Goal: Information Seeking & Learning: Learn about a topic

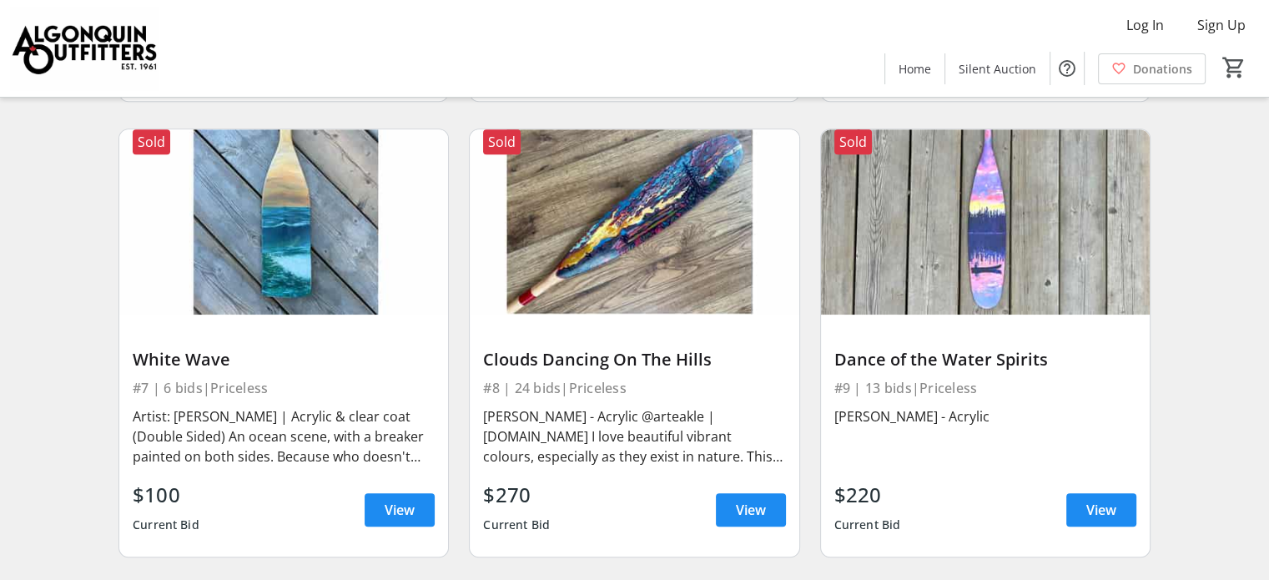
scroll to position [1001, 0]
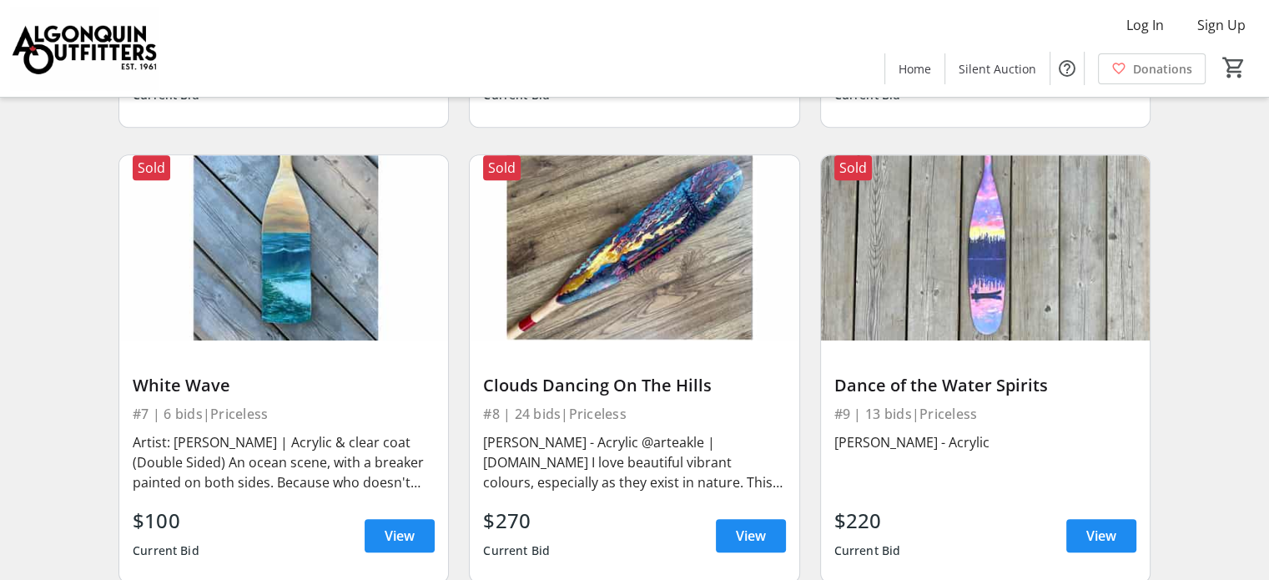
click at [624, 282] on img at bounding box center [634, 247] width 329 height 185
click at [752, 545] on span "View" at bounding box center [751, 536] width 30 height 20
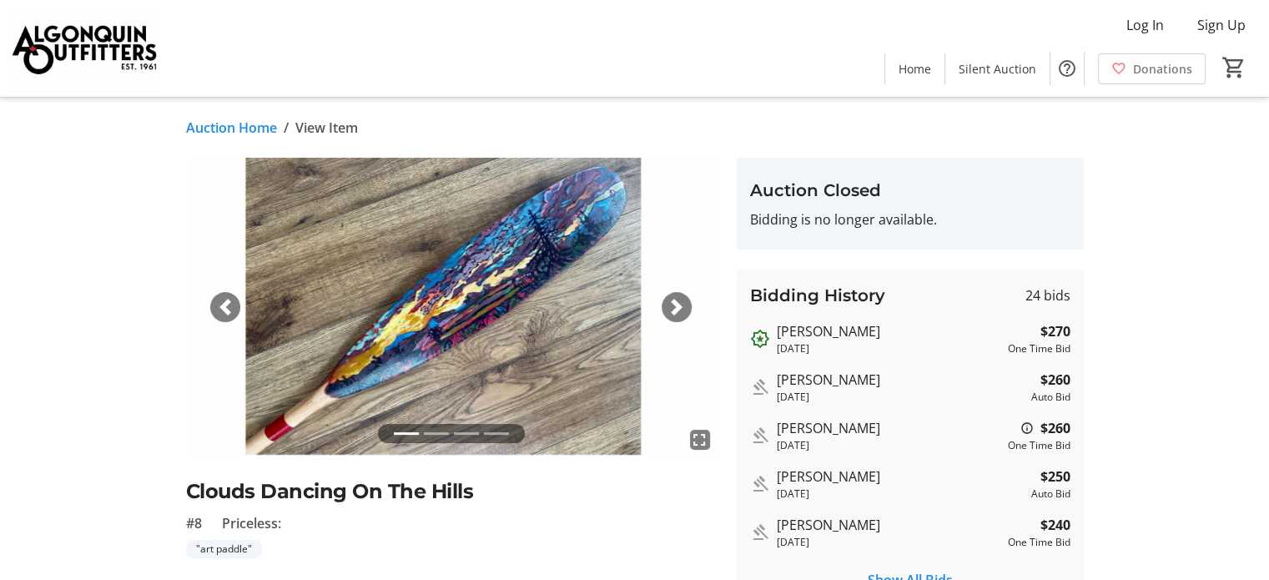
click at [689, 305] on div "Next" at bounding box center [677, 307] width 30 height 30
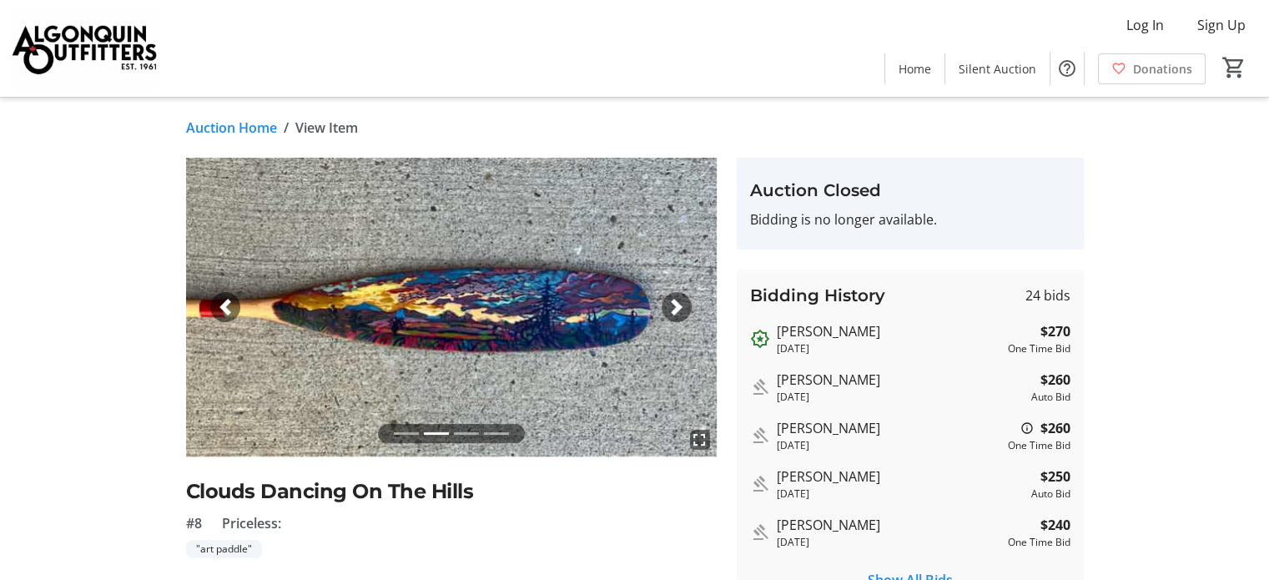
click at [689, 306] on div "Next" at bounding box center [677, 307] width 30 height 30
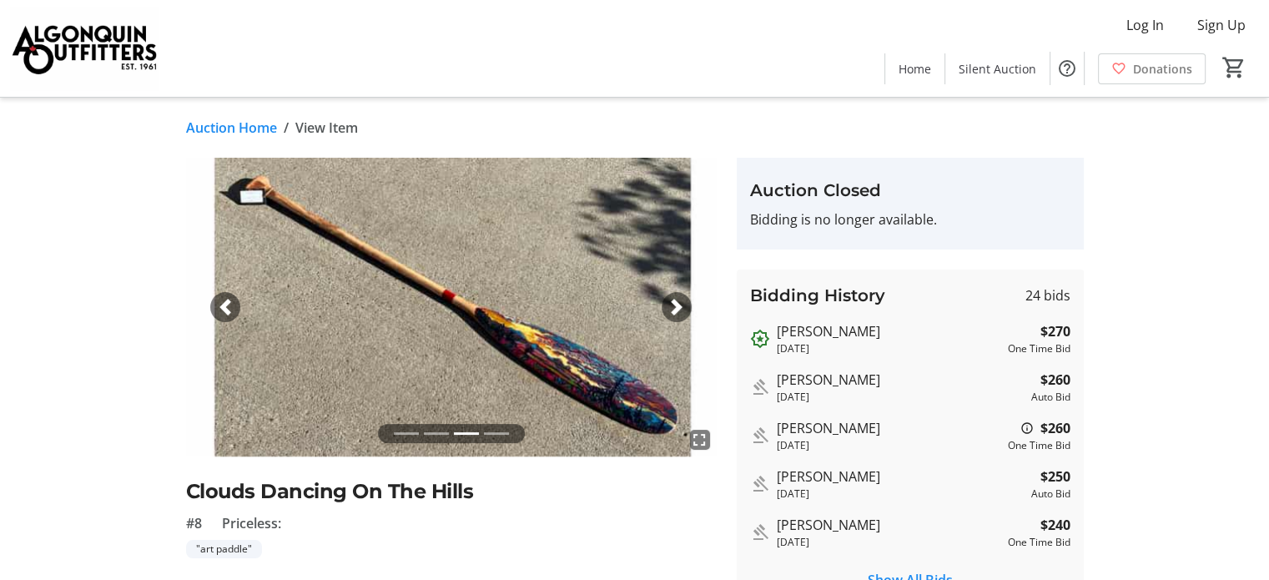
click at [669, 303] on span "button" at bounding box center [676, 307] width 17 height 17
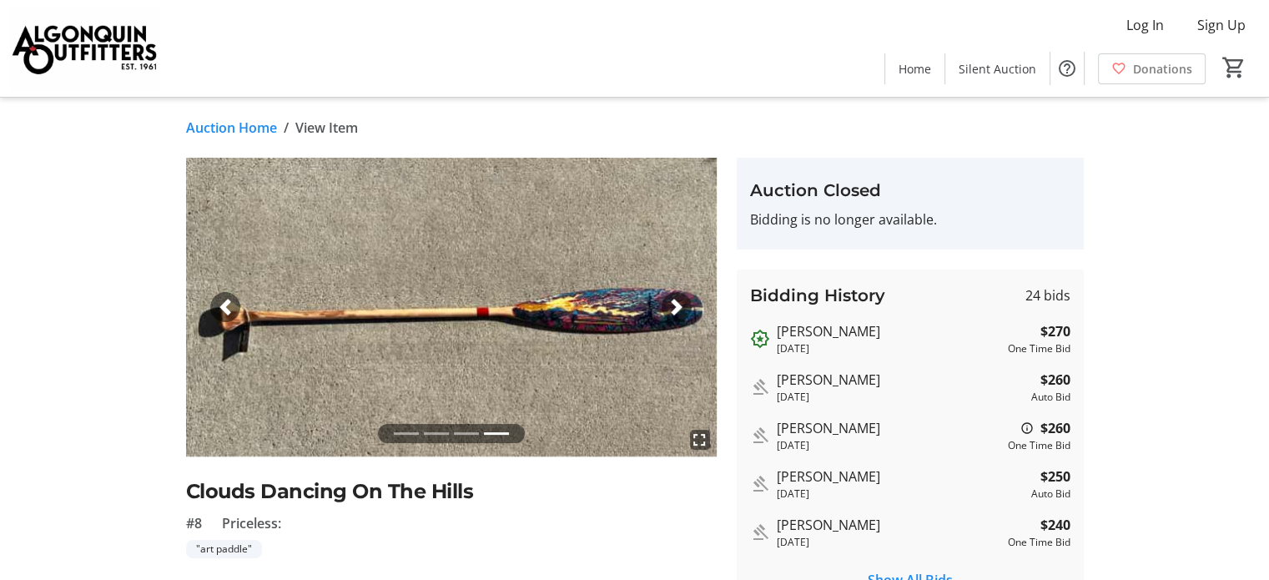
click at [212, 126] on link "Auction Home" at bounding box center [231, 128] width 91 height 20
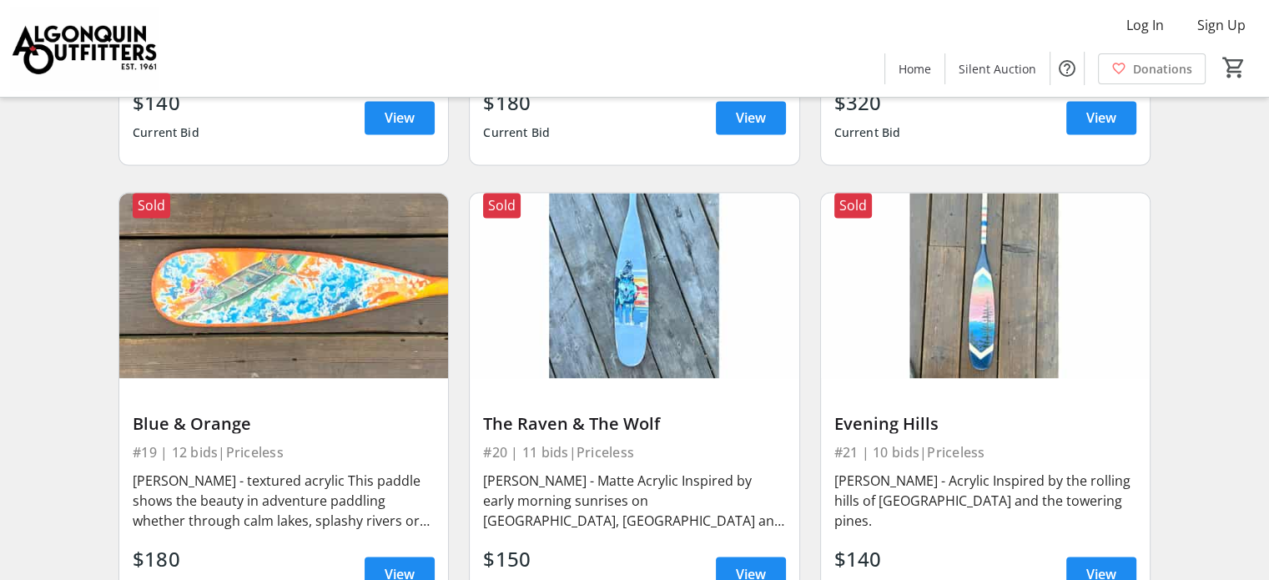
scroll to position [2836, 0]
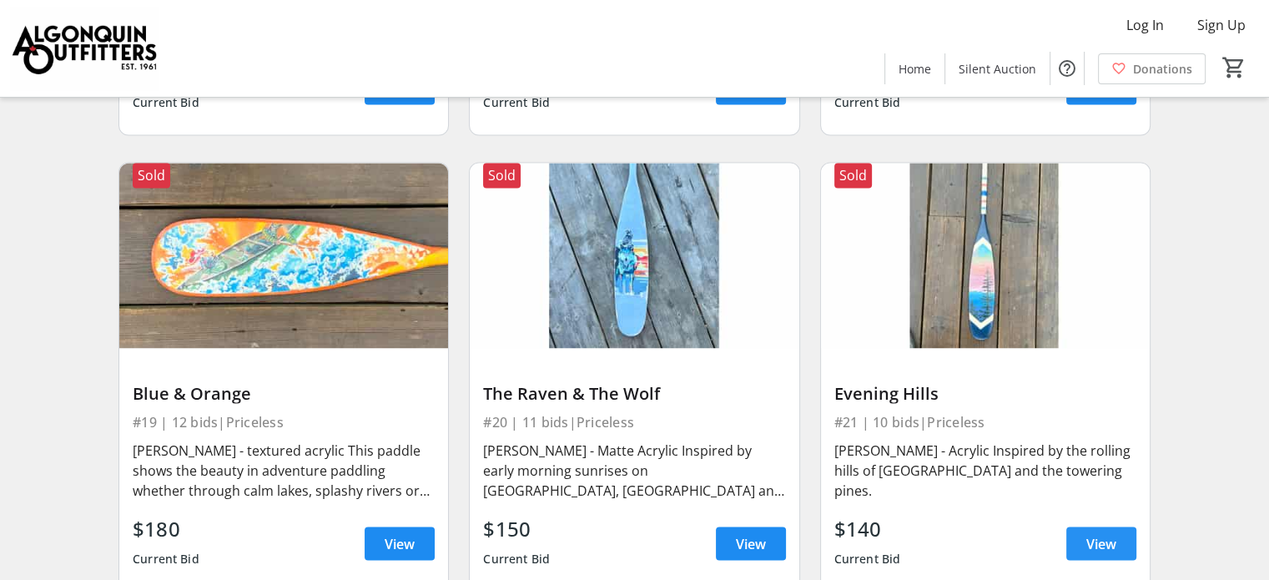
click at [1114, 533] on span "View" at bounding box center [1101, 543] width 30 height 20
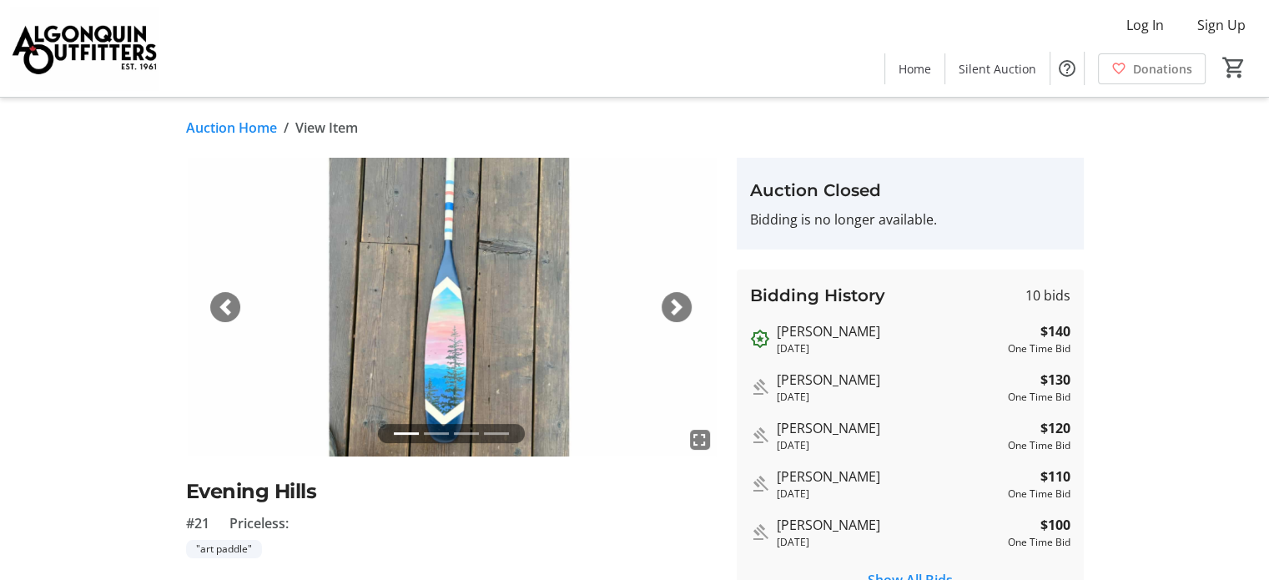
click at [671, 309] on span "button" at bounding box center [676, 307] width 17 height 17
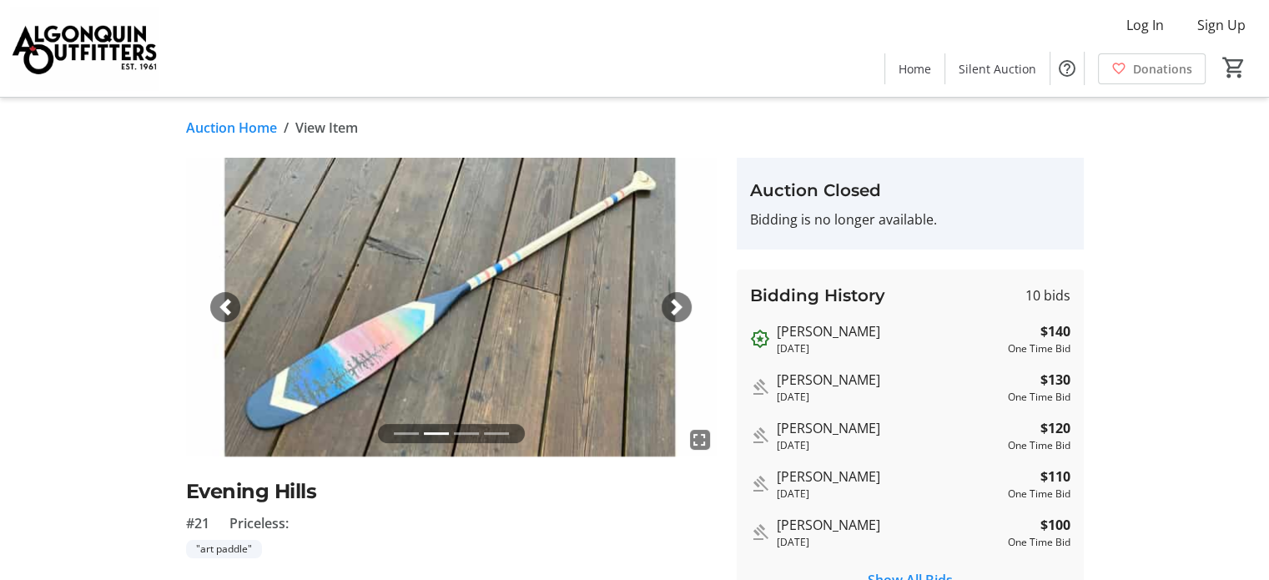
click at [672, 312] on span "button" at bounding box center [676, 307] width 17 height 17
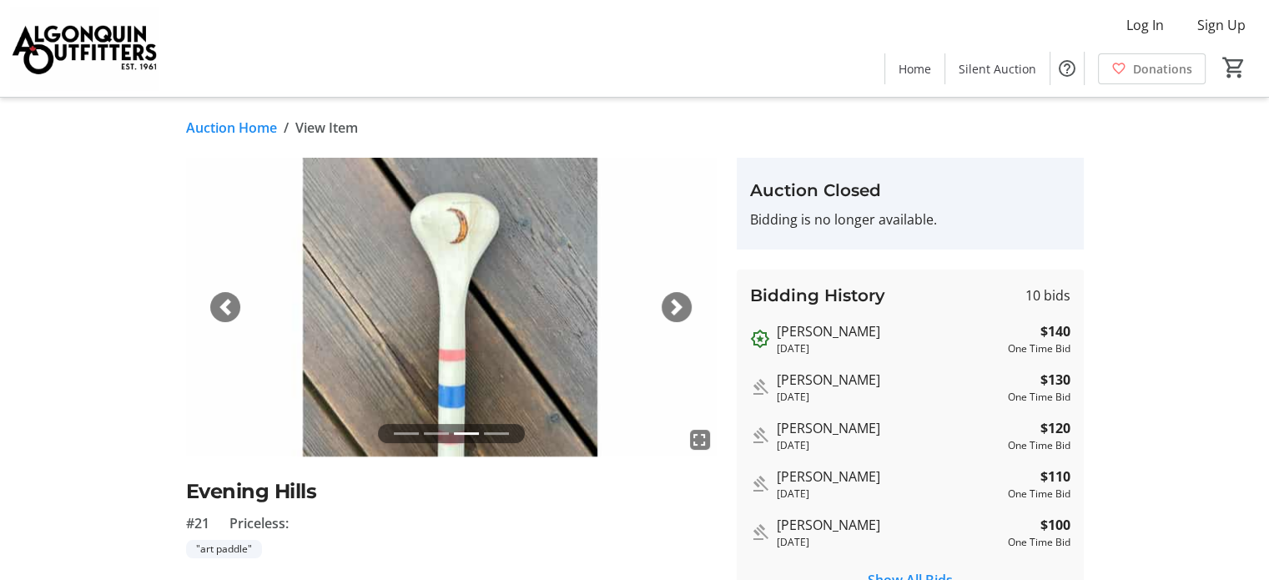
click at [673, 315] on span "button" at bounding box center [676, 307] width 17 height 17
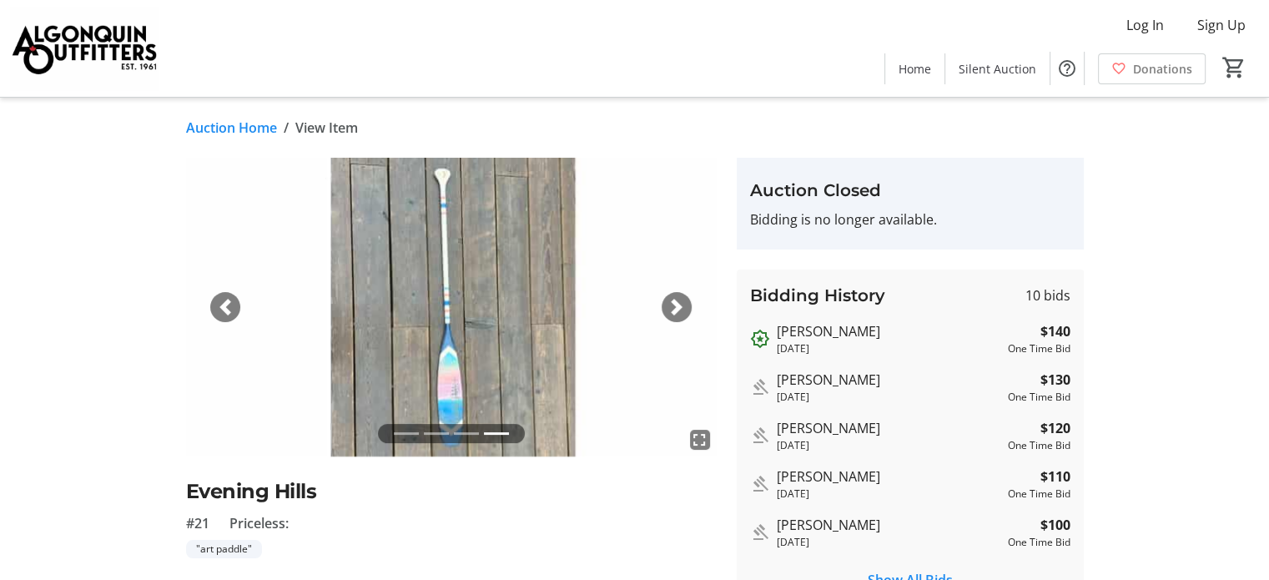
click at [673, 315] on span "button" at bounding box center [676, 307] width 17 height 17
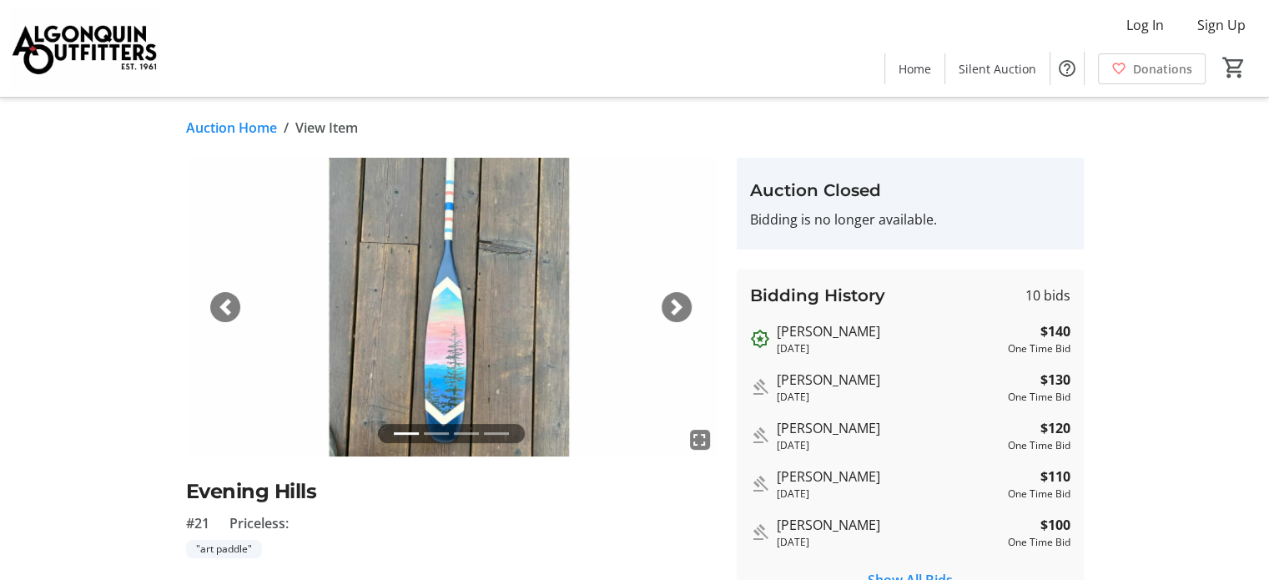
click at [229, 132] on link "Auction Home" at bounding box center [231, 128] width 91 height 20
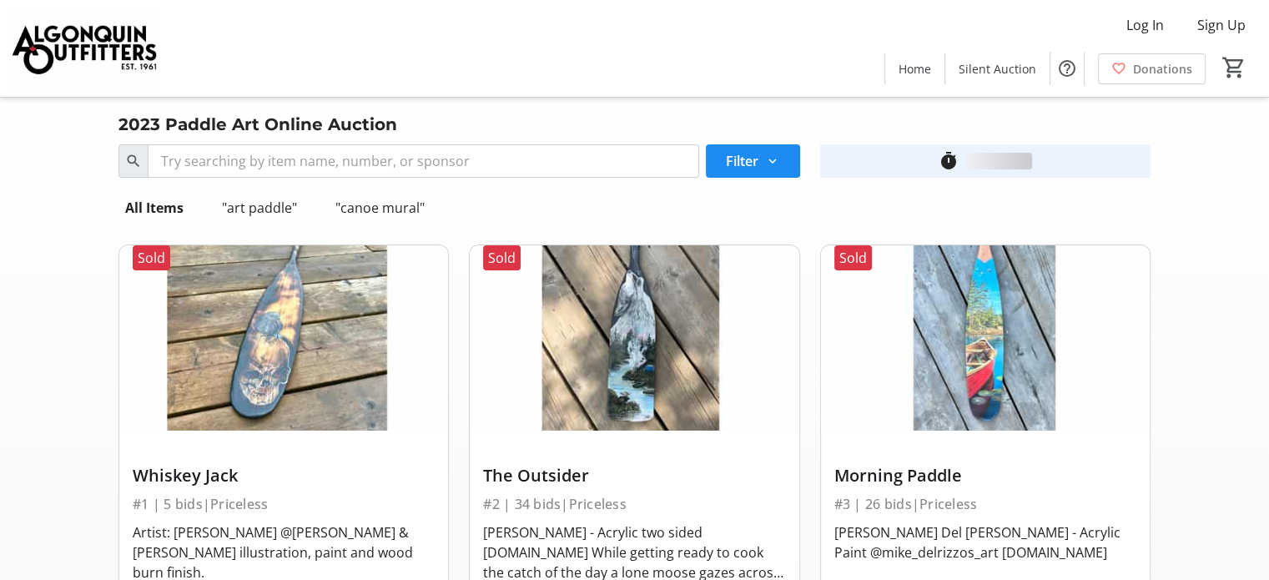
scroll to position [2836, 0]
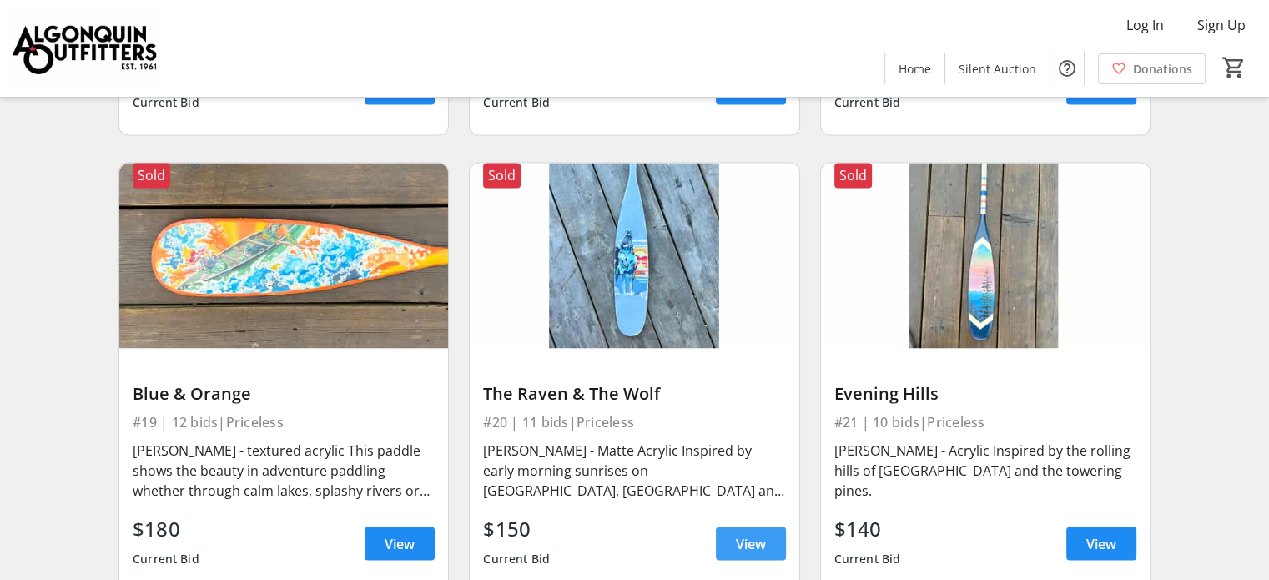
click at [766, 523] on span at bounding box center [751, 543] width 70 height 40
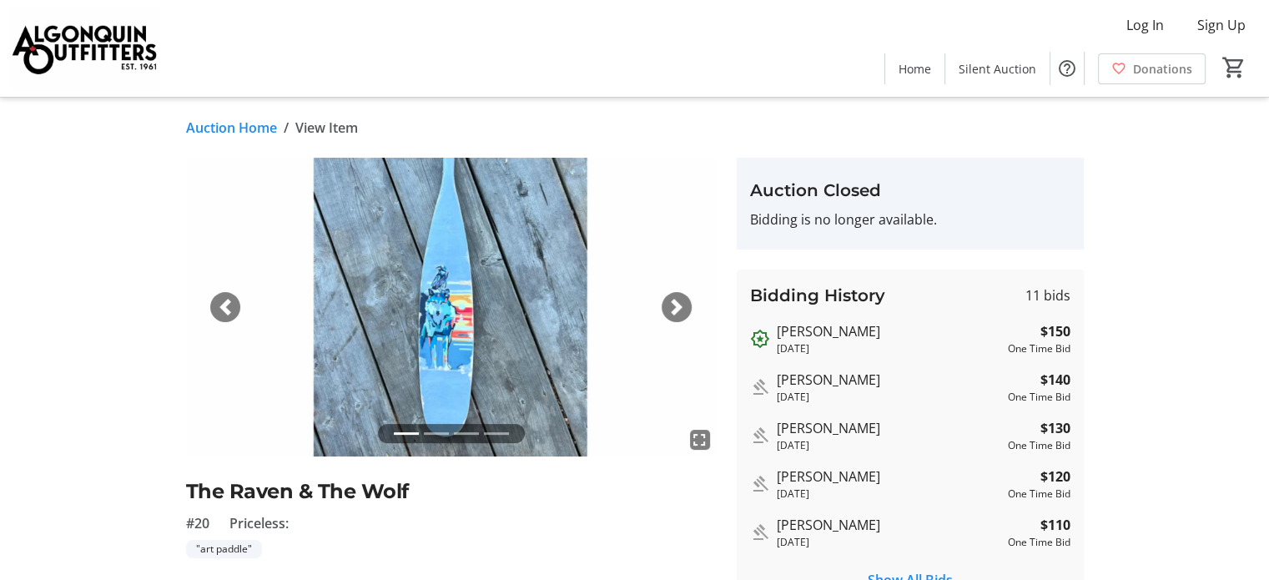
click at [675, 304] on span "button" at bounding box center [676, 307] width 17 height 17
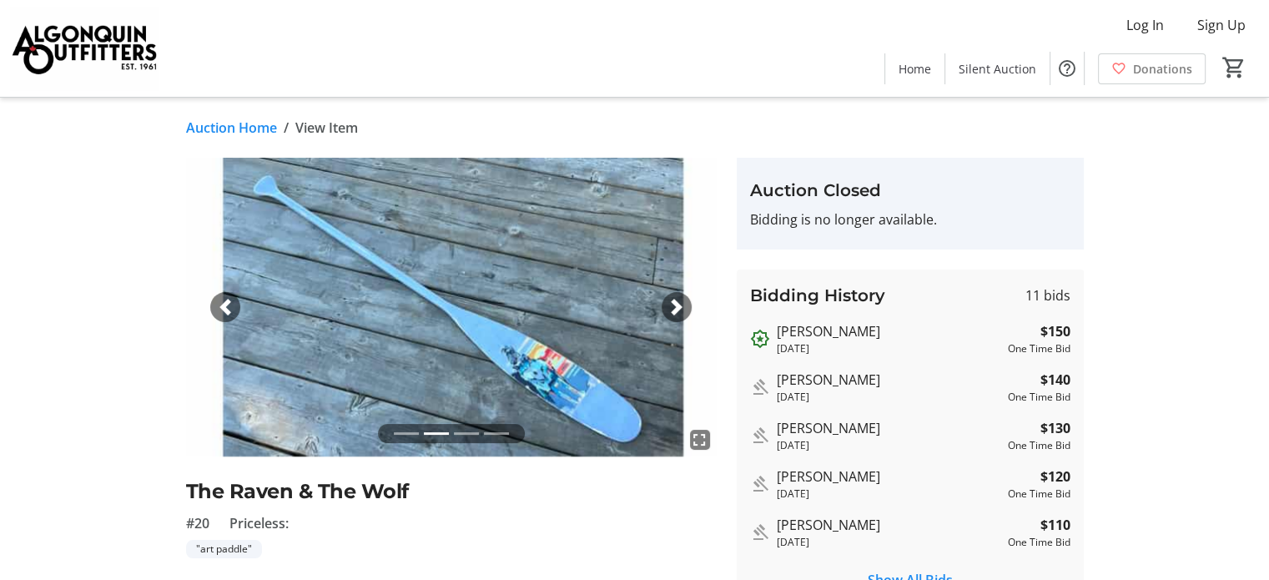
click at [675, 304] on span "button" at bounding box center [676, 307] width 17 height 17
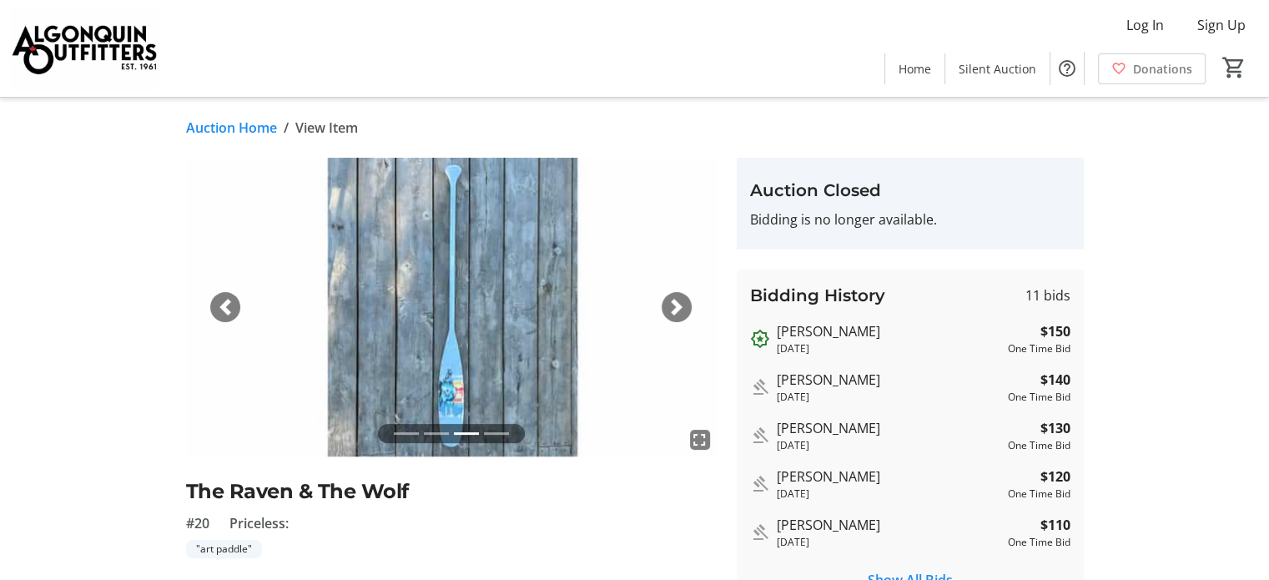
click at [675, 304] on span "button" at bounding box center [676, 307] width 17 height 17
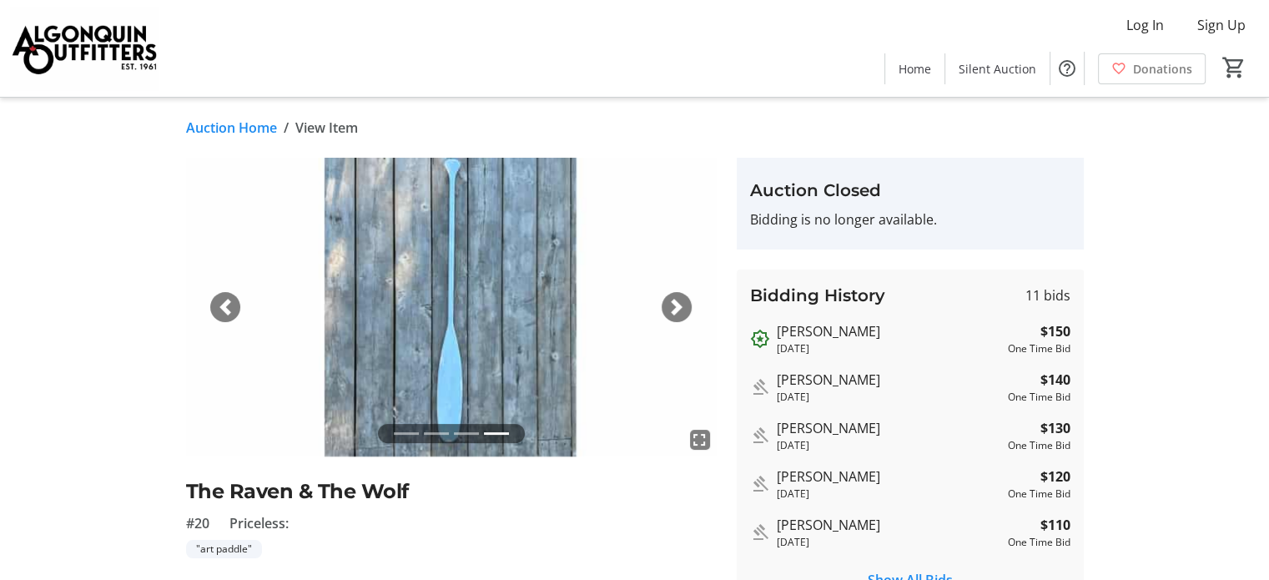
click at [224, 124] on link "Auction Home" at bounding box center [231, 128] width 91 height 20
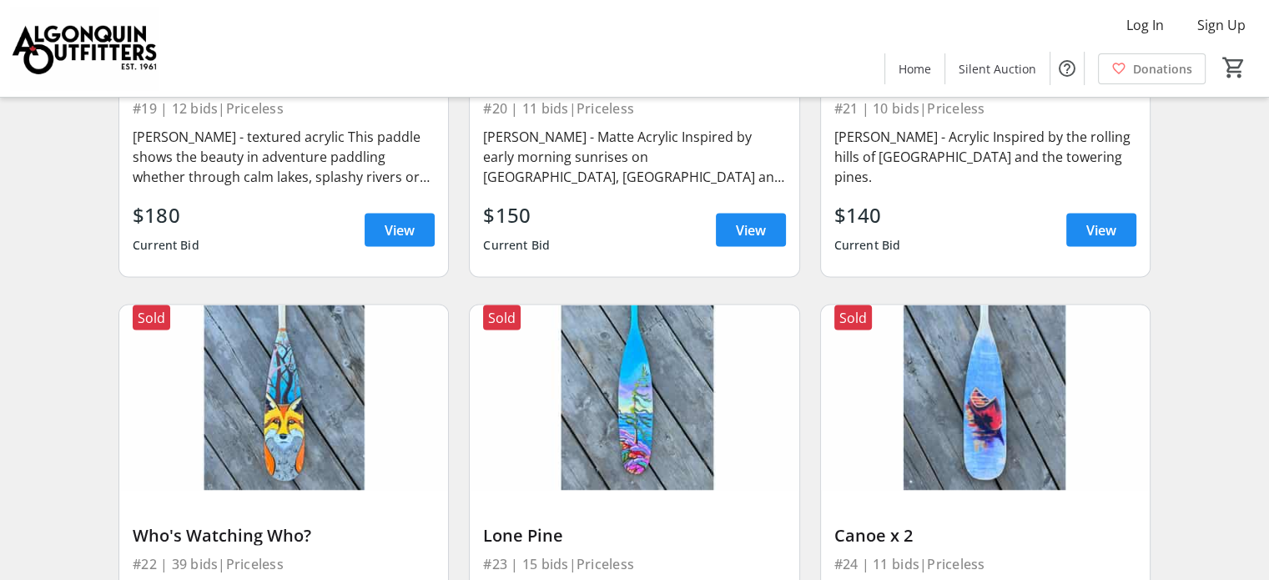
scroll to position [3254, 0]
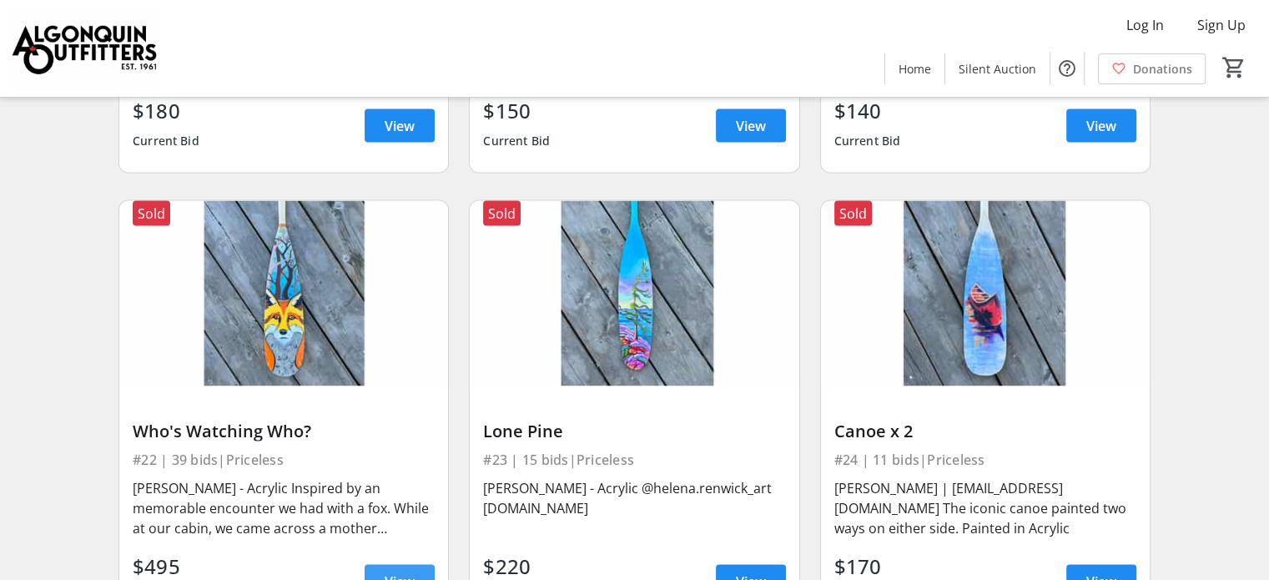
click at [387, 571] on span "View" at bounding box center [400, 581] width 30 height 20
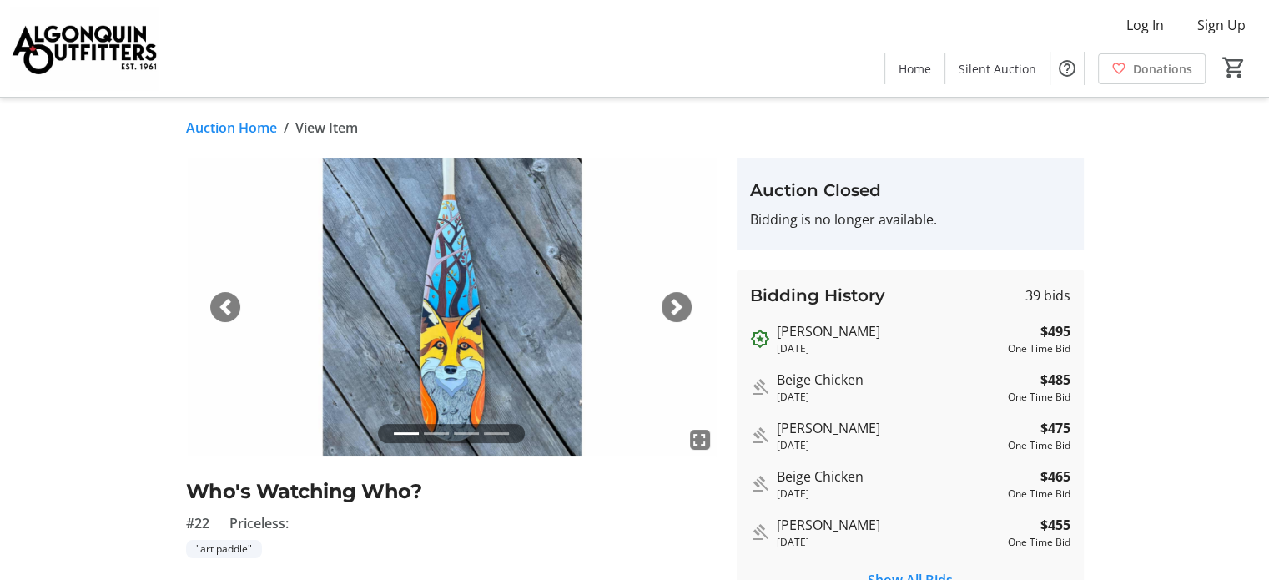
click at [671, 308] on span "button" at bounding box center [676, 307] width 17 height 17
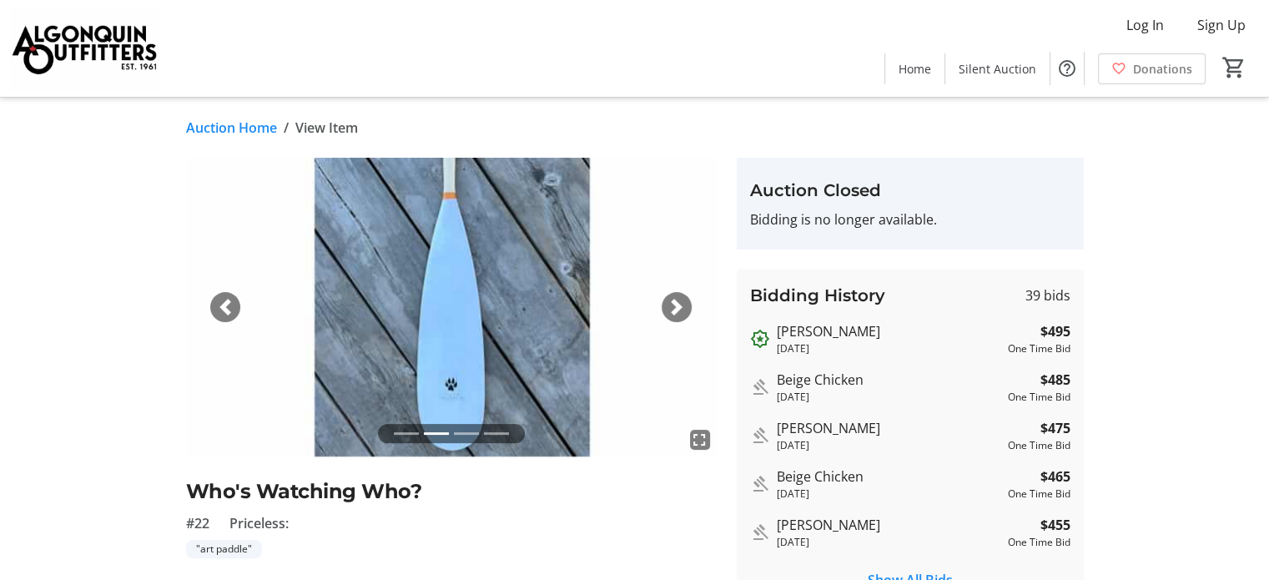
click at [671, 307] on span "button" at bounding box center [676, 307] width 17 height 17
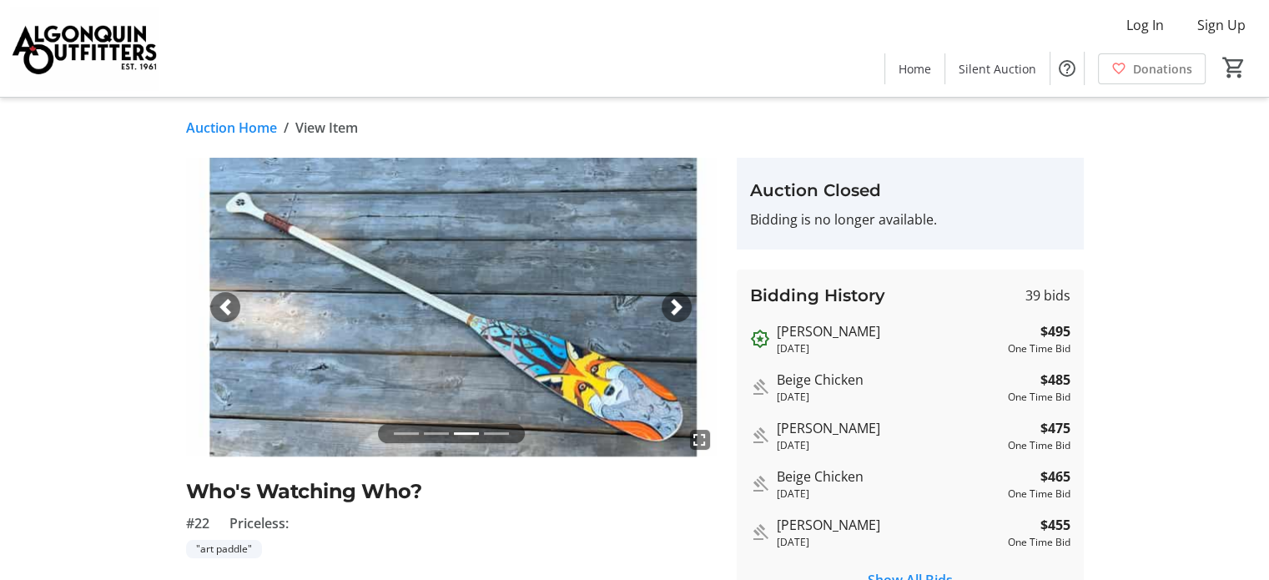
click at [671, 307] on span "button" at bounding box center [676, 307] width 17 height 17
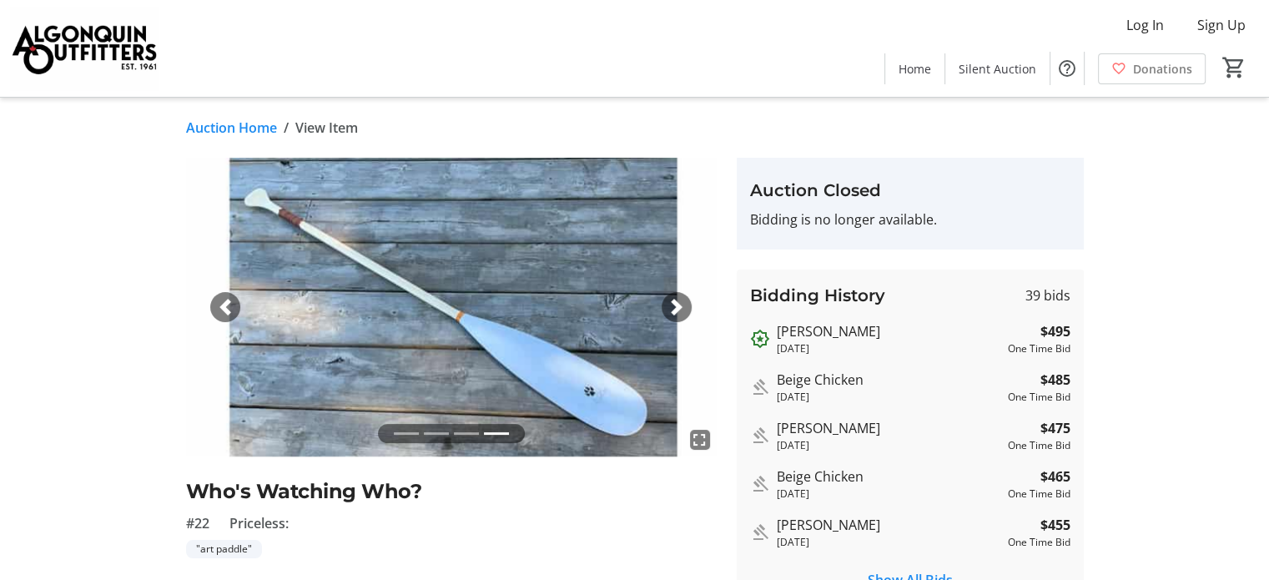
click at [222, 123] on link "Auction Home" at bounding box center [231, 128] width 91 height 20
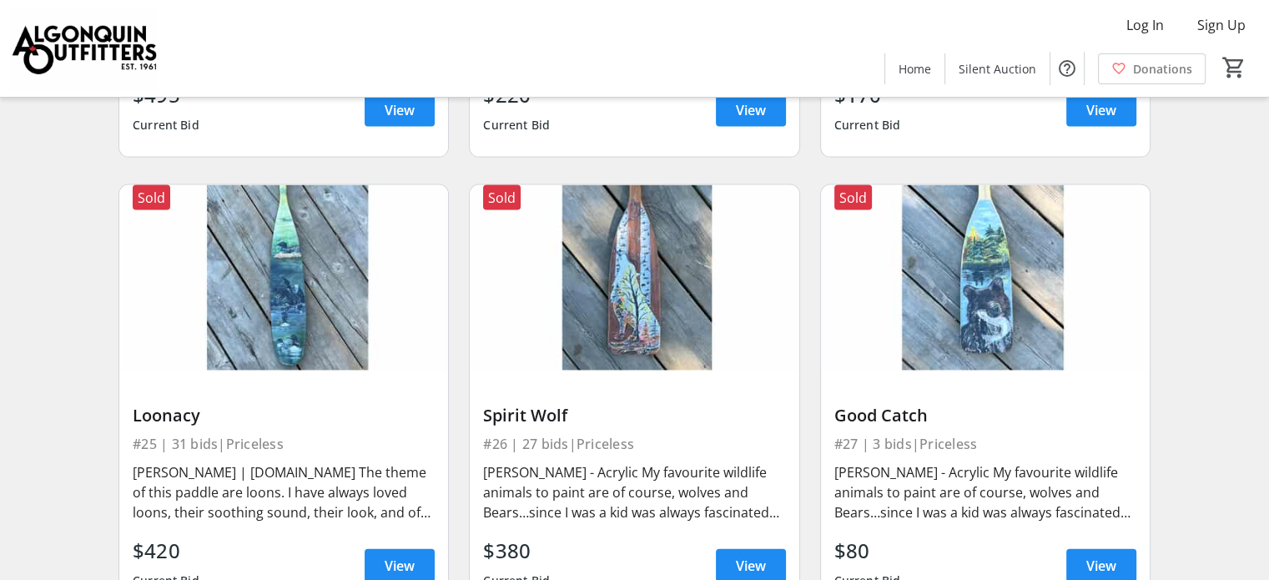
scroll to position [3754, 0]
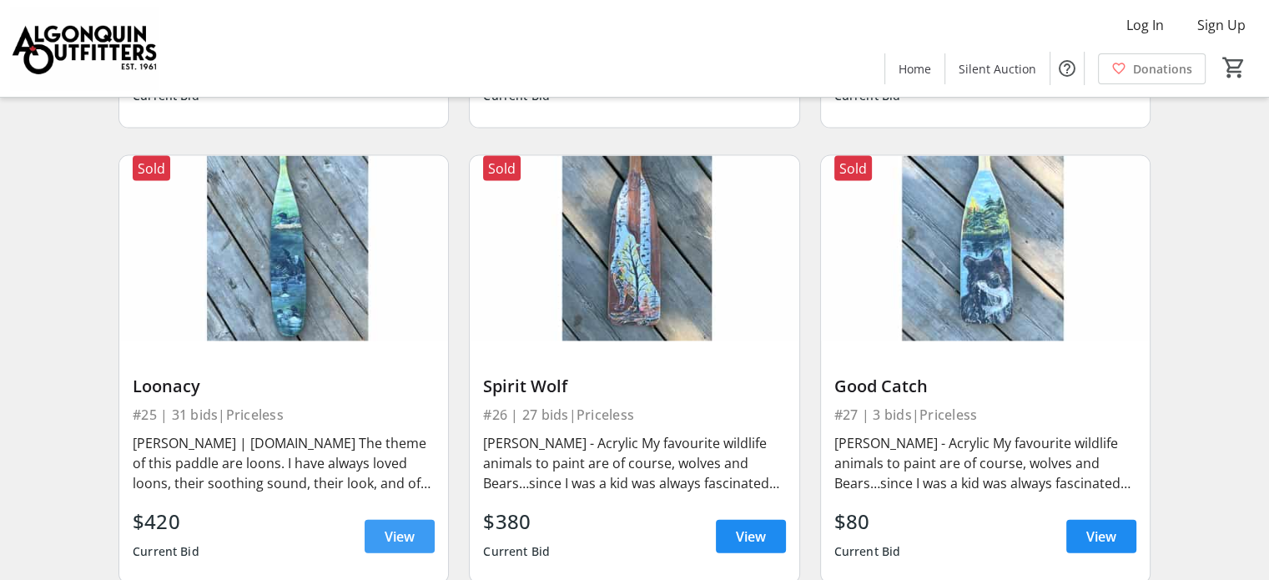
click at [405, 526] on span "View" at bounding box center [400, 536] width 30 height 20
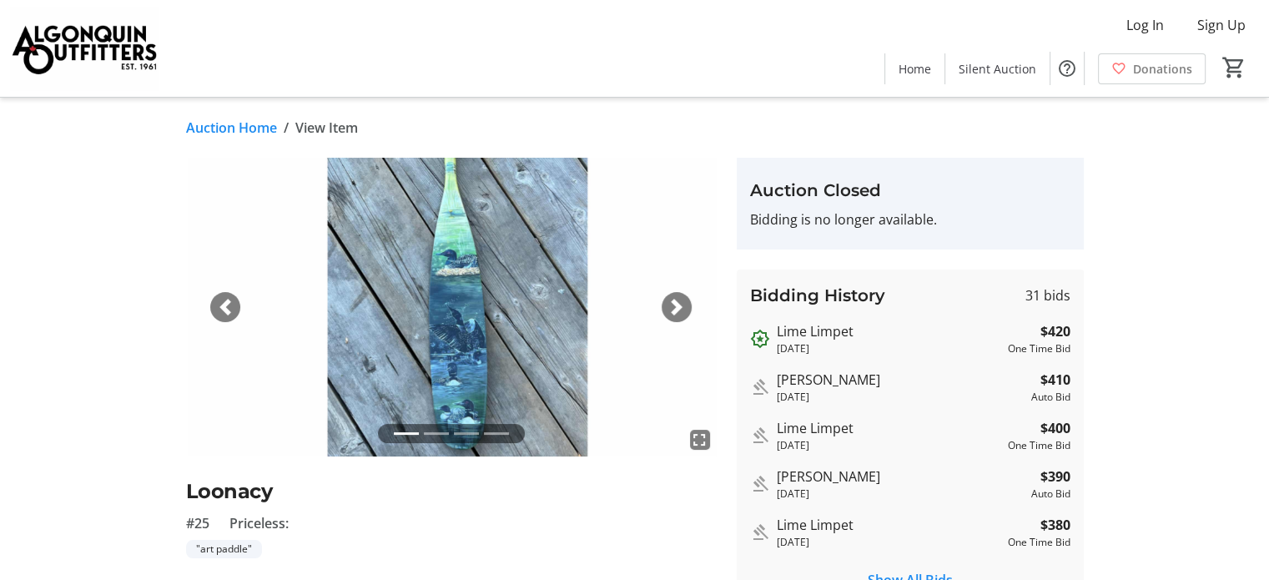
click at [674, 303] on span "button" at bounding box center [676, 307] width 17 height 17
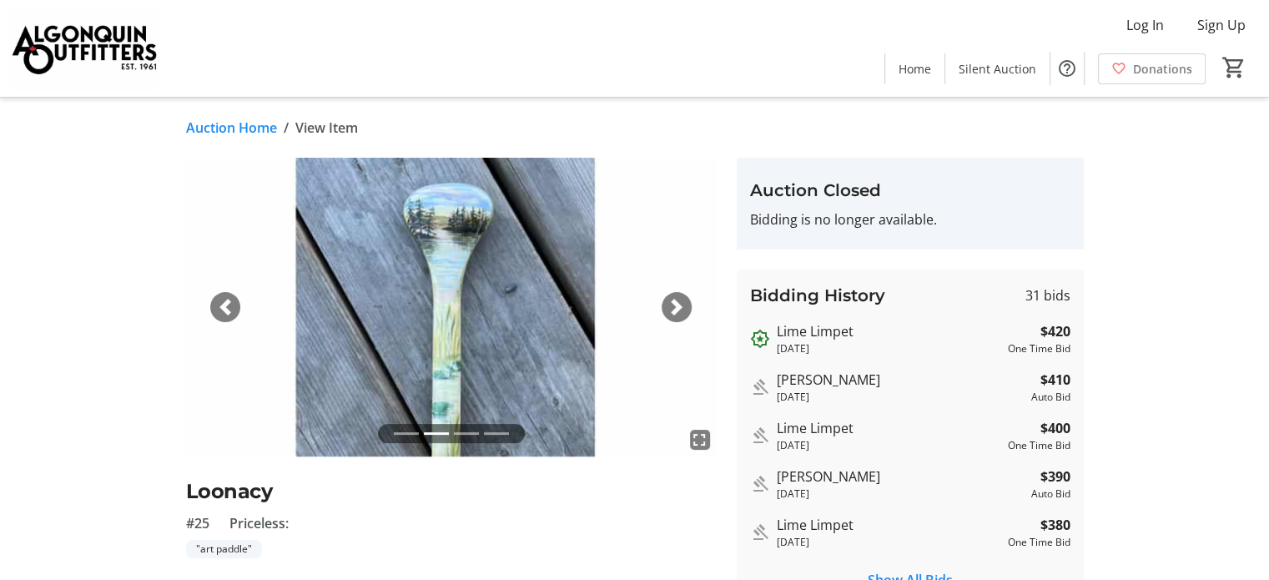
click at [677, 306] on span "button" at bounding box center [676, 307] width 17 height 17
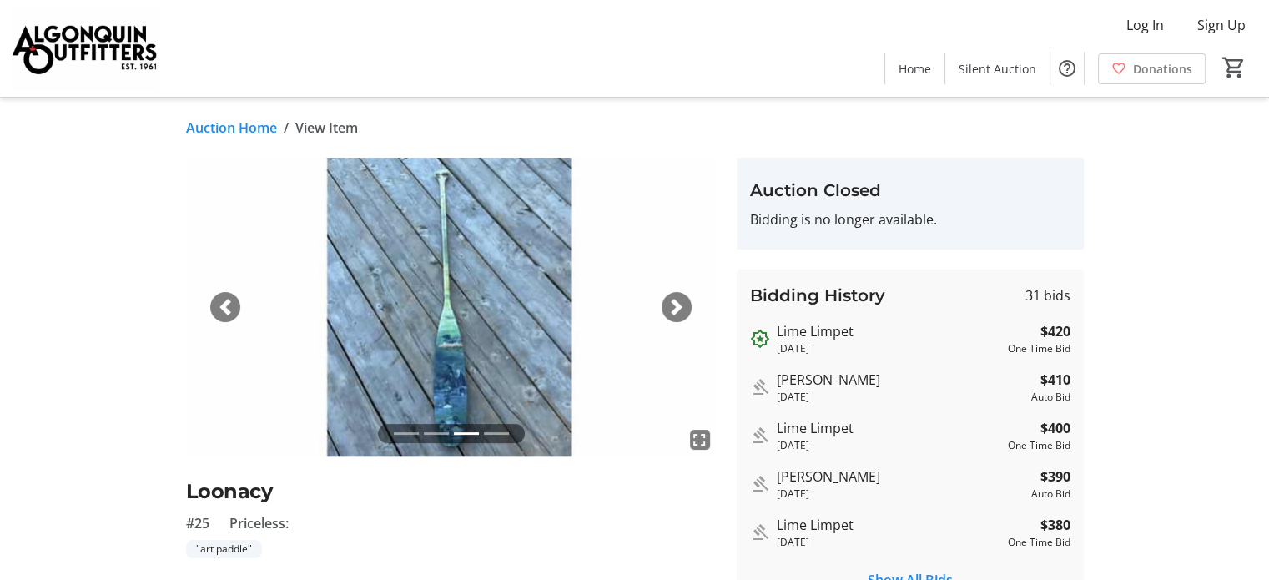
click at [677, 306] on span "button" at bounding box center [676, 307] width 17 height 17
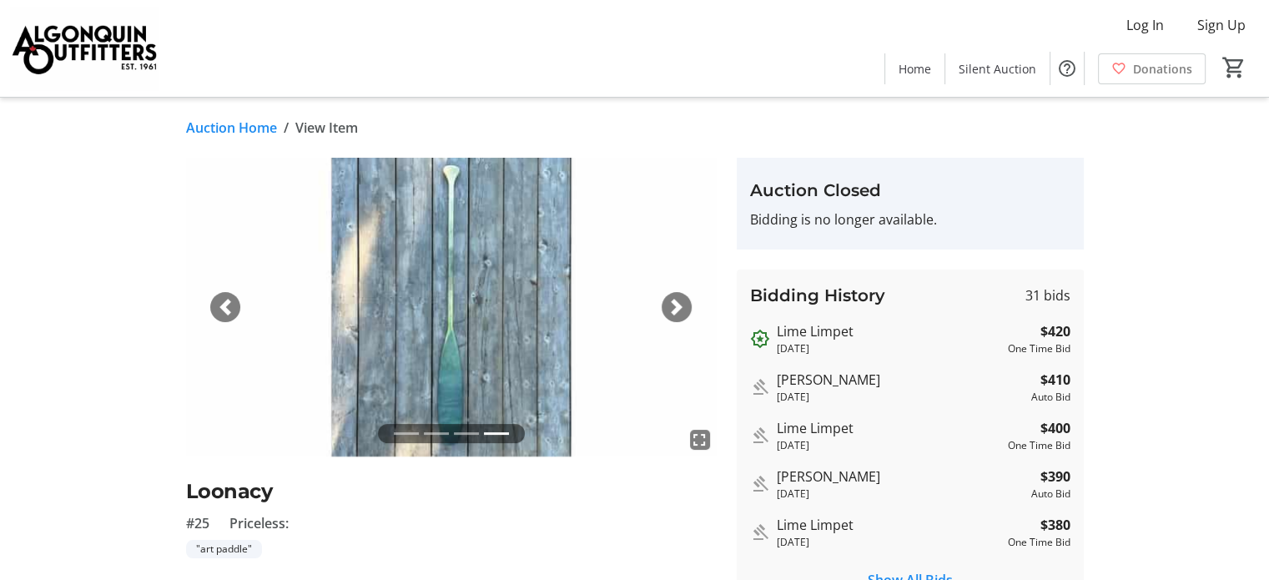
click at [219, 307] on span "button" at bounding box center [225, 307] width 17 height 17
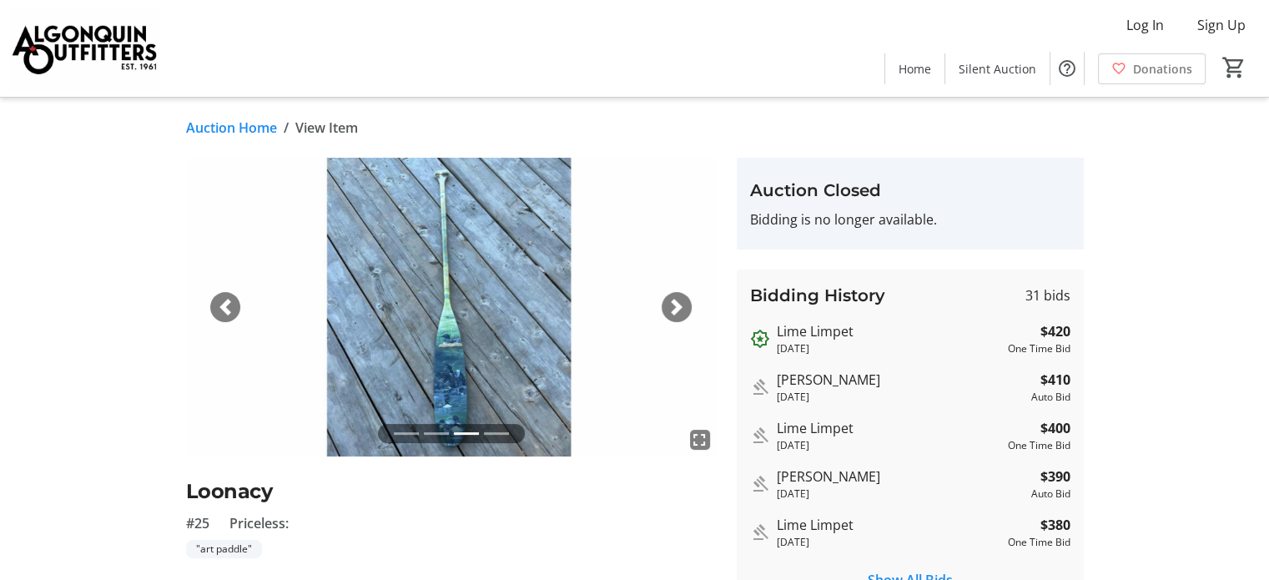
click at [219, 307] on span "button" at bounding box center [225, 307] width 17 height 17
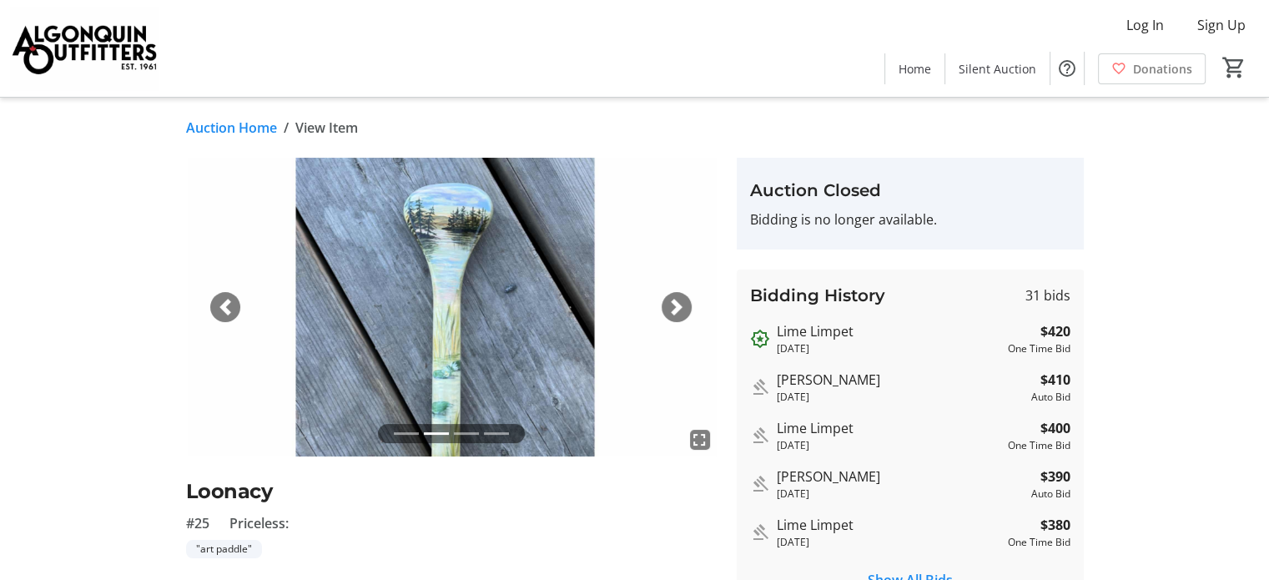
click at [219, 309] on span "button" at bounding box center [225, 307] width 17 height 17
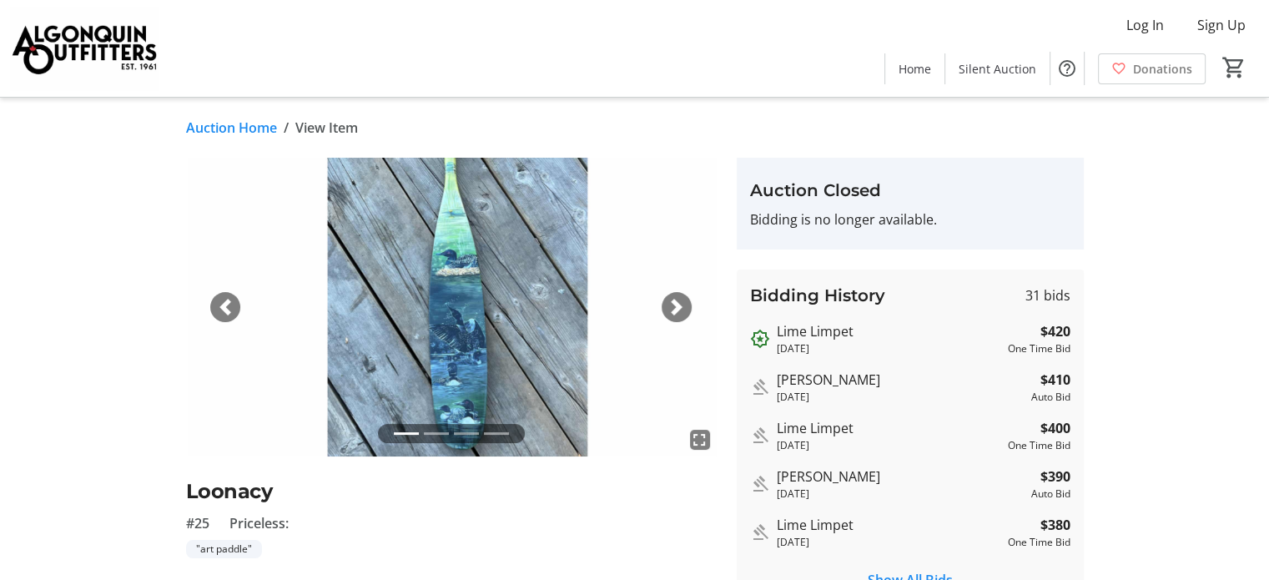
click at [214, 128] on link "Auction Home" at bounding box center [231, 128] width 91 height 20
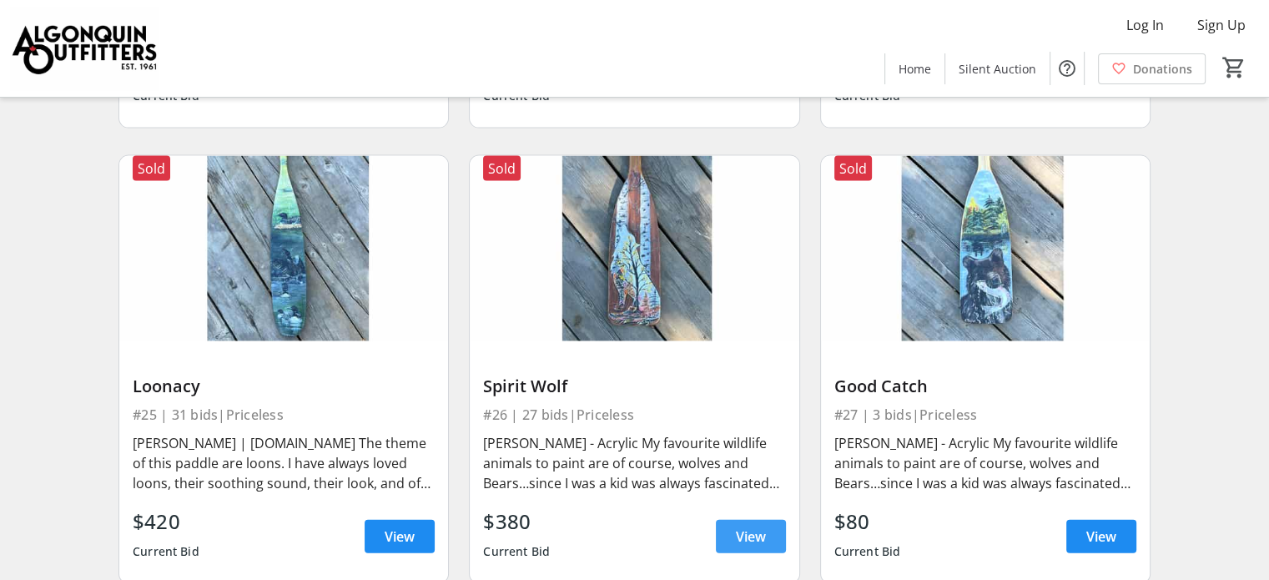
click at [742, 526] on span "View" at bounding box center [751, 536] width 30 height 20
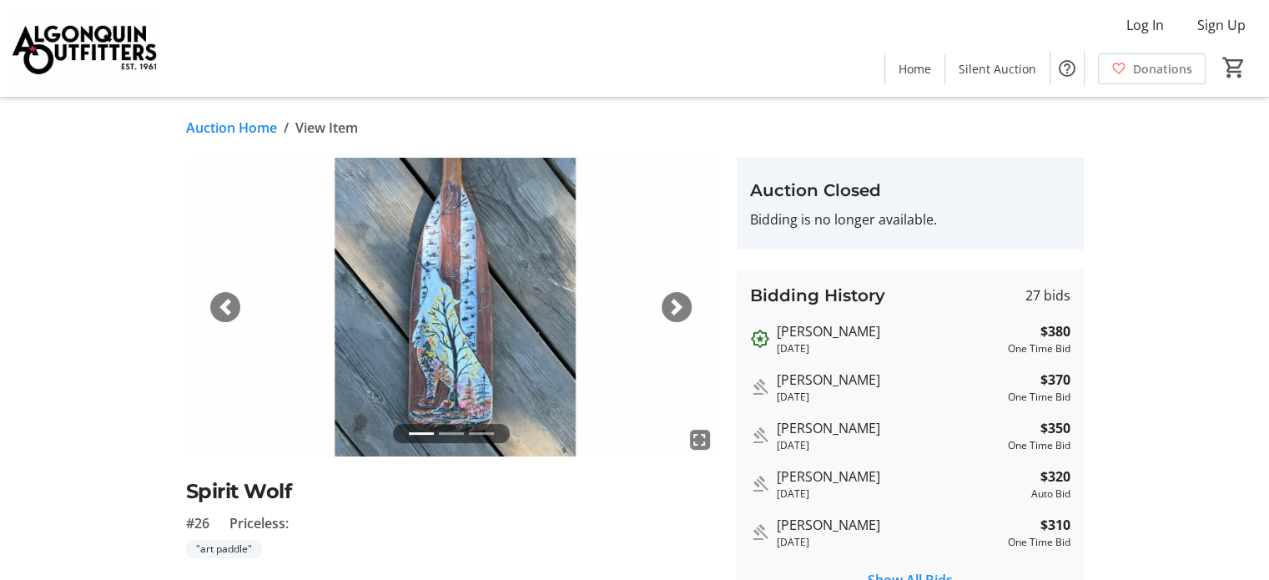
click at [673, 305] on span "button" at bounding box center [676, 307] width 17 height 17
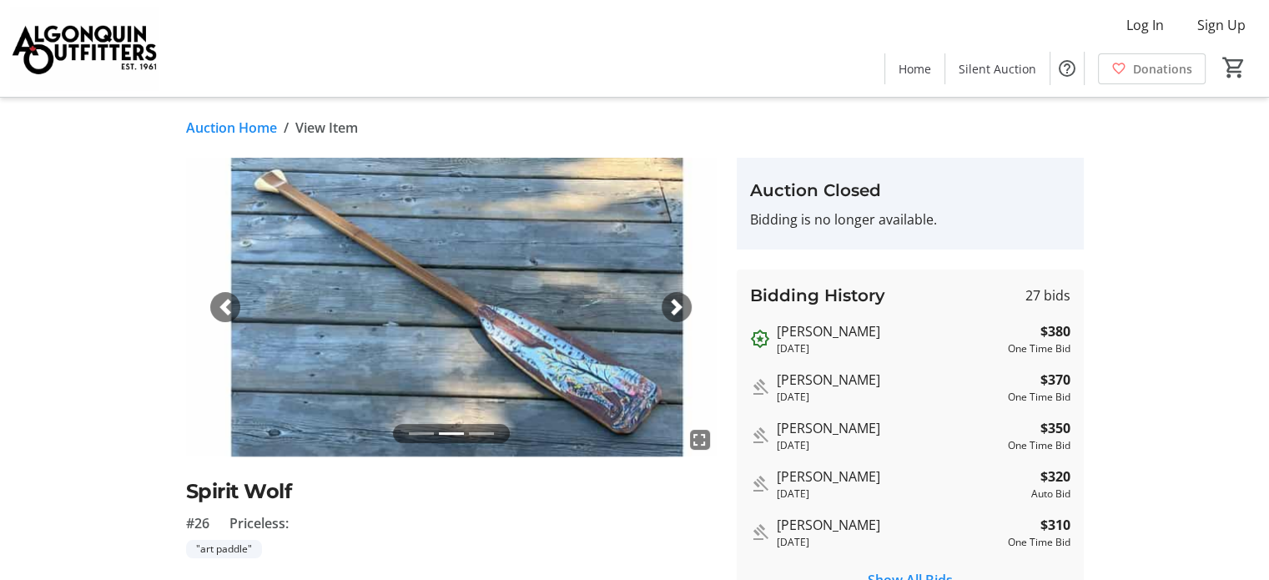
click at [673, 305] on span "button" at bounding box center [676, 307] width 17 height 17
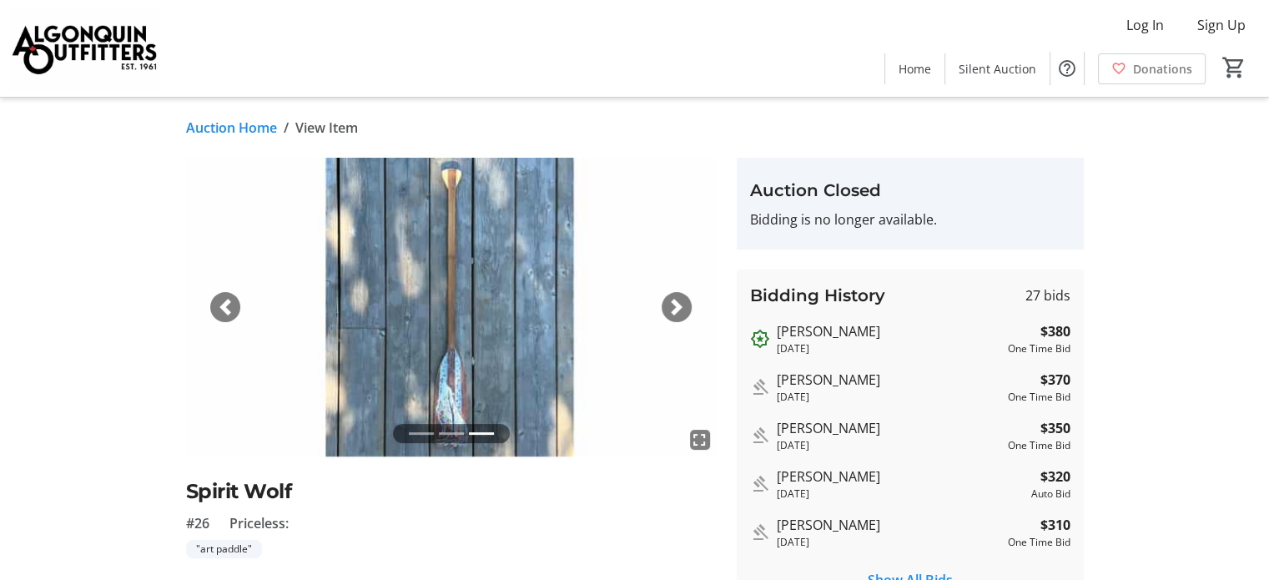
click at [670, 305] on span "button" at bounding box center [676, 307] width 17 height 17
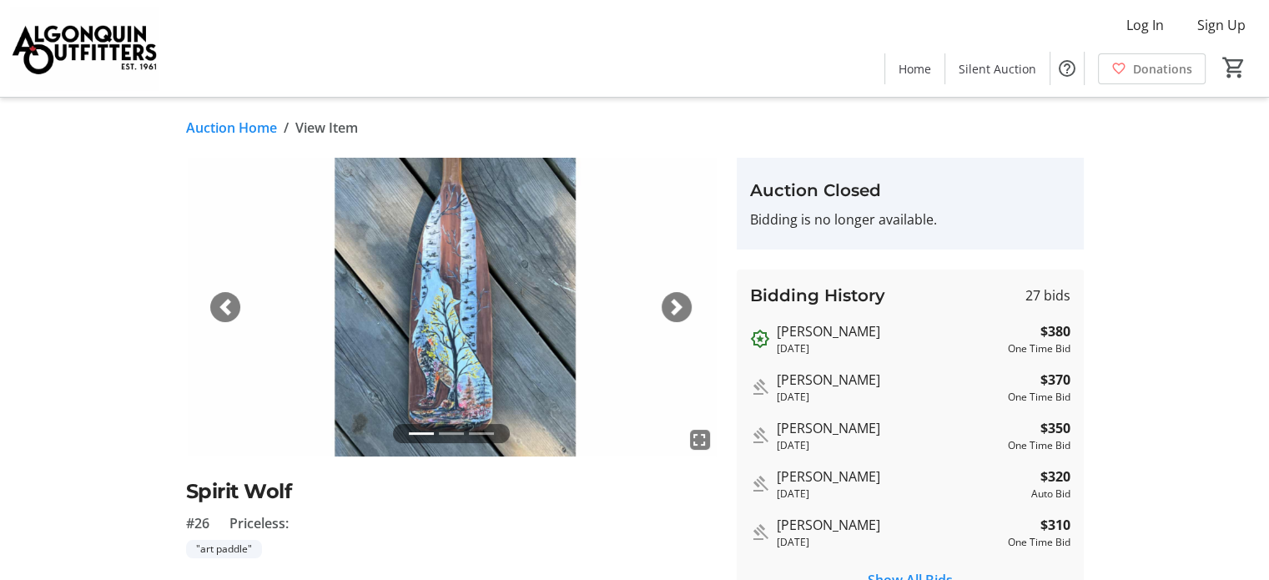
click at [214, 129] on link "Auction Home" at bounding box center [231, 128] width 91 height 20
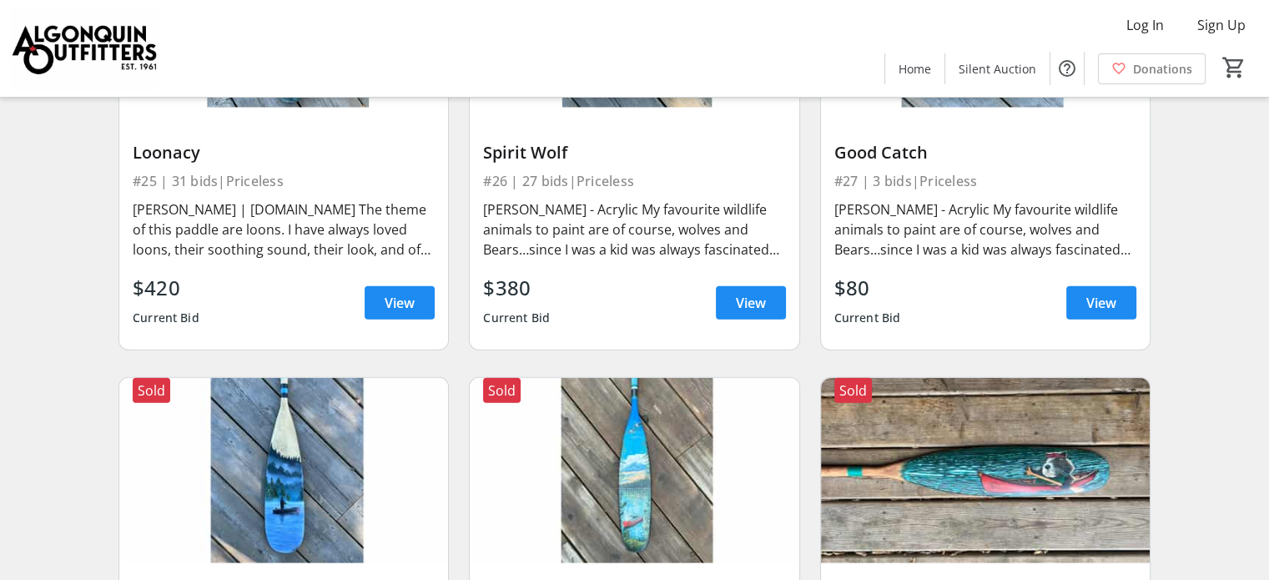
scroll to position [3754, 0]
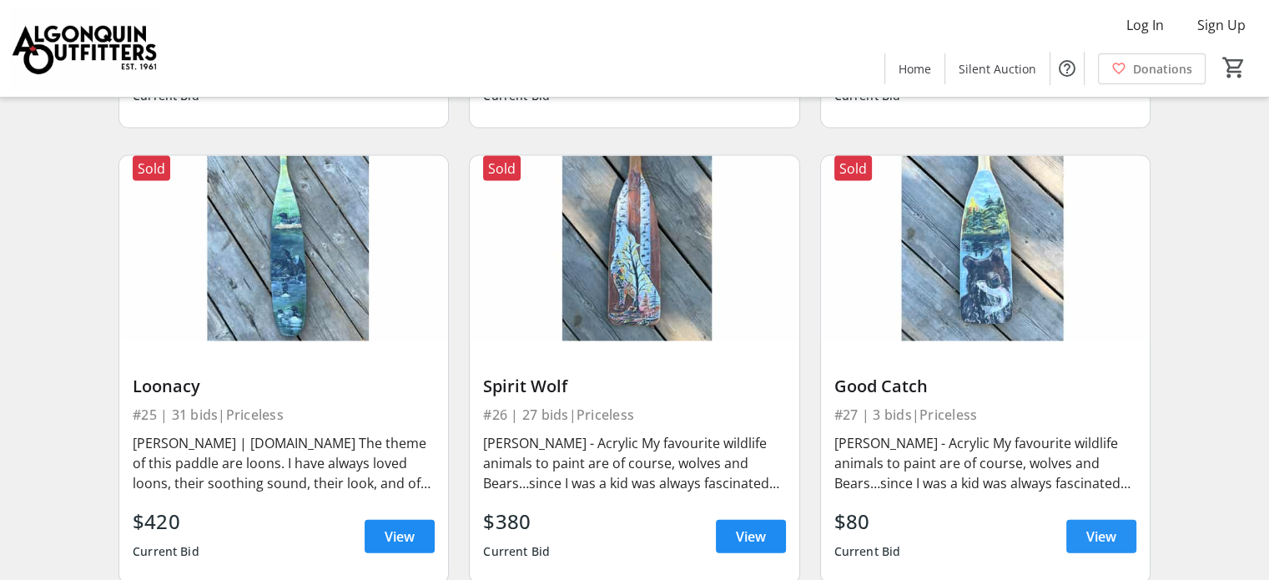
click at [1086, 526] on span "View" at bounding box center [1101, 536] width 30 height 20
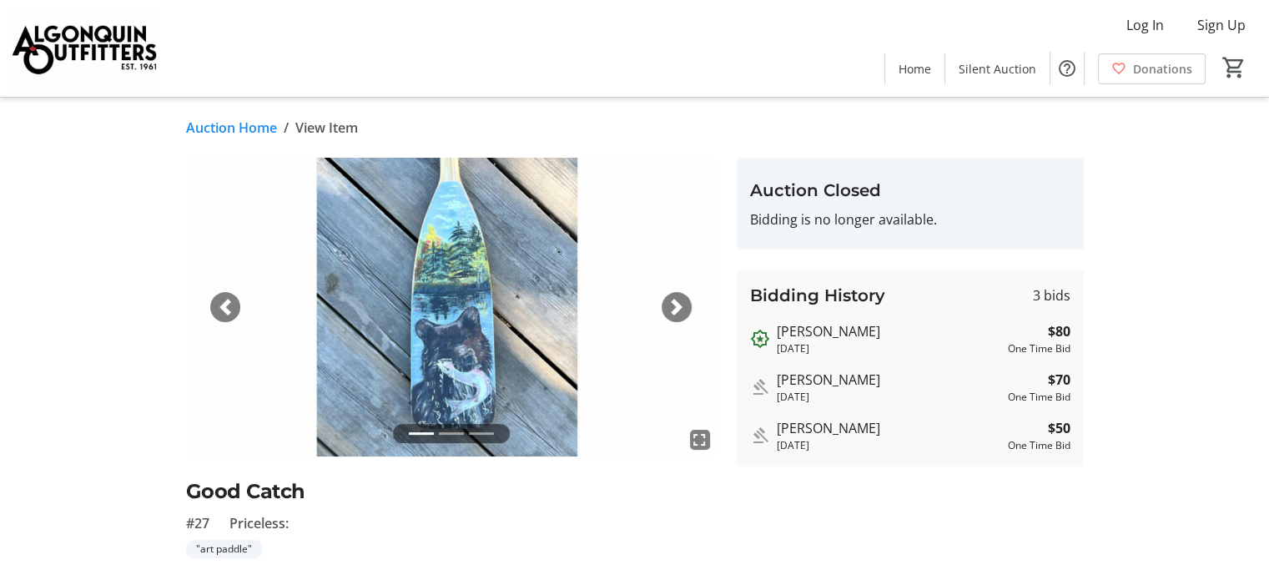
click at [671, 311] on span "button" at bounding box center [676, 307] width 17 height 17
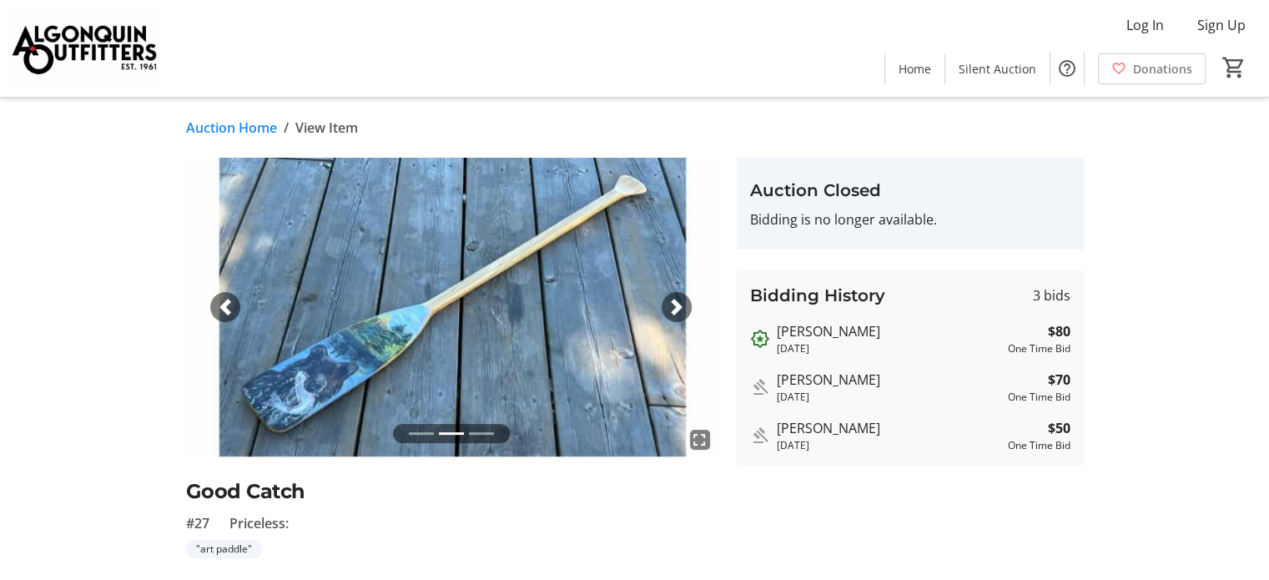
click at [668, 310] on span "button" at bounding box center [676, 307] width 17 height 17
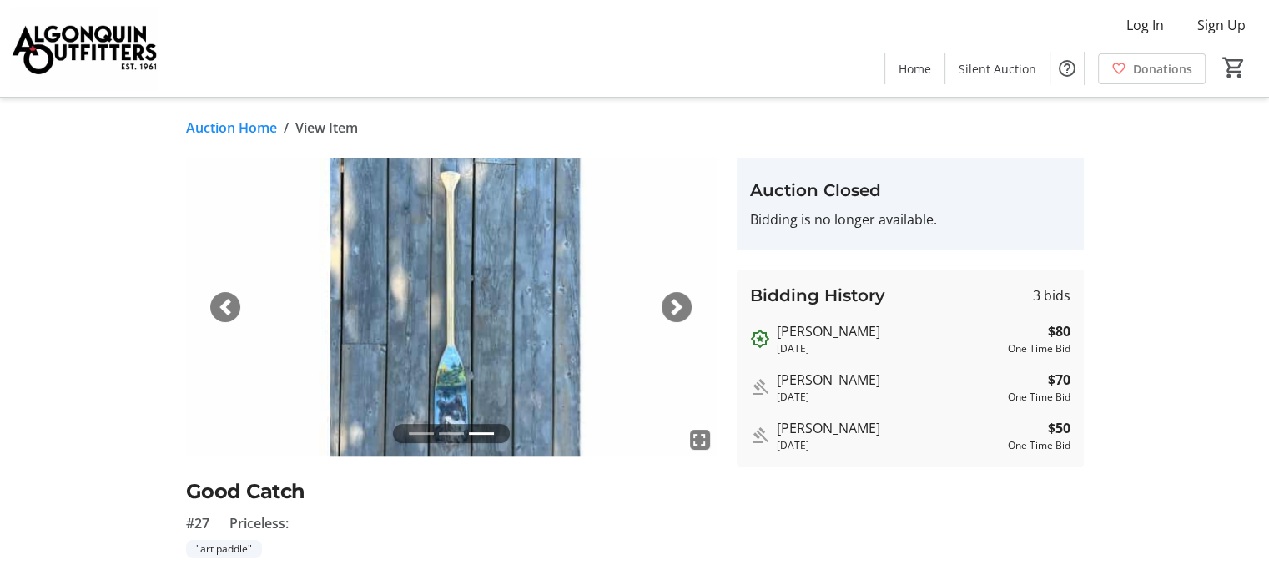
click at [668, 310] on span "button" at bounding box center [676, 307] width 17 height 17
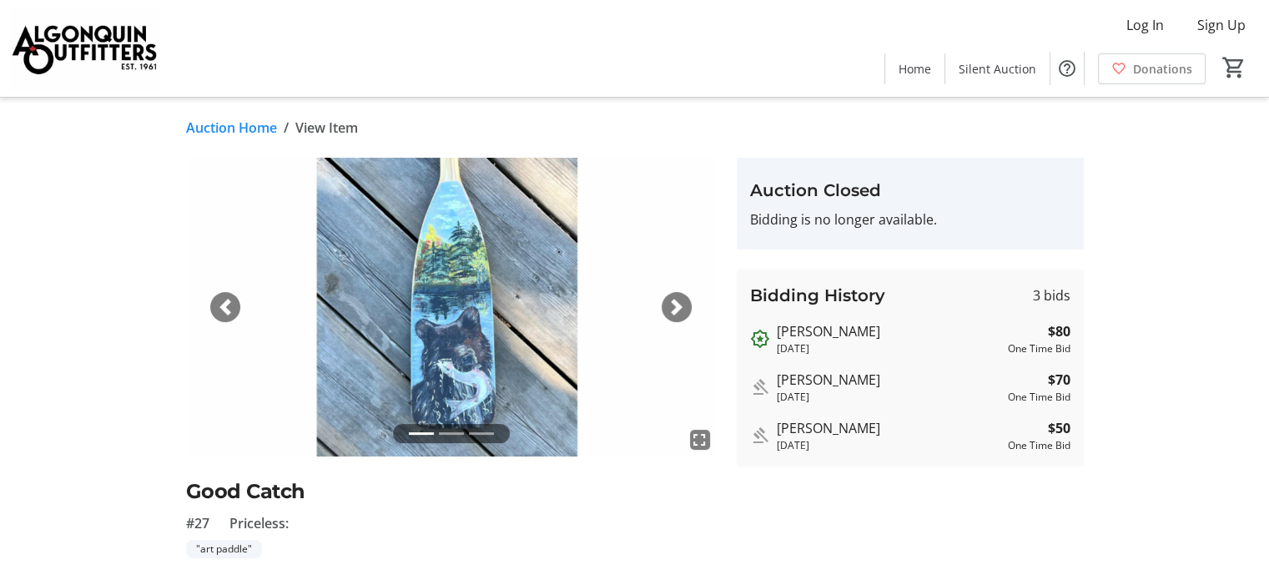
click at [213, 128] on link "Auction Home" at bounding box center [231, 128] width 91 height 20
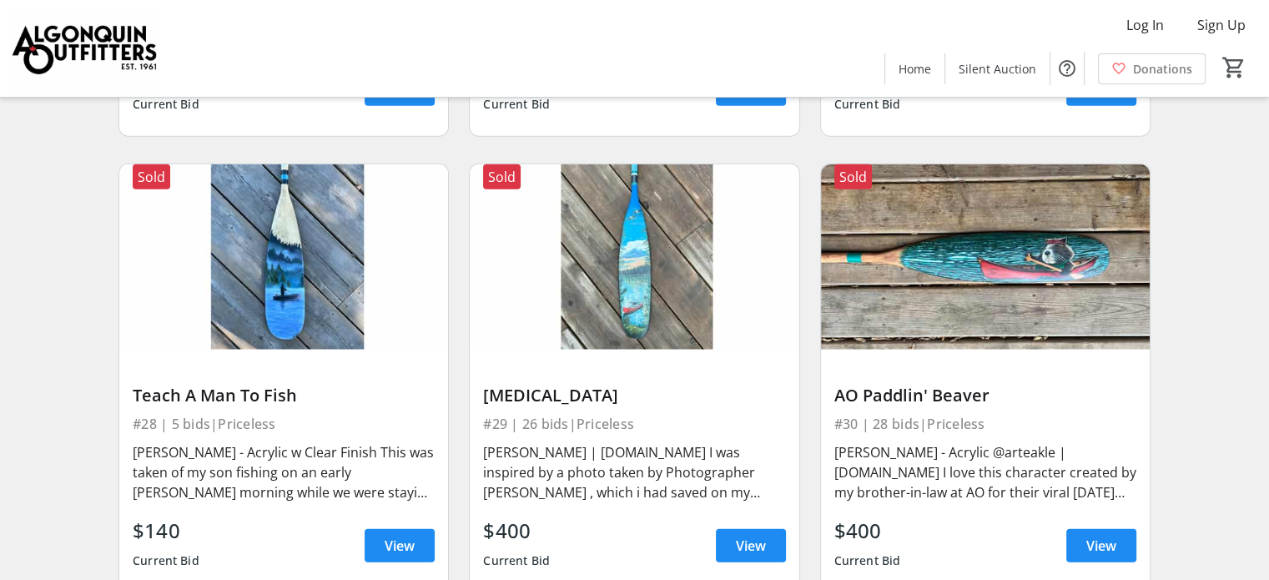
scroll to position [4255, 0]
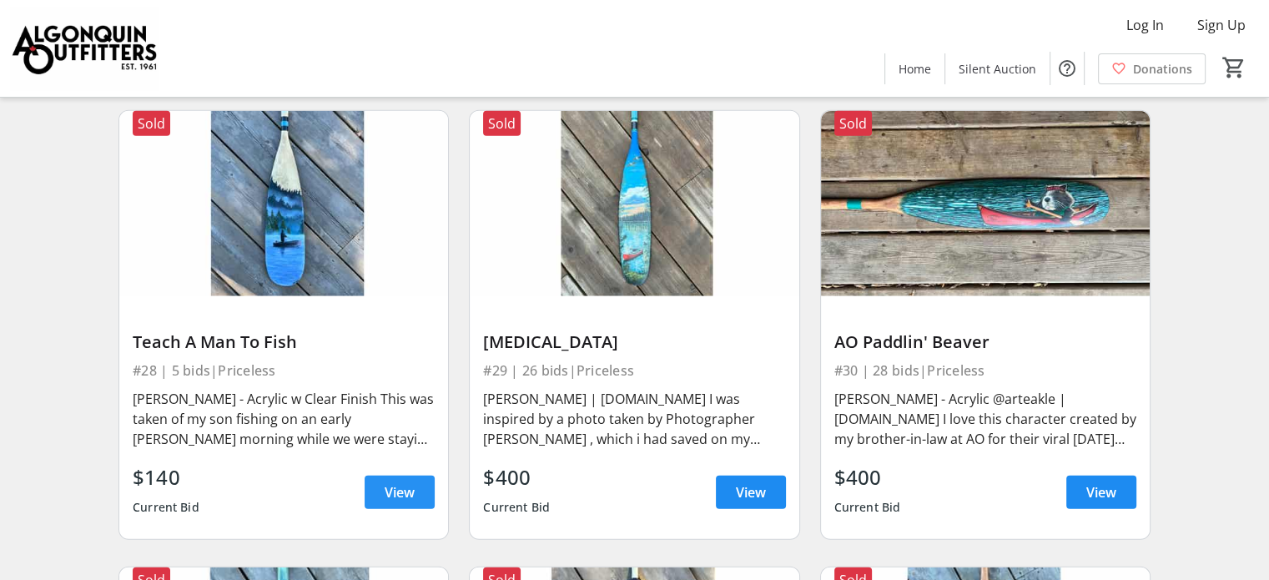
click at [408, 472] on span at bounding box center [400, 492] width 70 height 40
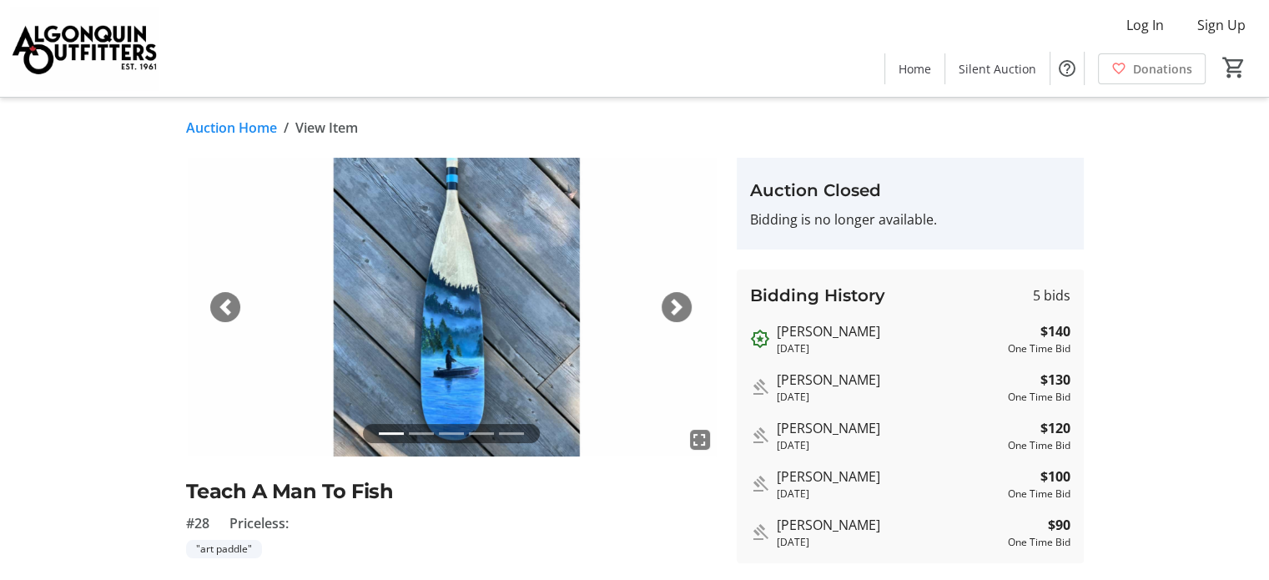
click at [671, 302] on span "button" at bounding box center [676, 307] width 17 height 17
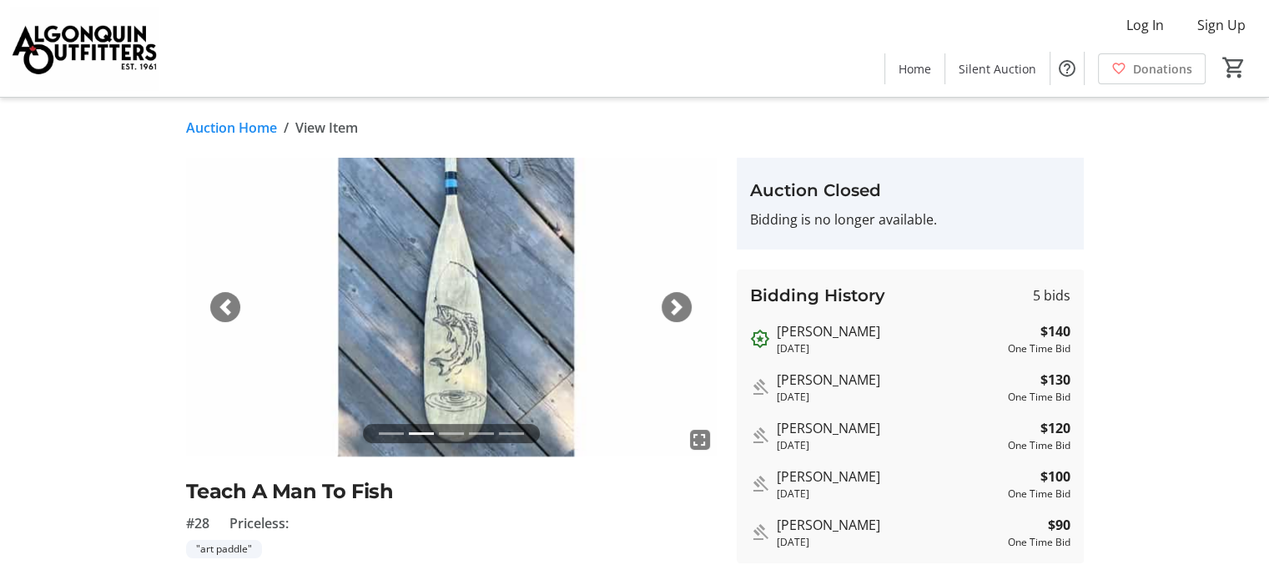
click at [671, 304] on span "button" at bounding box center [676, 307] width 17 height 17
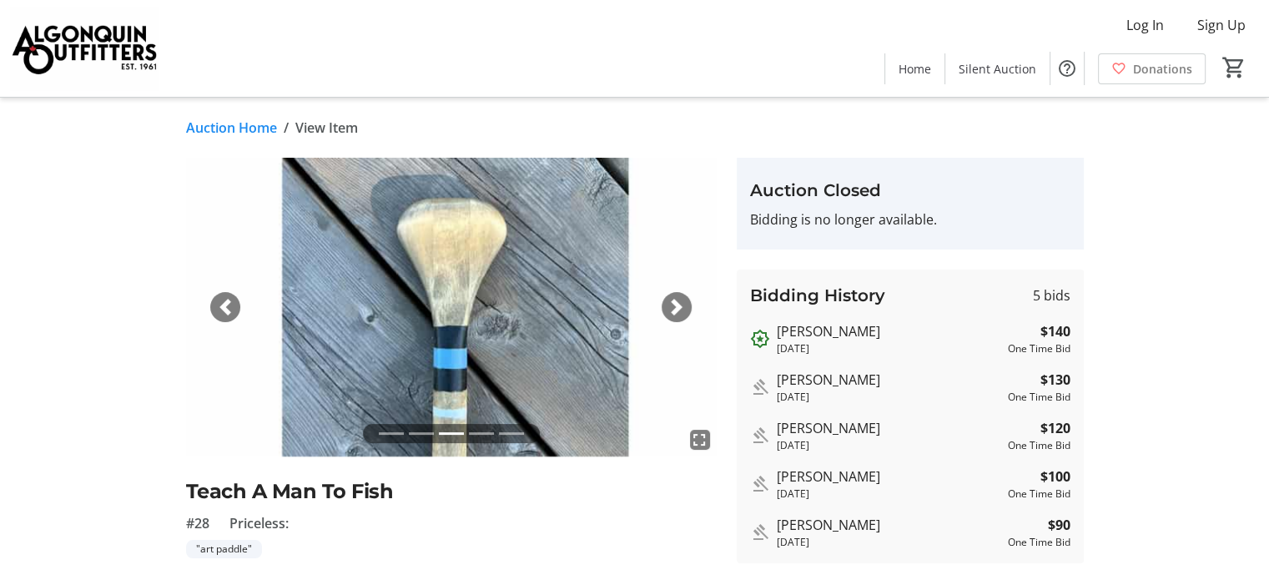
click at [671, 304] on span "button" at bounding box center [676, 307] width 17 height 17
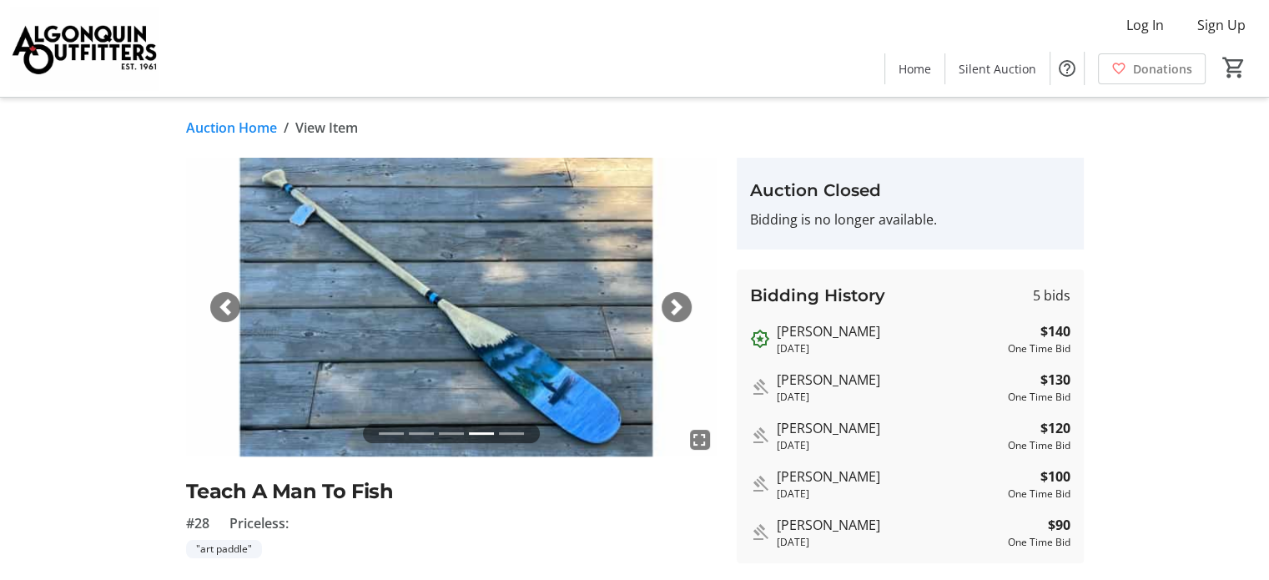
click at [664, 305] on div "Next" at bounding box center [677, 307] width 30 height 30
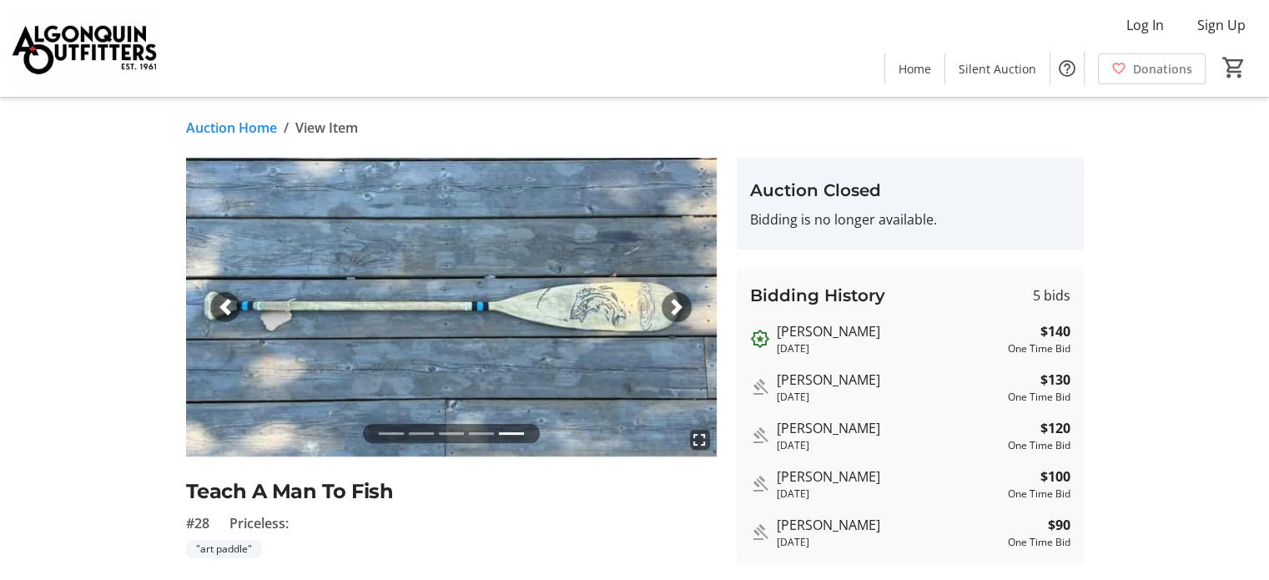
click at [671, 305] on span "button" at bounding box center [676, 307] width 17 height 17
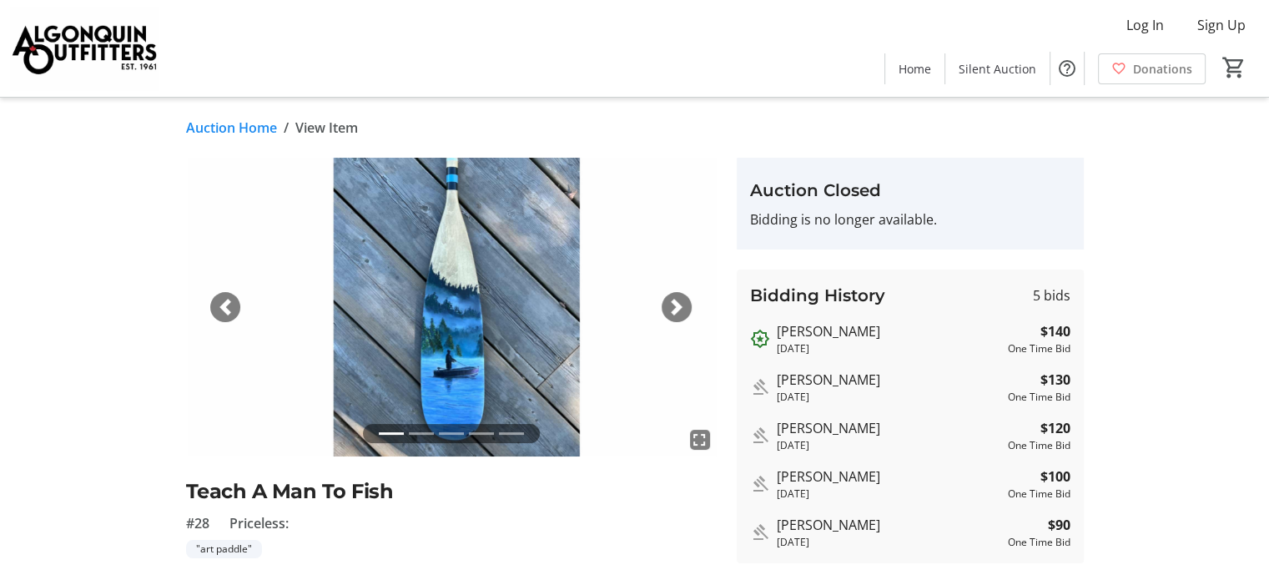
click at [673, 305] on span "button" at bounding box center [676, 307] width 17 height 17
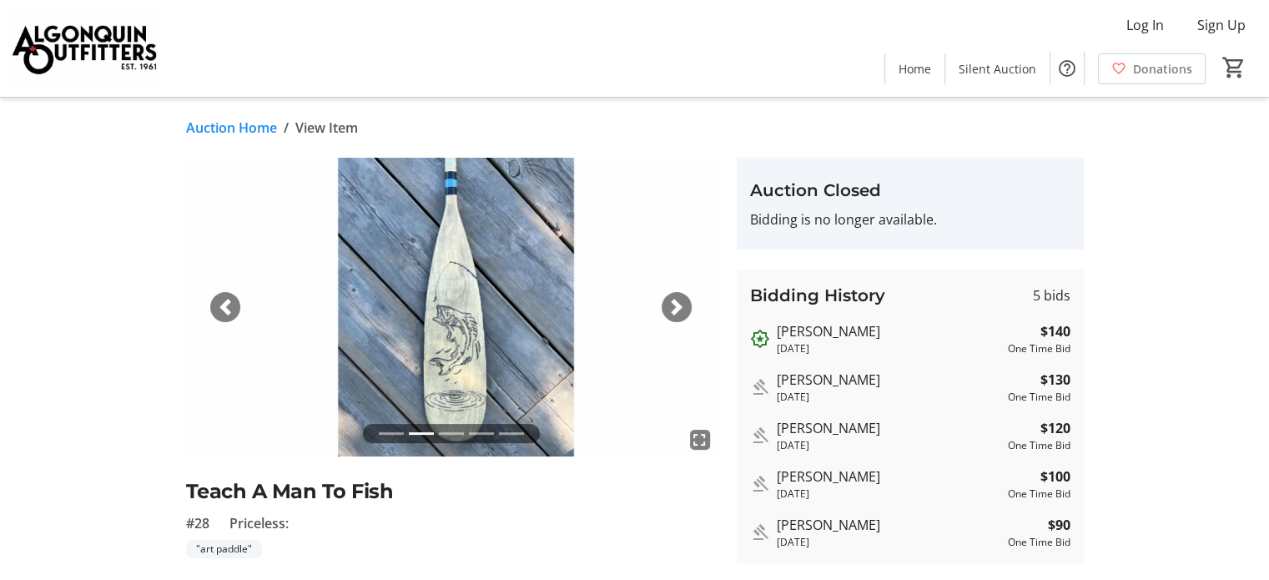
click at [229, 127] on link "Auction Home" at bounding box center [231, 128] width 91 height 20
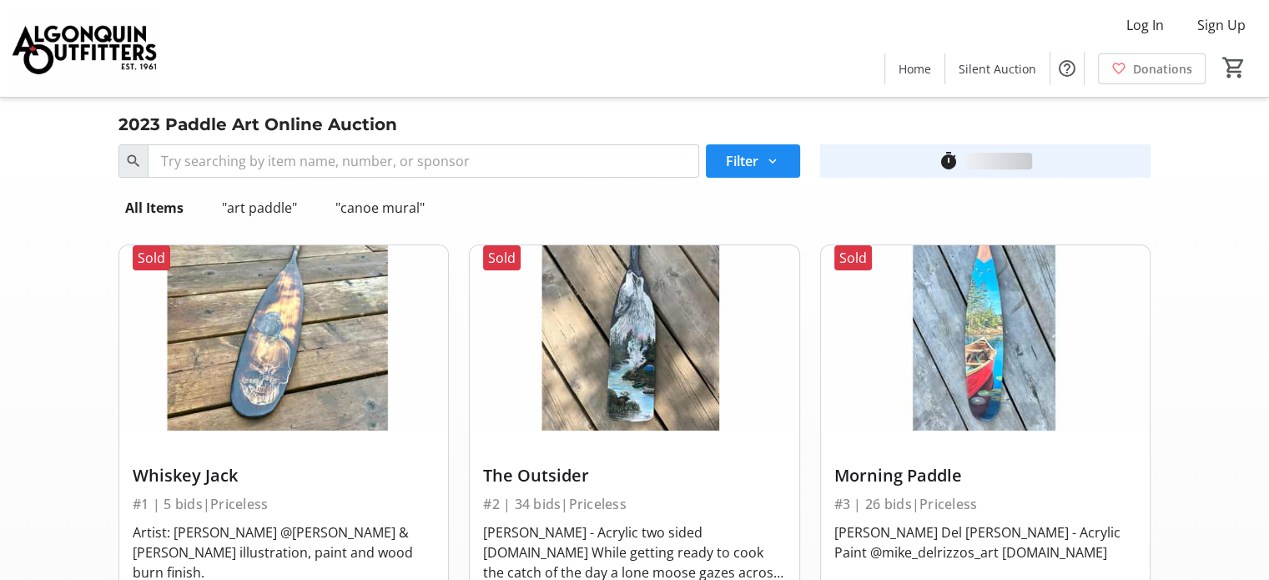
scroll to position [4255, 0]
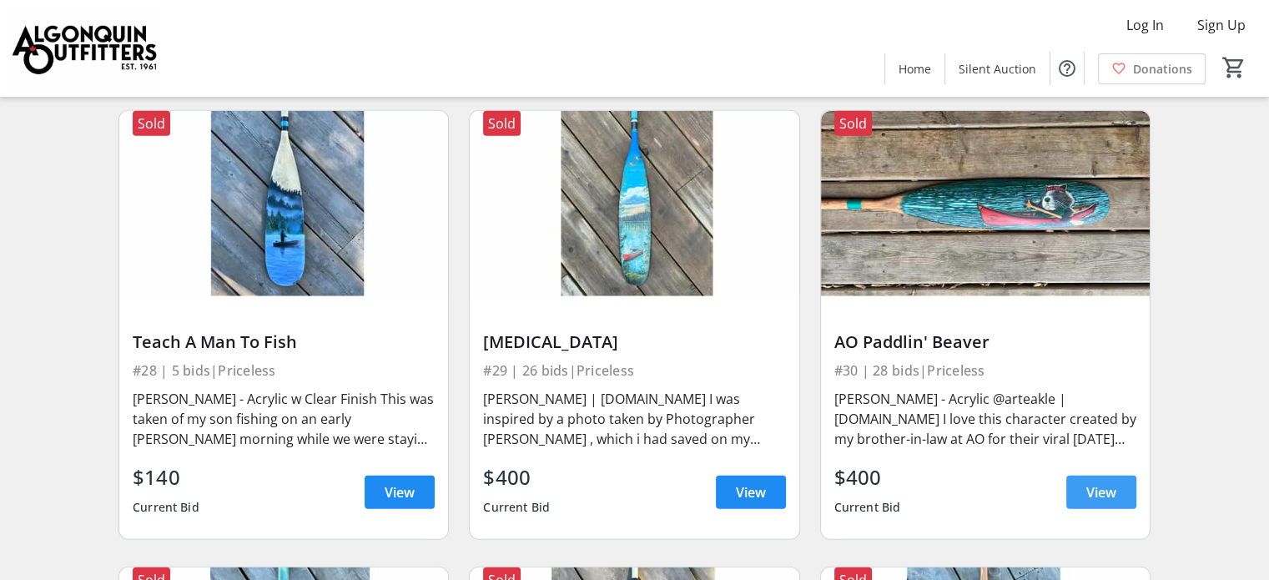
click at [1086, 472] on span at bounding box center [1101, 492] width 70 height 40
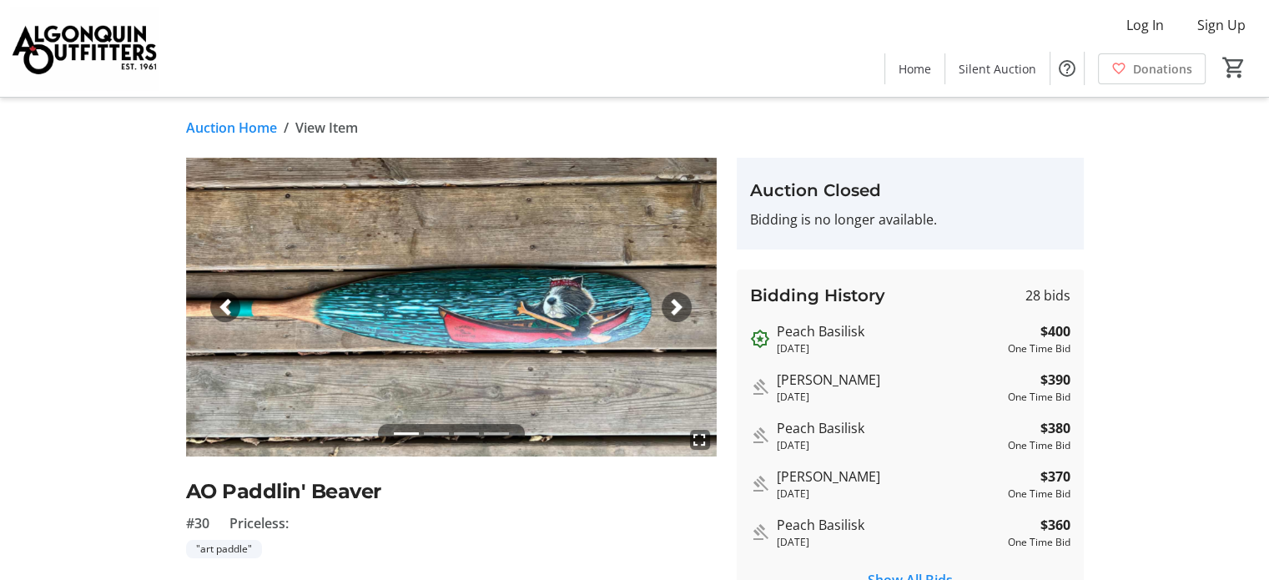
click at [677, 302] on span "button" at bounding box center [676, 307] width 17 height 17
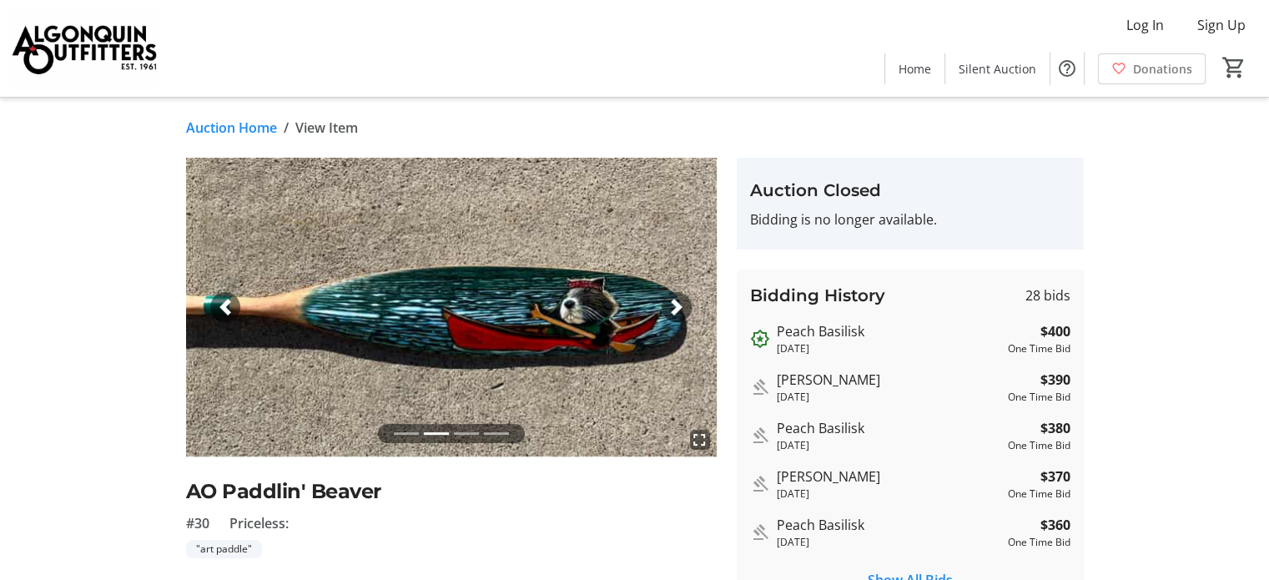
click at [677, 302] on span "button" at bounding box center [676, 307] width 17 height 17
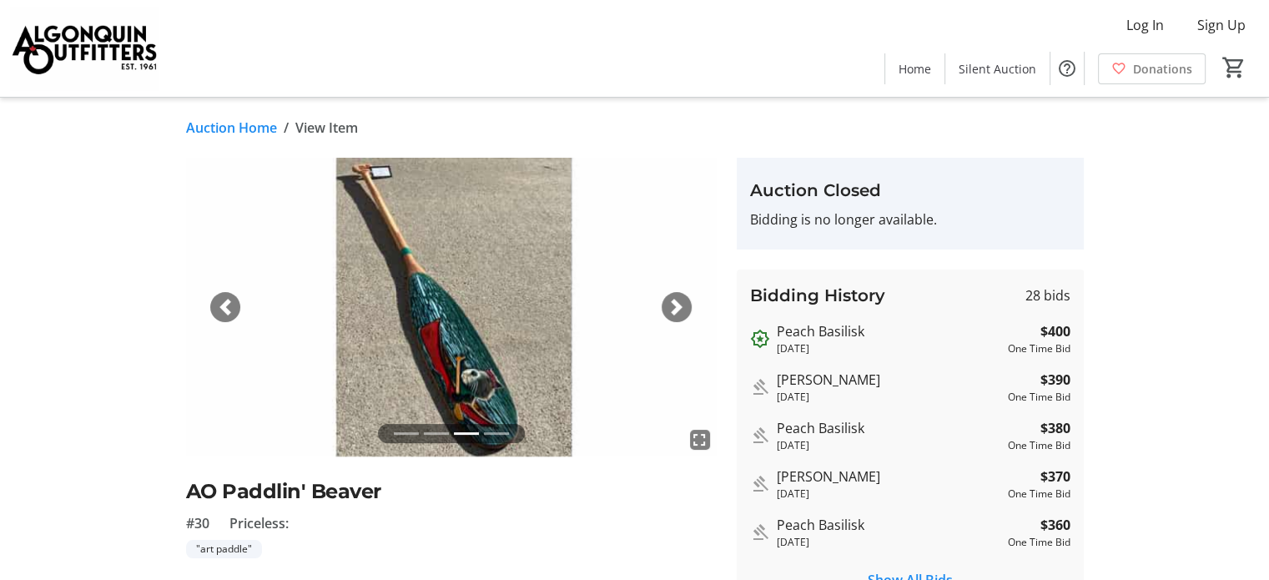
click at [677, 302] on span "button" at bounding box center [676, 307] width 17 height 17
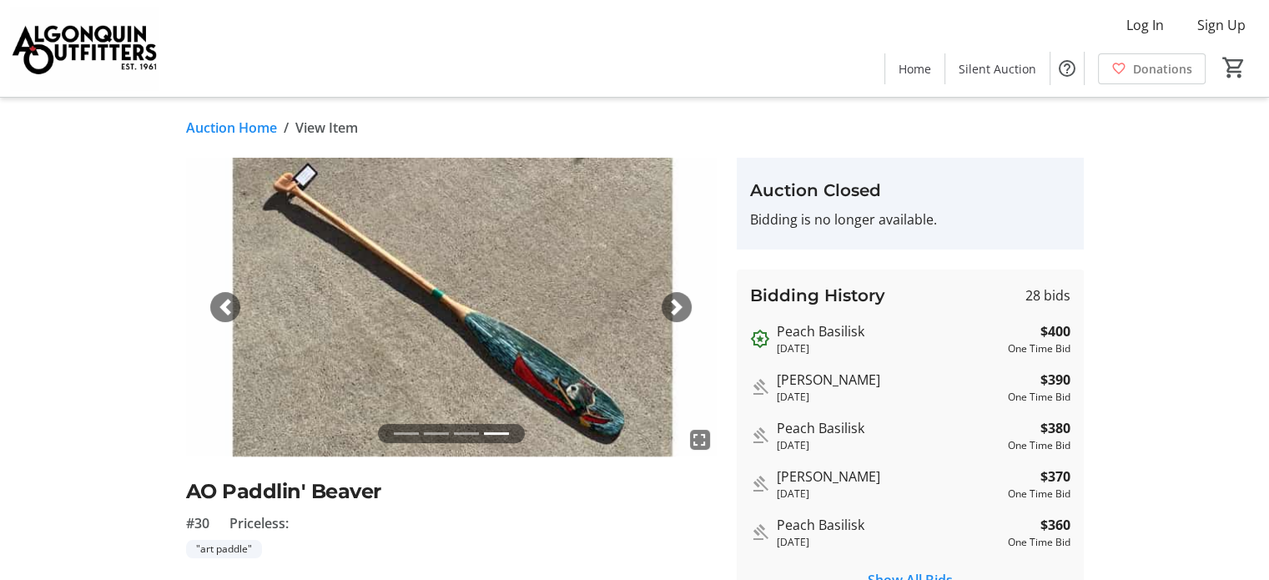
click at [677, 302] on span "button" at bounding box center [676, 307] width 17 height 17
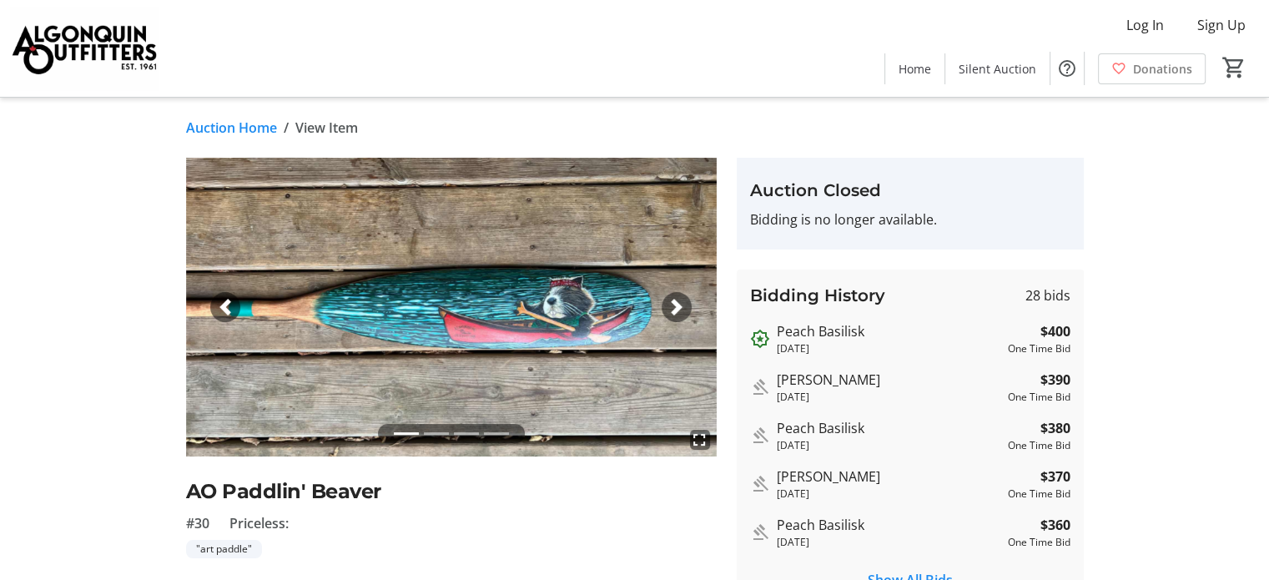
click at [236, 123] on link "Auction Home" at bounding box center [231, 128] width 91 height 20
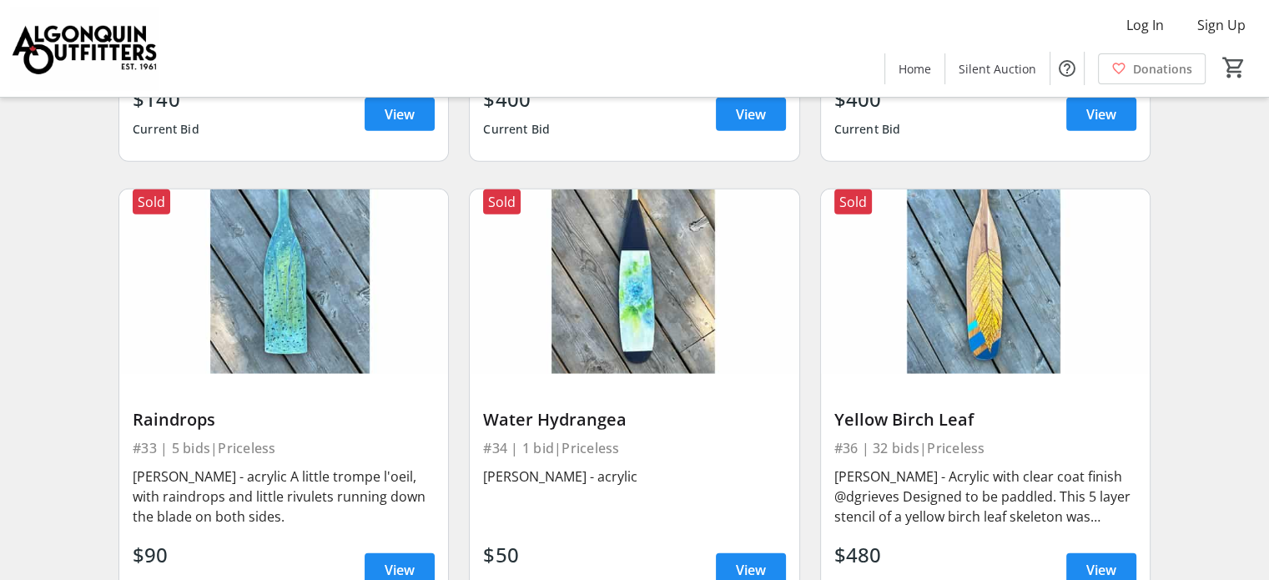
scroll to position [4672, 0]
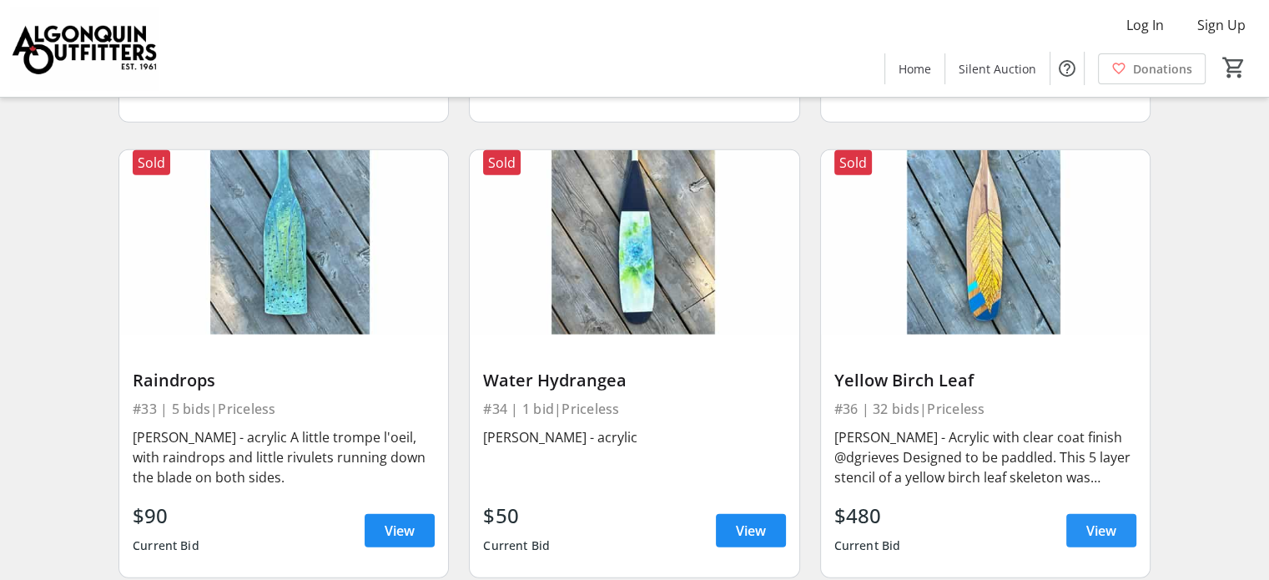
click at [1101, 521] on span "View" at bounding box center [1101, 531] width 30 height 20
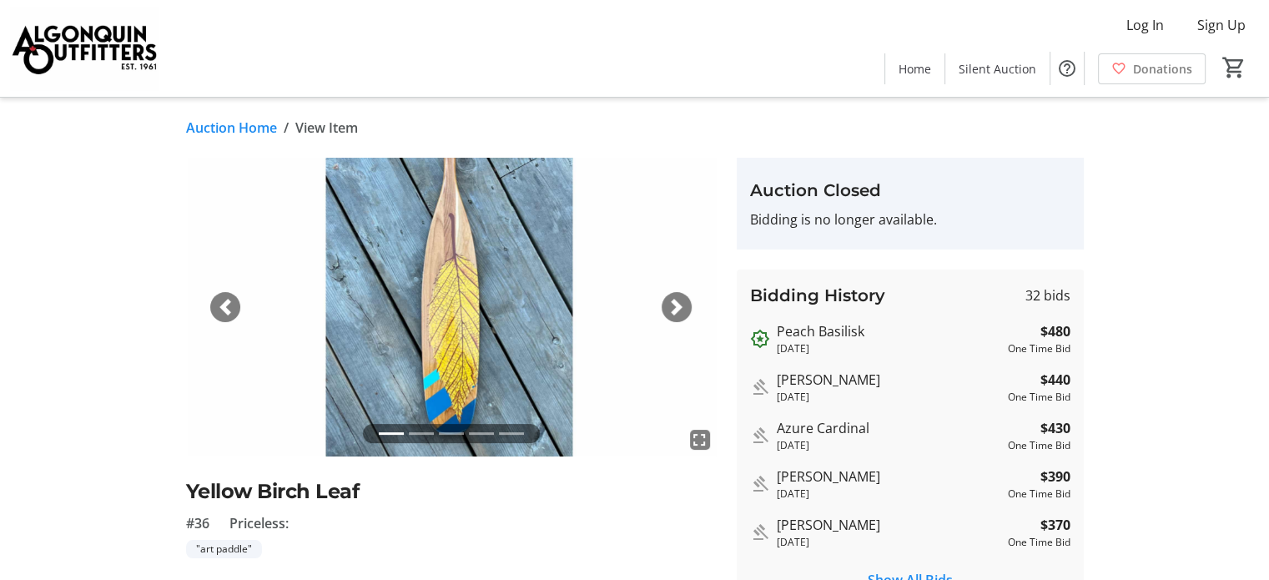
click at [676, 310] on span "button" at bounding box center [676, 307] width 17 height 17
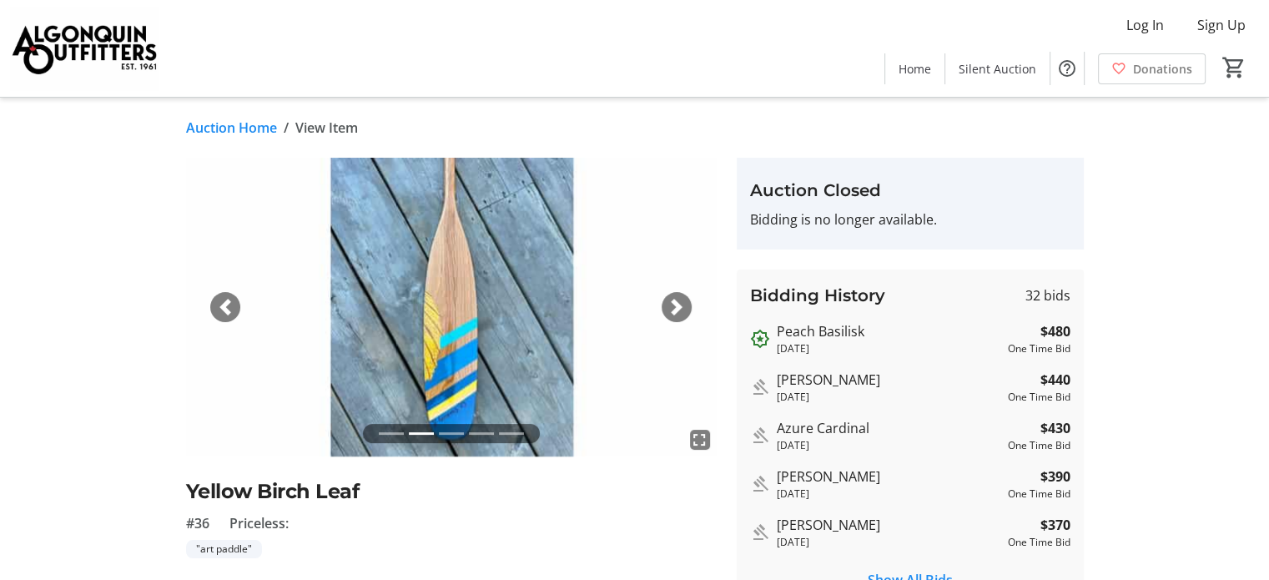
click at [242, 309] on img at bounding box center [451, 307] width 531 height 299
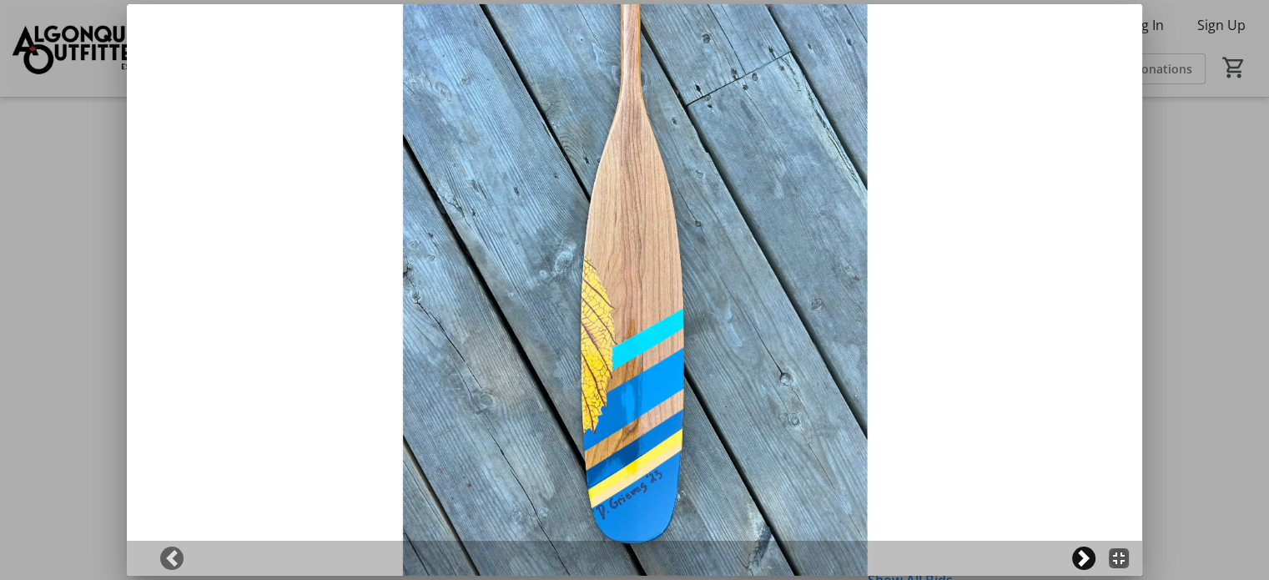
click at [1088, 561] on span at bounding box center [1083, 558] width 17 height 17
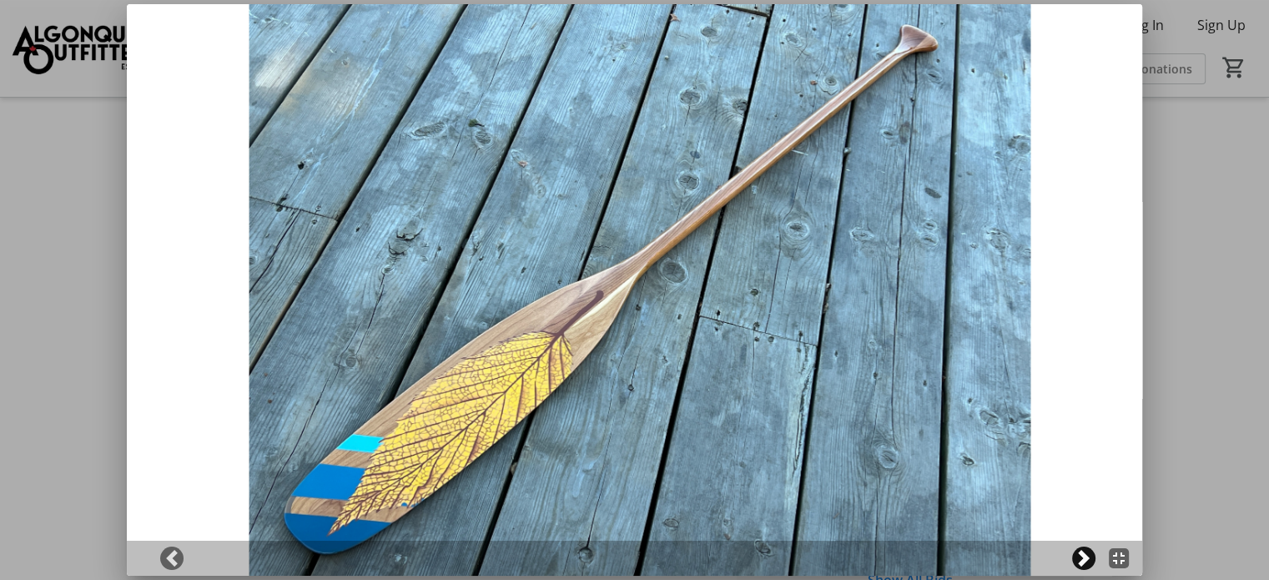
click at [1092, 554] on span at bounding box center [1083, 558] width 17 height 17
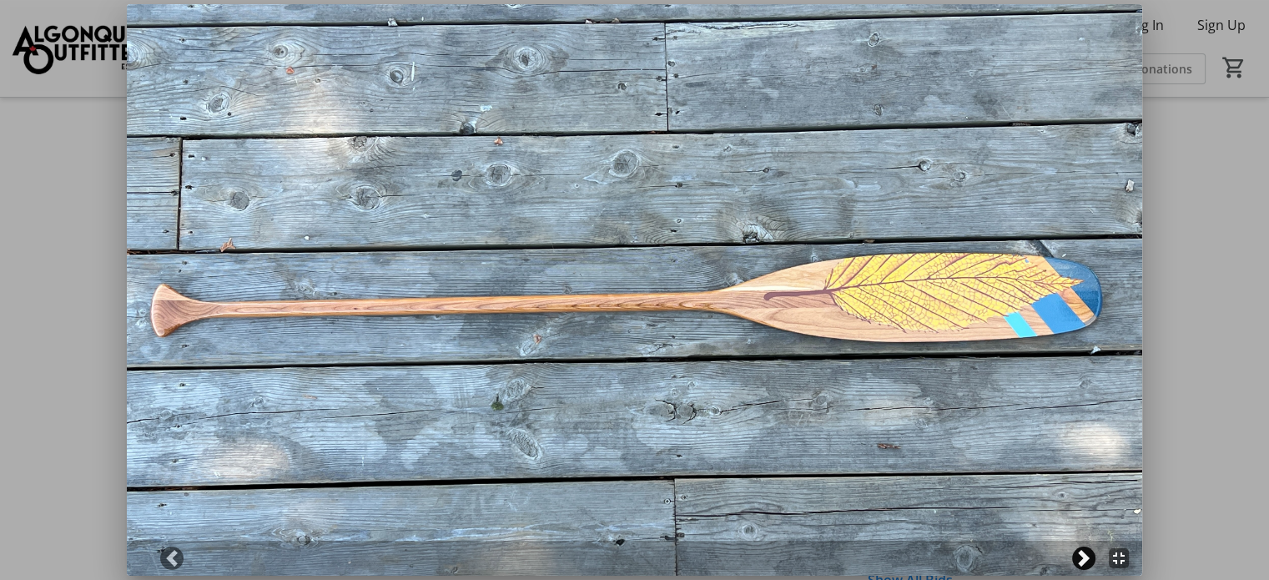
click at [1092, 554] on span at bounding box center [1083, 558] width 17 height 17
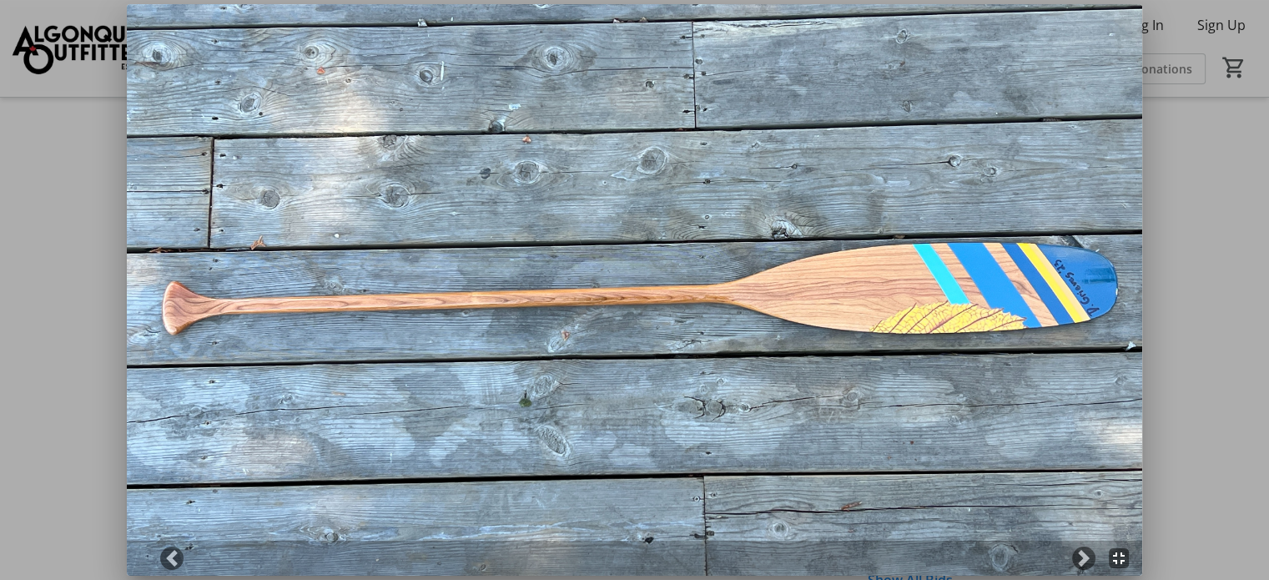
click at [1117, 559] on mat-icon "fullscreen_exit" at bounding box center [1119, 558] width 20 height 20
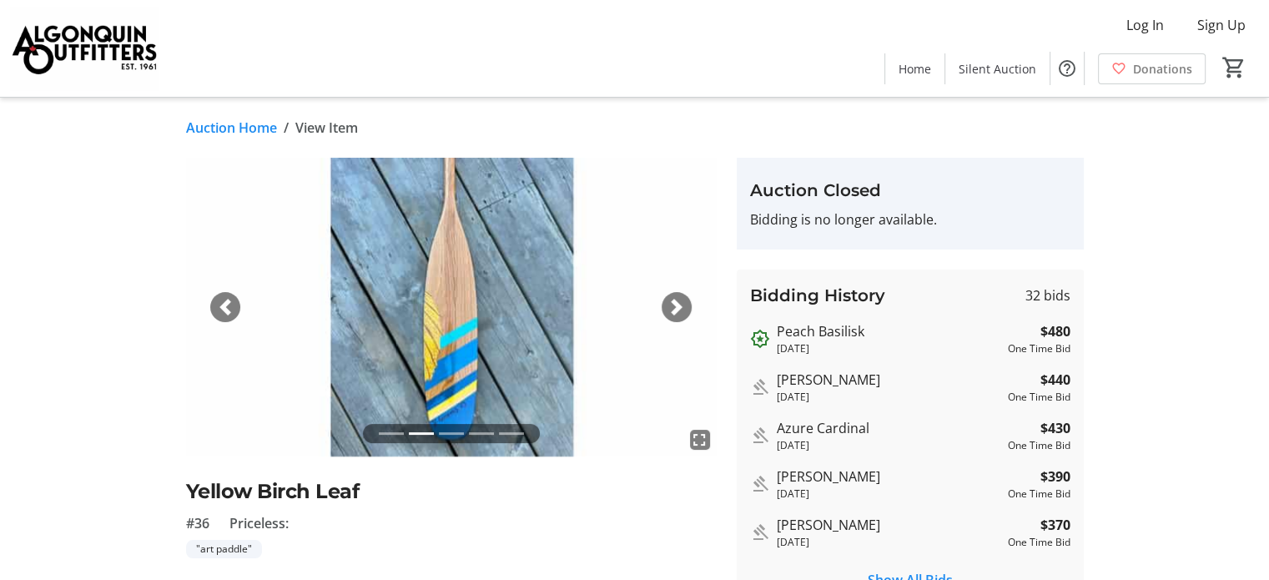
click at [231, 128] on link "Auction Home" at bounding box center [231, 128] width 91 height 20
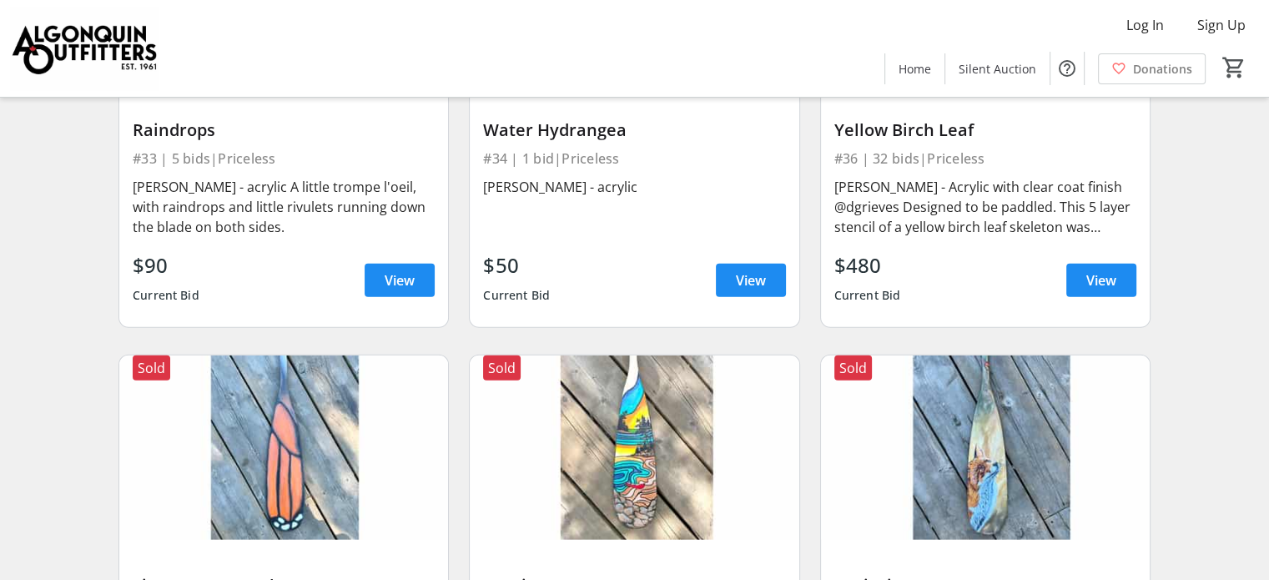
scroll to position [5089, 0]
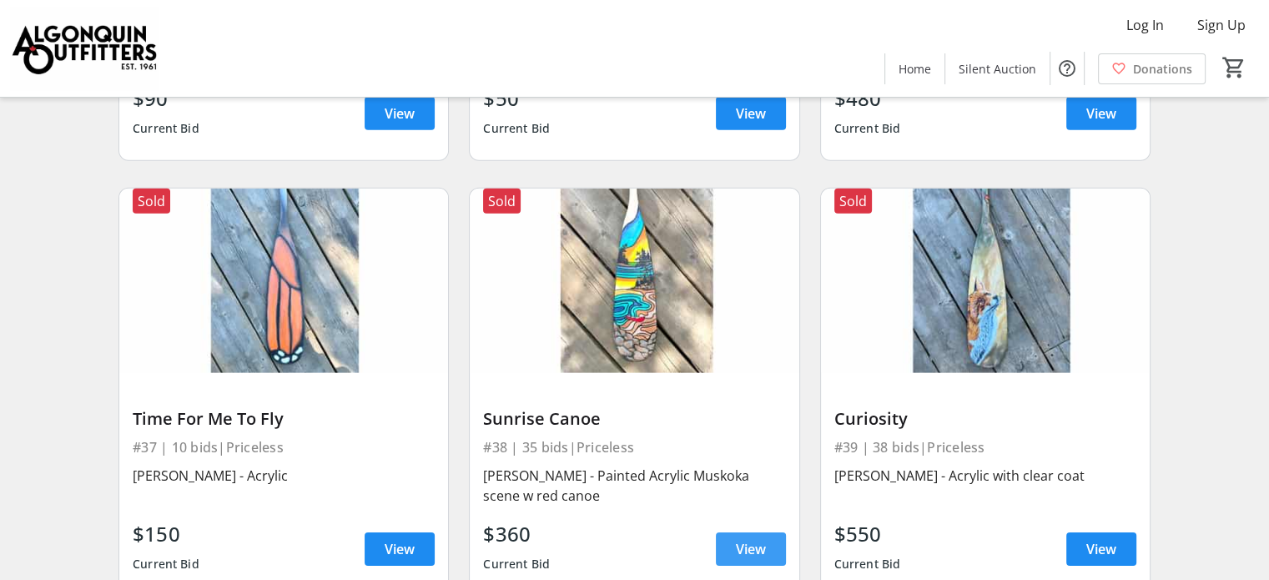
click at [762, 539] on span "View" at bounding box center [751, 549] width 30 height 20
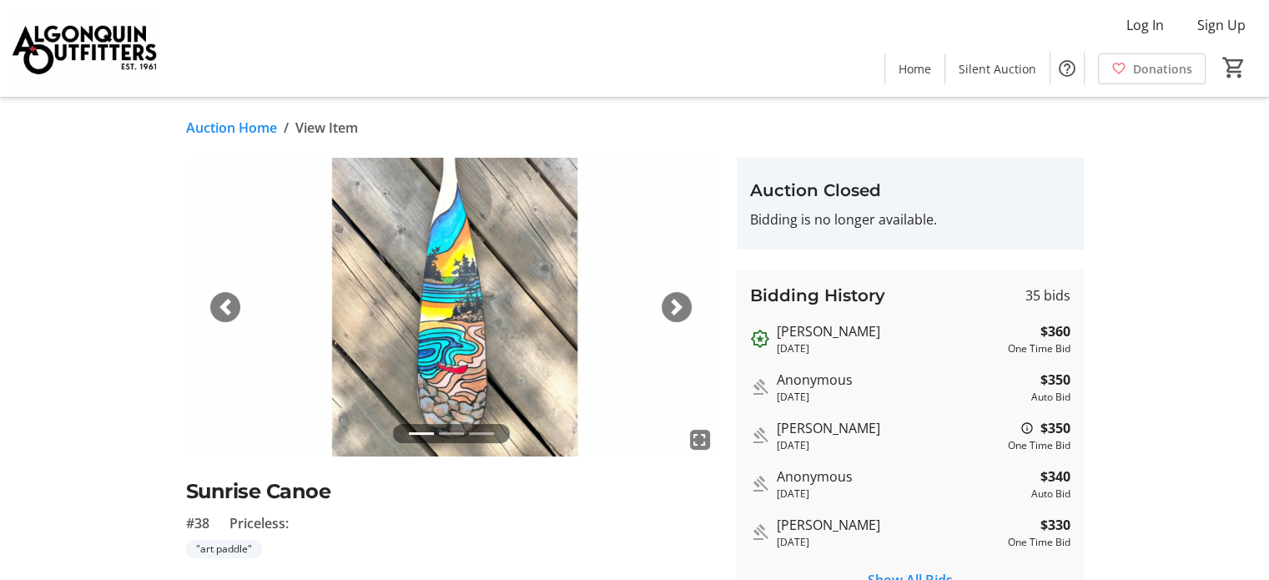
click at [677, 299] on span "button" at bounding box center [676, 307] width 17 height 17
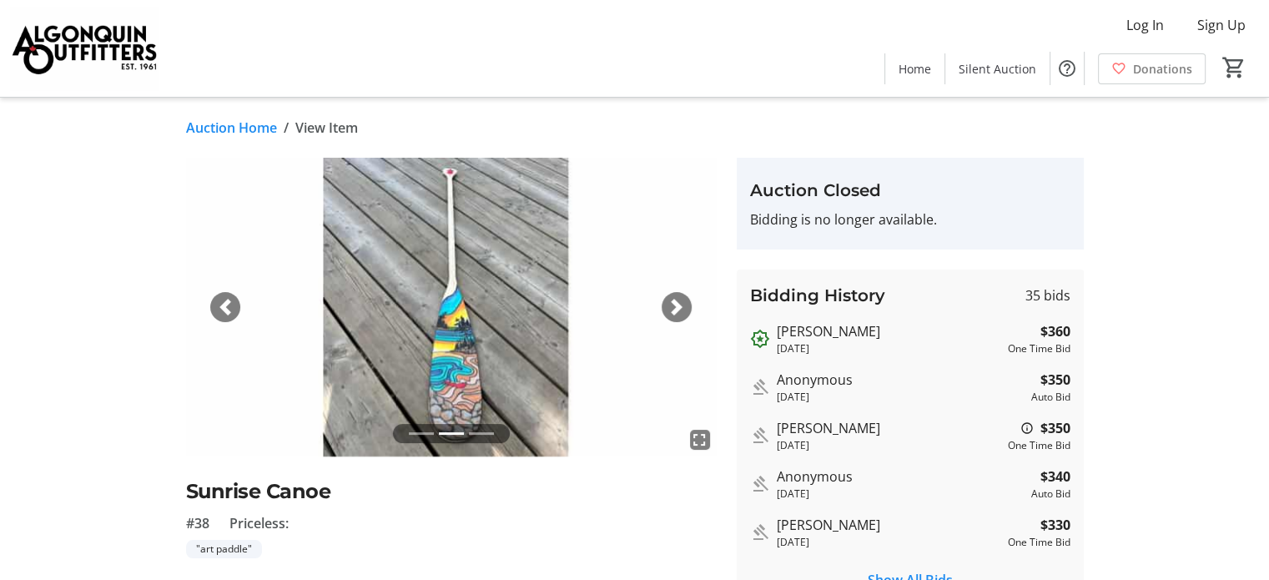
click at [668, 301] on span "button" at bounding box center [676, 307] width 17 height 17
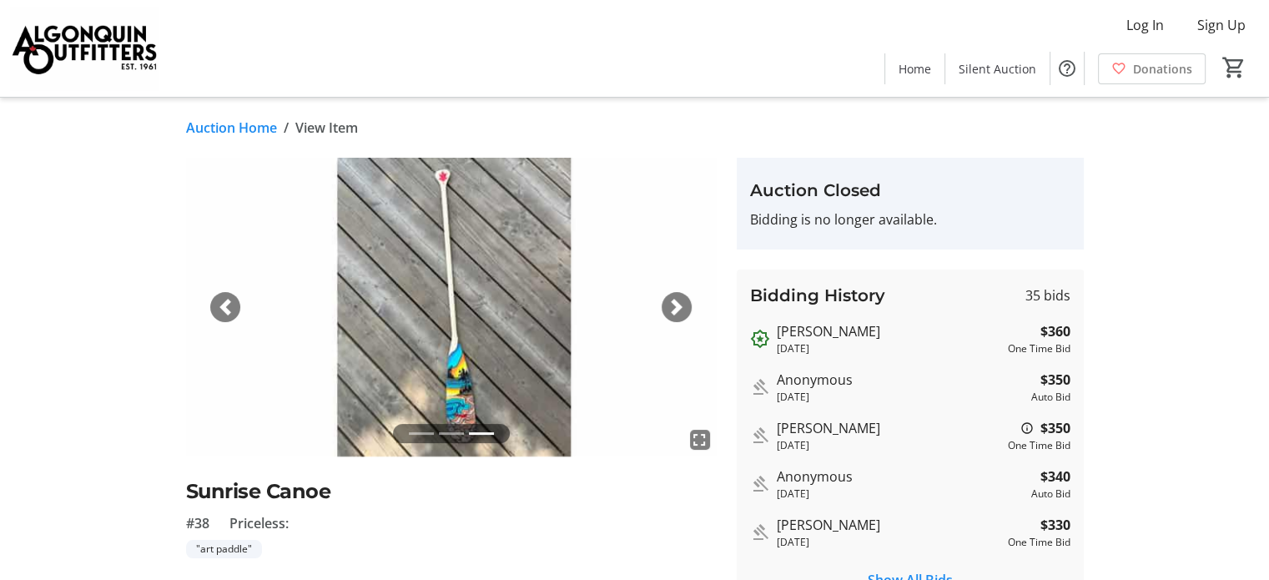
click at [240, 123] on link "Auction Home" at bounding box center [231, 128] width 91 height 20
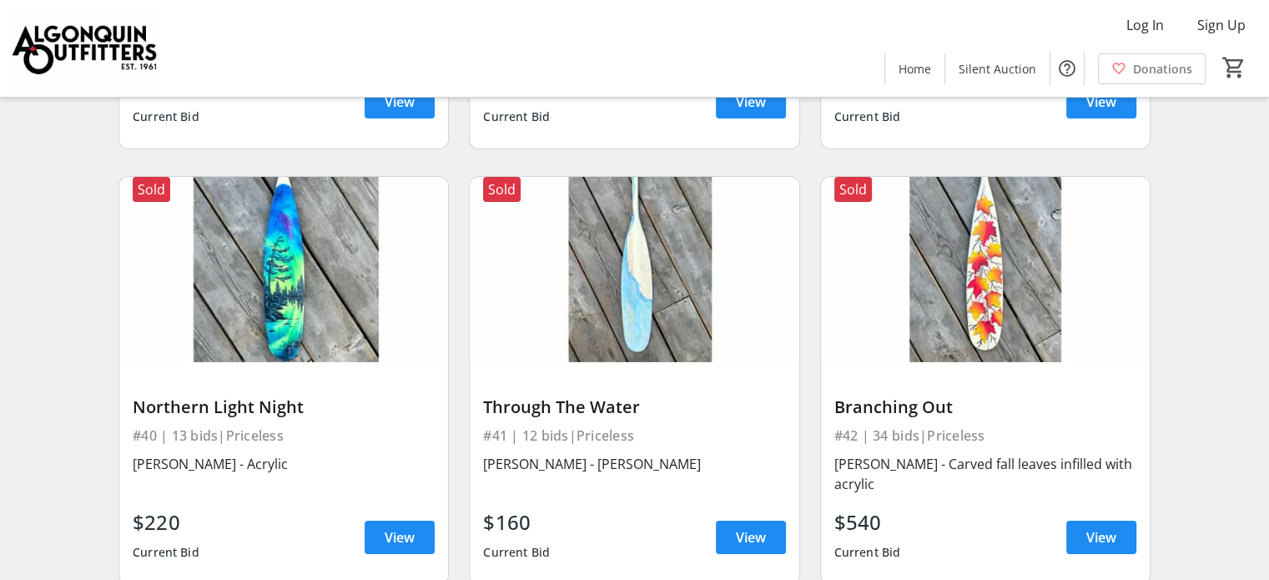
scroll to position [5589, 0]
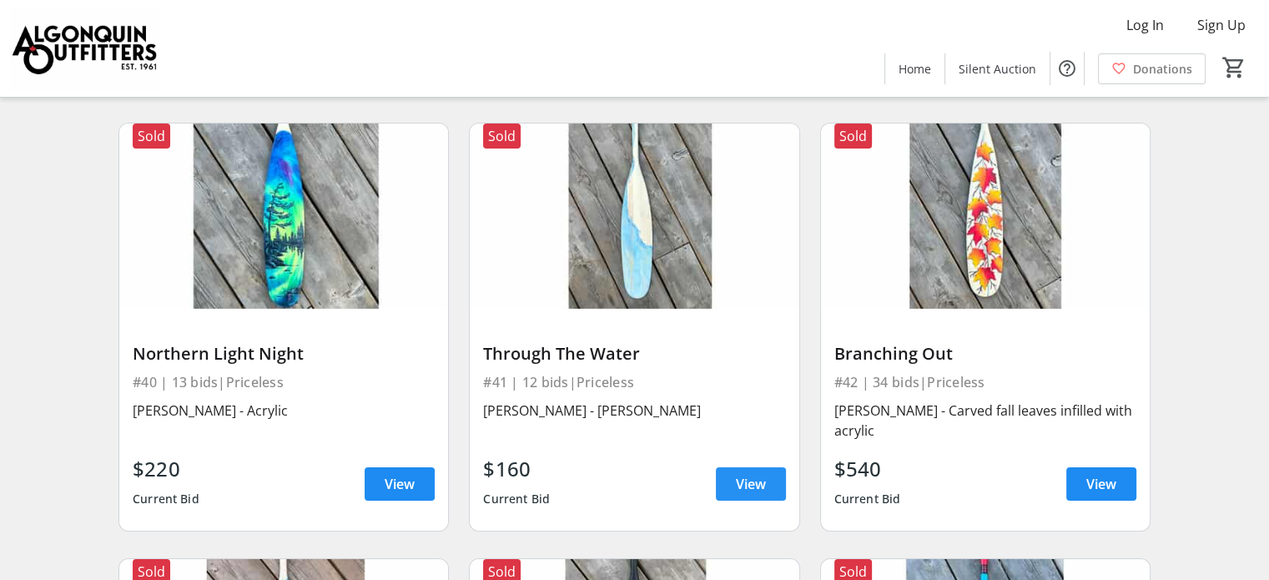
click at [736, 474] on span "View" at bounding box center [751, 484] width 30 height 20
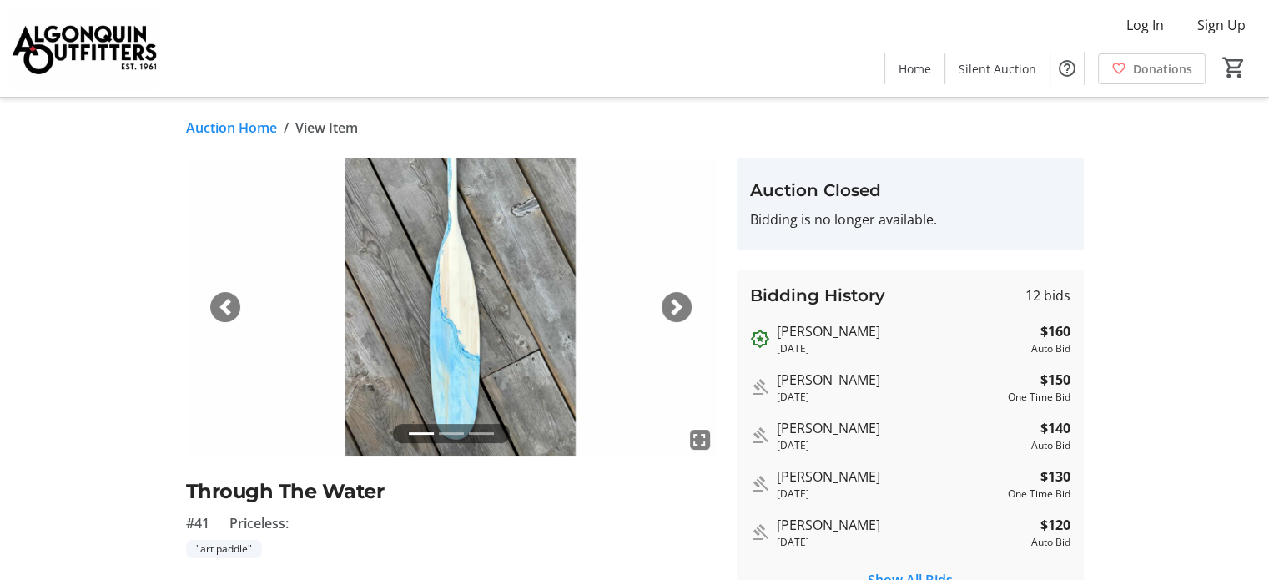
click at [666, 309] on div "Next" at bounding box center [677, 307] width 30 height 30
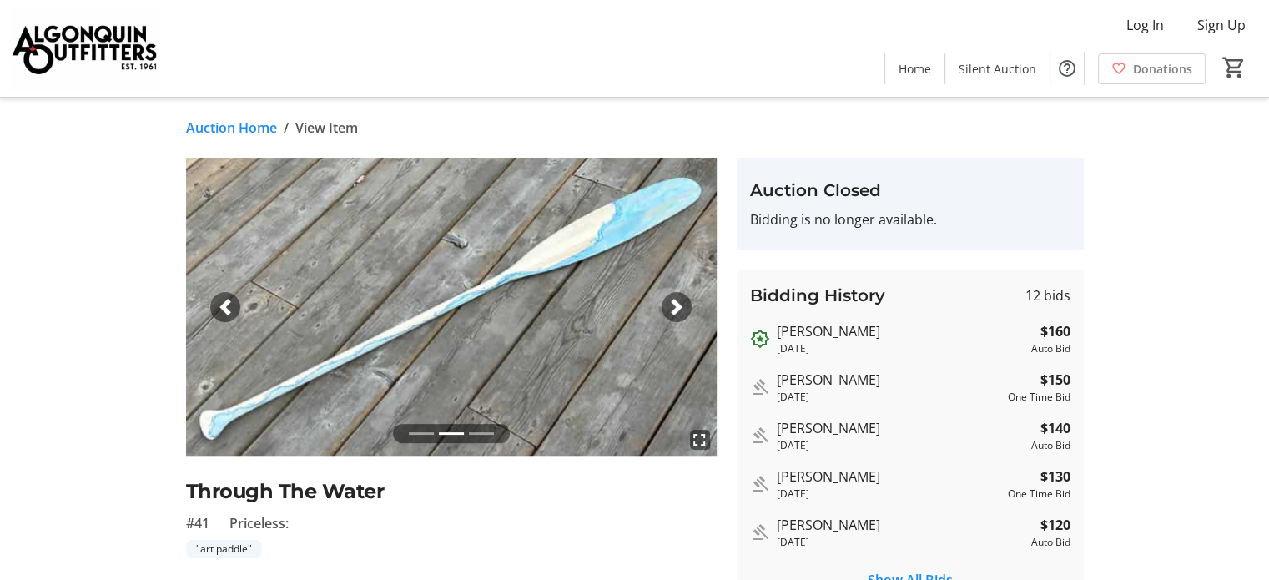
click at [682, 310] on span "button" at bounding box center [676, 307] width 17 height 17
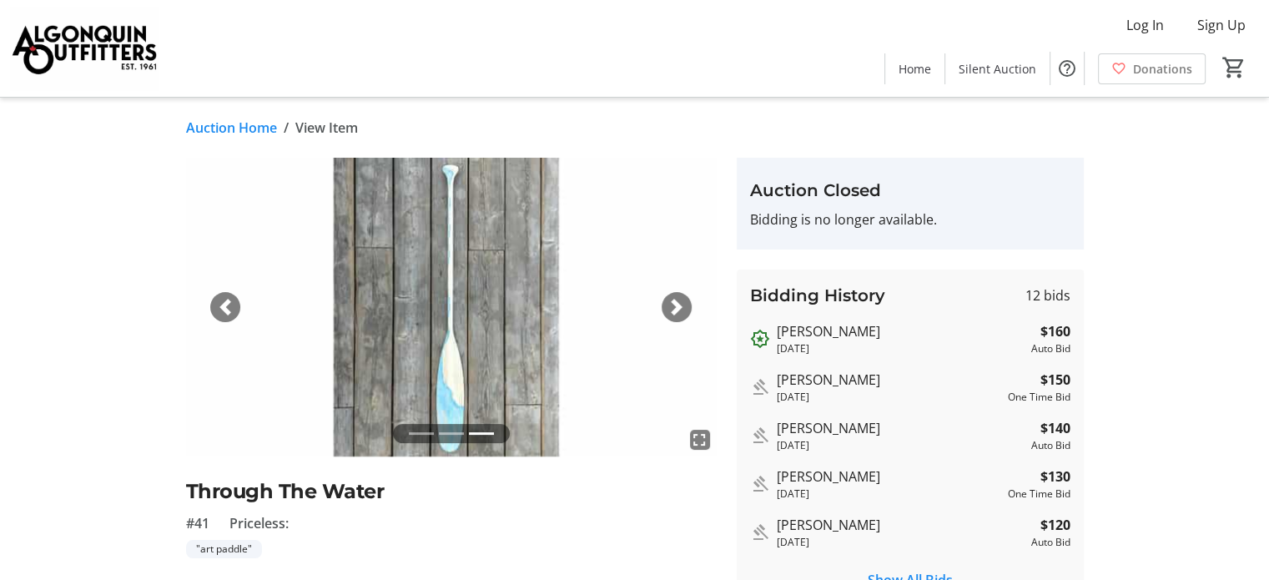
click at [683, 309] on span "button" at bounding box center [676, 307] width 17 height 17
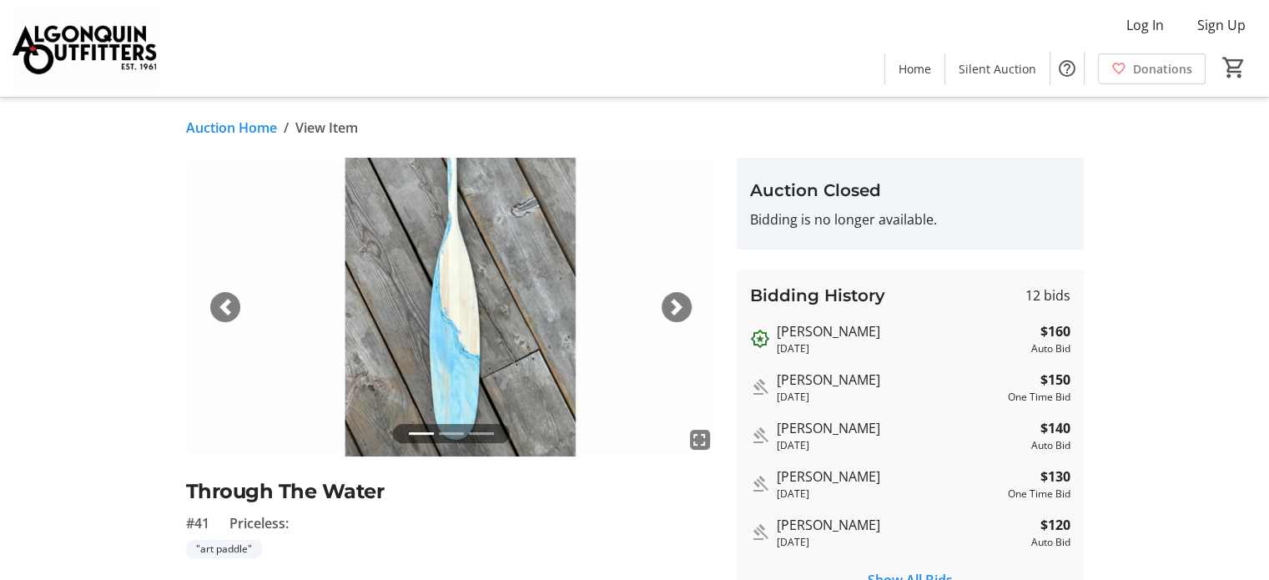
click at [235, 129] on link "Auction Home" at bounding box center [231, 128] width 91 height 20
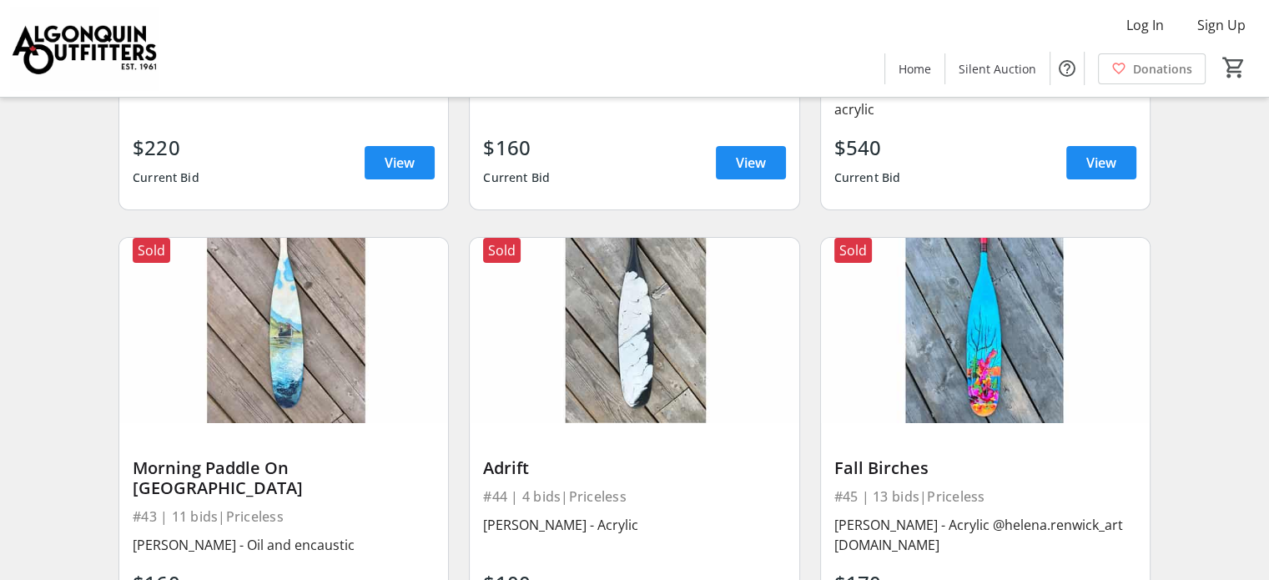
scroll to position [6007, 0]
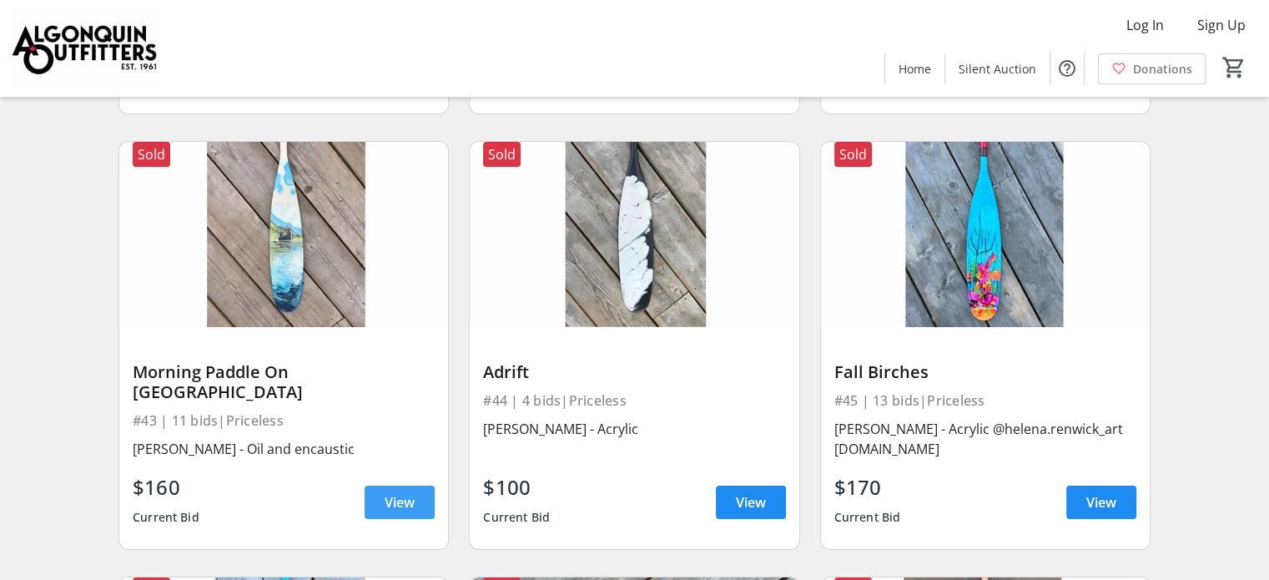
click at [400, 492] on span "View" at bounding box center [400, 502] width 30 height 20
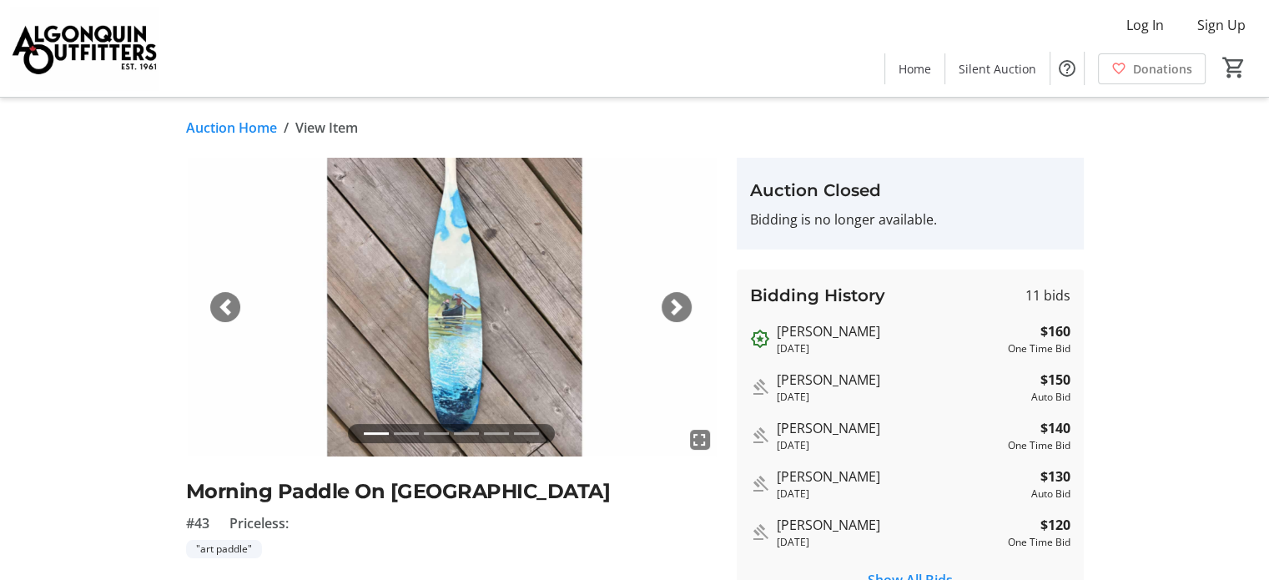
click at [675, 301] on span "button" at bounding box center [676, 307] width 17 height 17
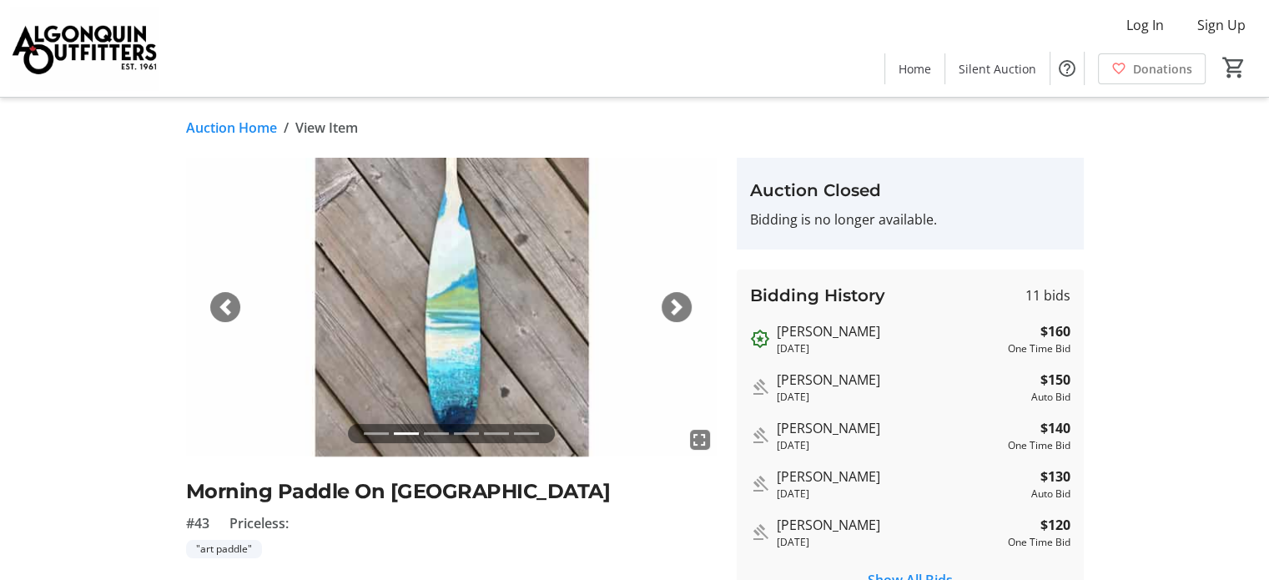
click at [675, 301] on span "button" at bounding box center [676, 307] width 17 height 17
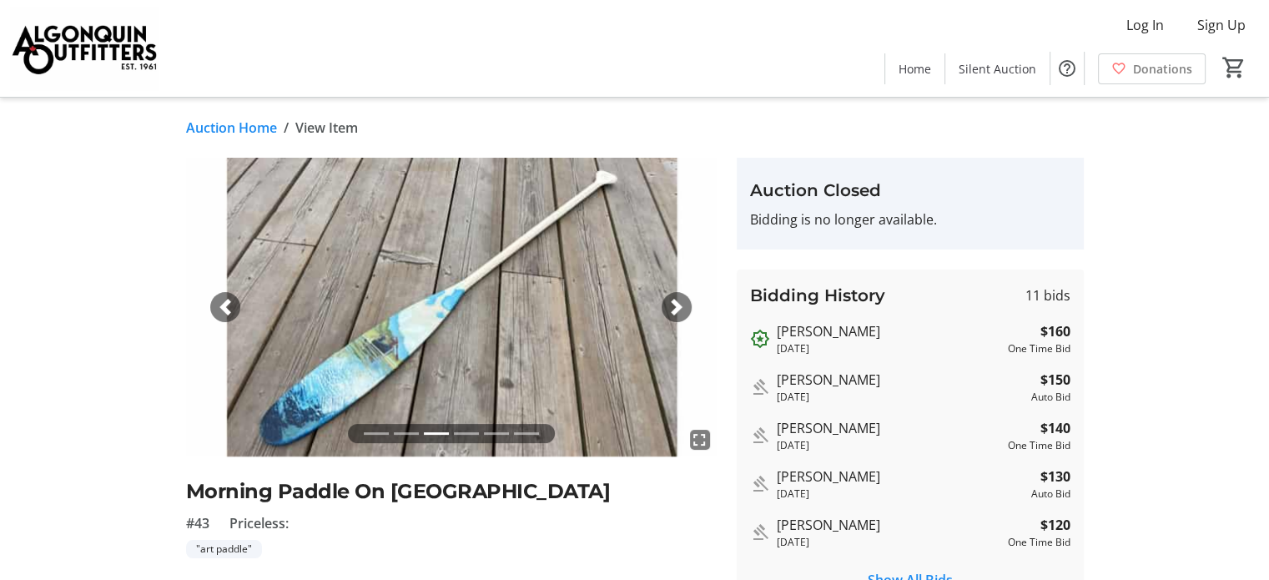
click at [675, 301] on span "button" at bounding box center [676, 307] width 17 height 17
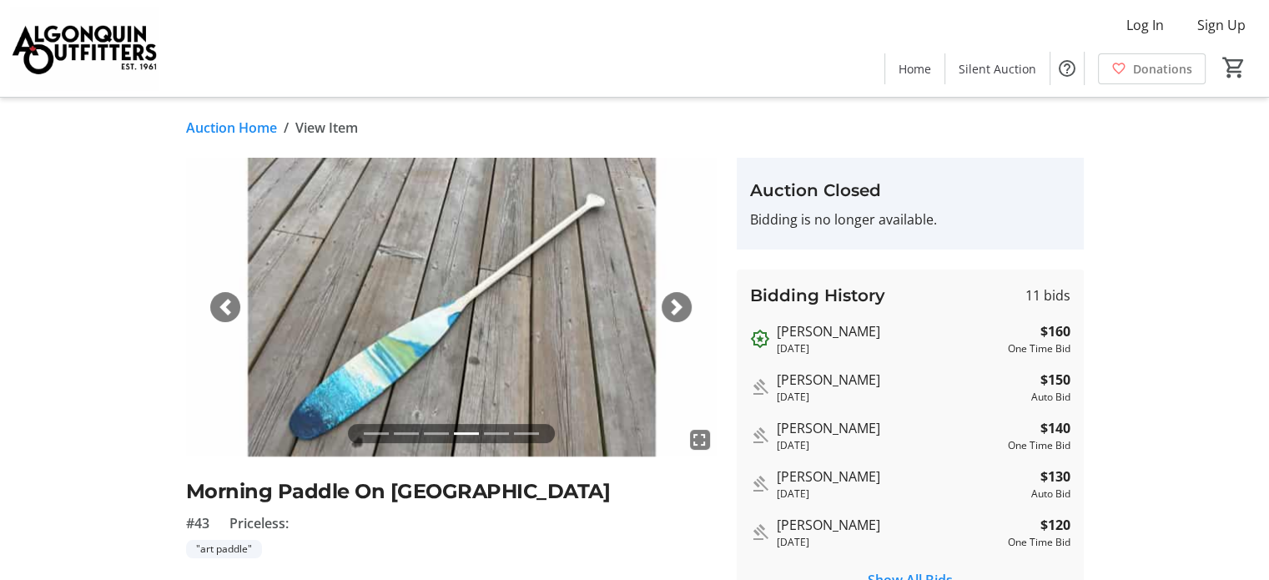
click at [221, 126] on link "Auction Home" at bounding box center [231, 128] width 91 height 20
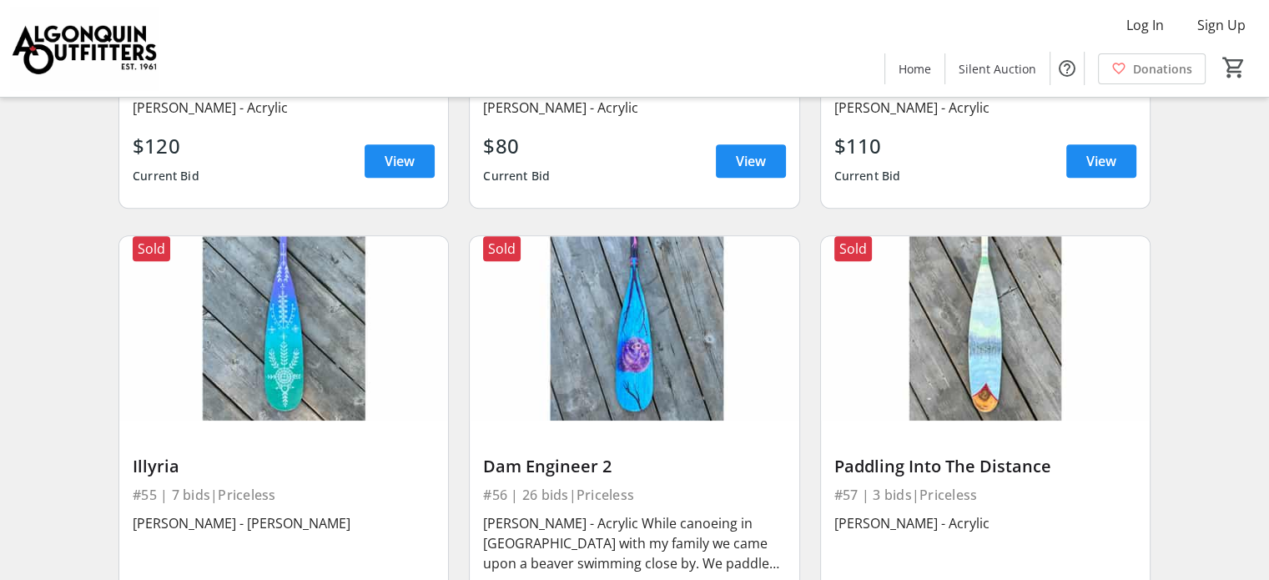
scroll to position [7675, 0]
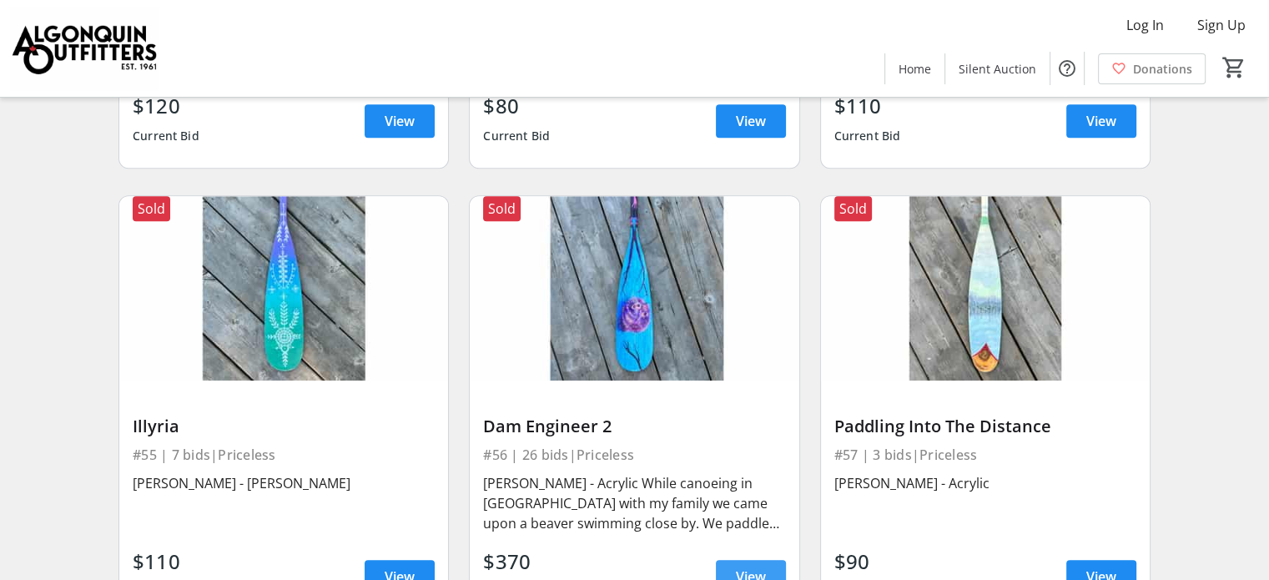
click at [758, 566] on span "View" at bounding box center [751, 576] width 30 height 20
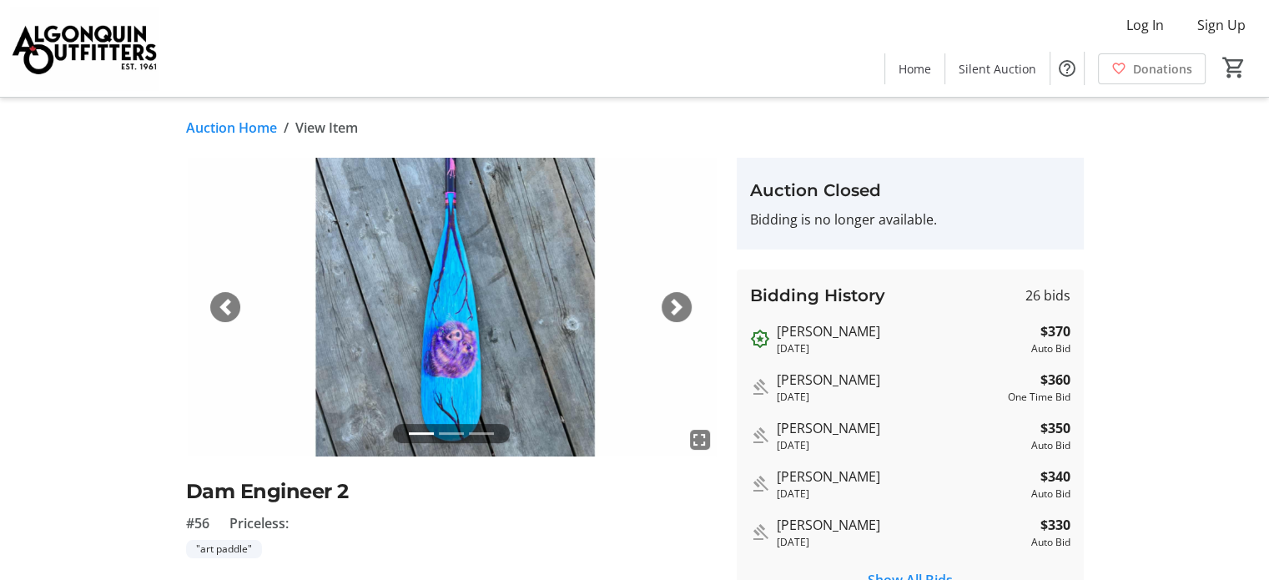
click at [668, 303] on span "button" at bounding box center [676, 307] width 17 height 17
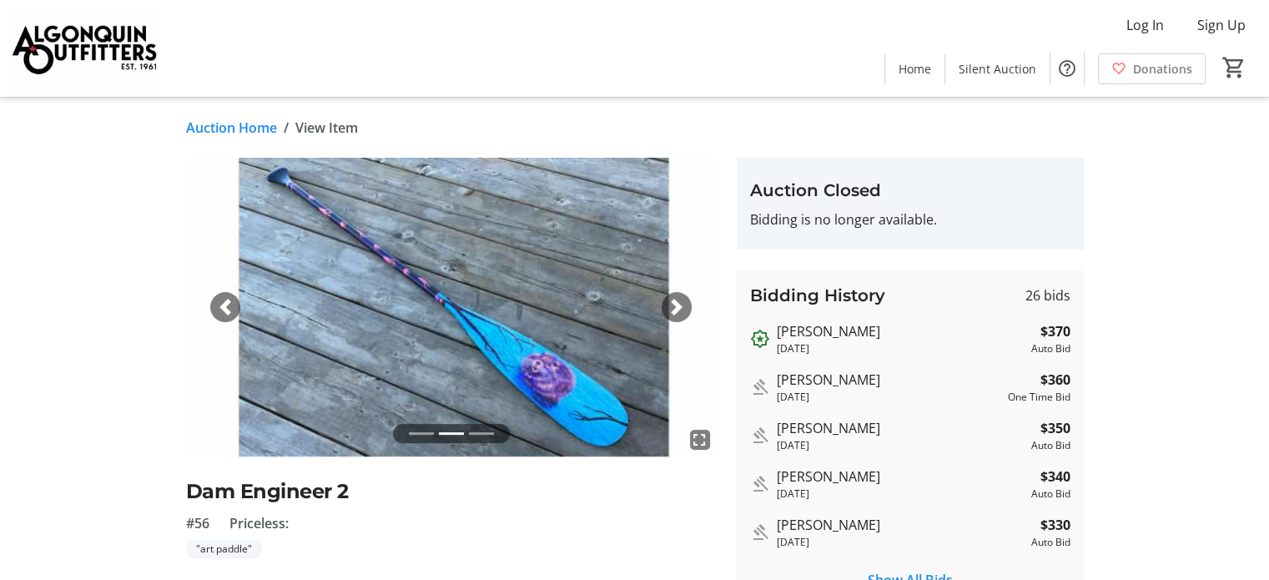
click at [668, 308] on span "button" at bounding box center [676, 307] width 17 height 17
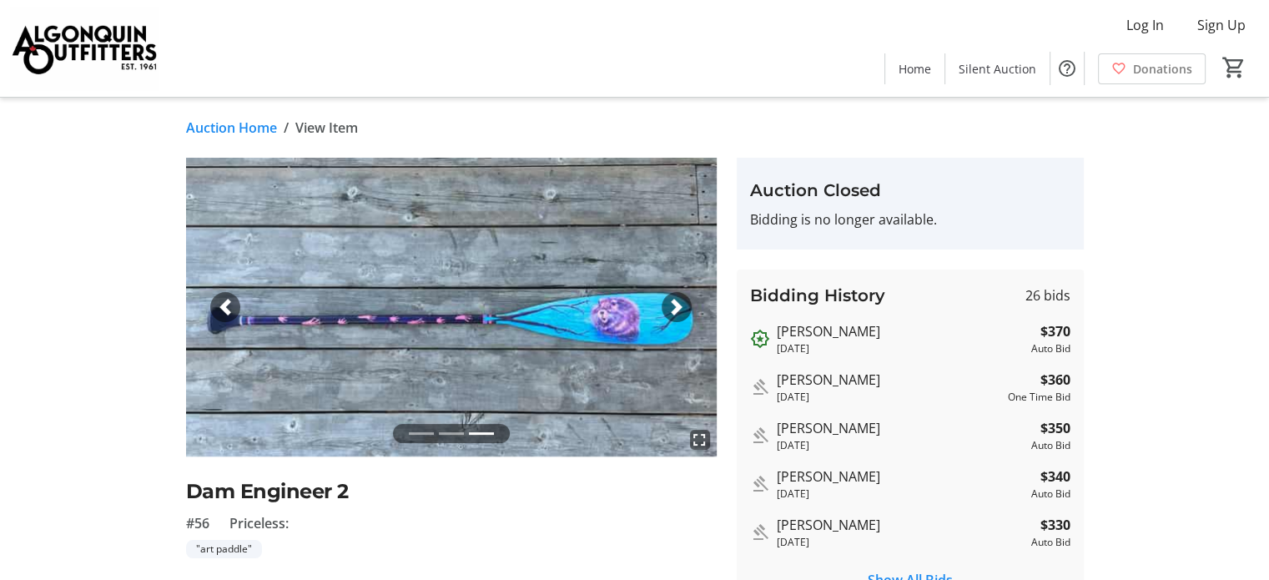
click at [668, 308] on span "button" at bounding box center [676, 307] width 17 height 17
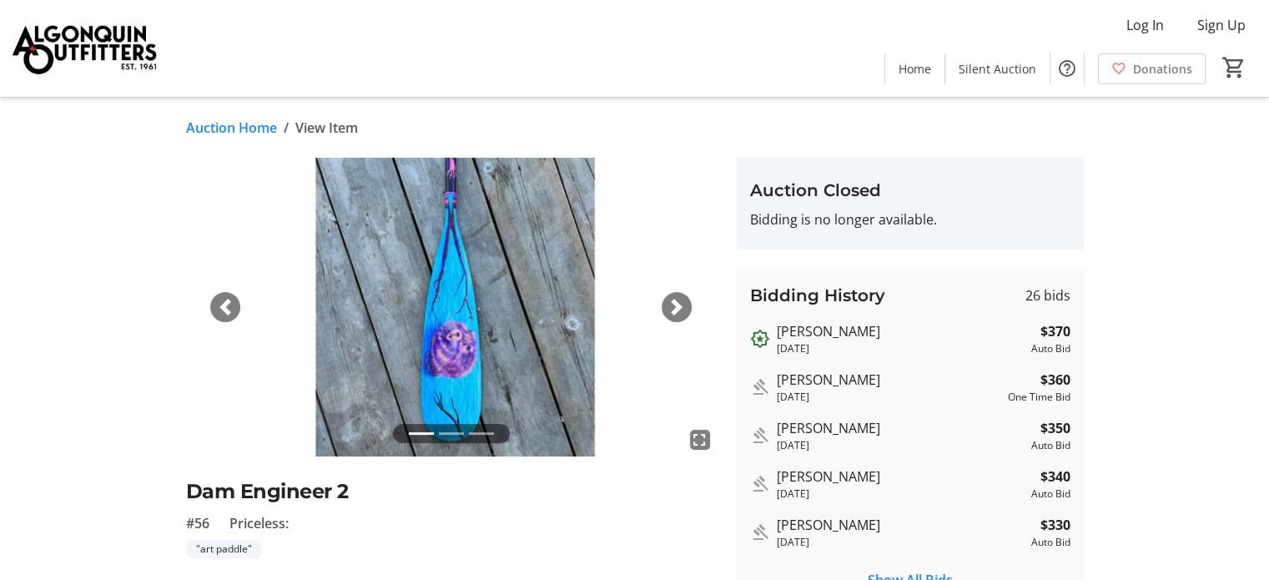
click at [668, 308] on span "button" at bounding box center [676, 307] width 17 height 17
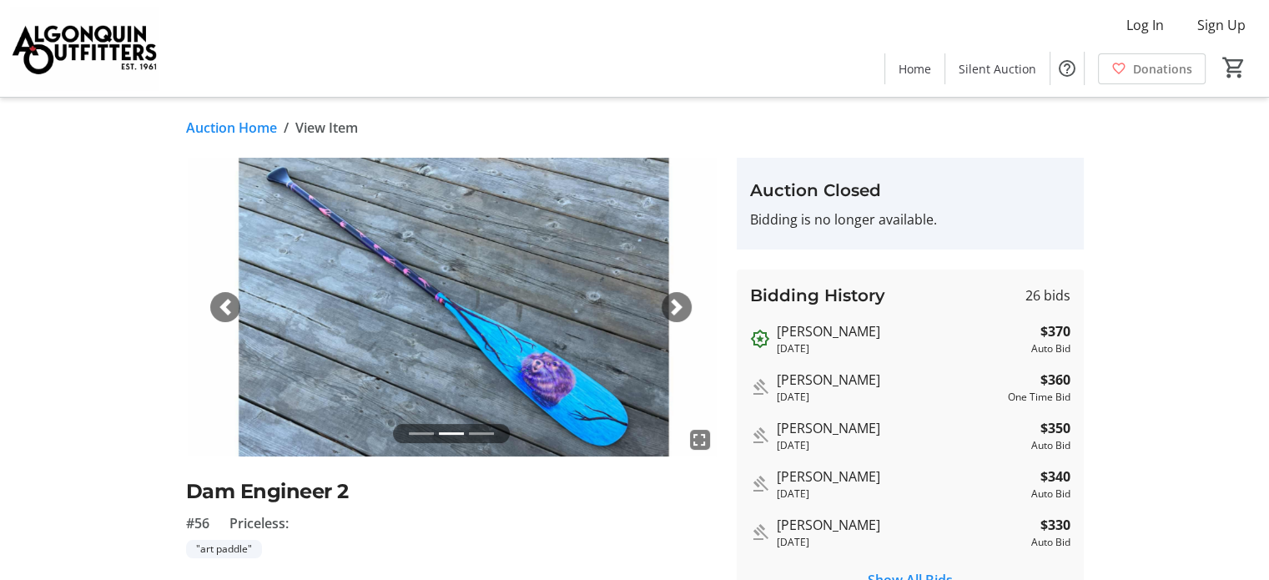
click at [668, 308] on span "button" at bounding box center [676, 307] width 17 height 17
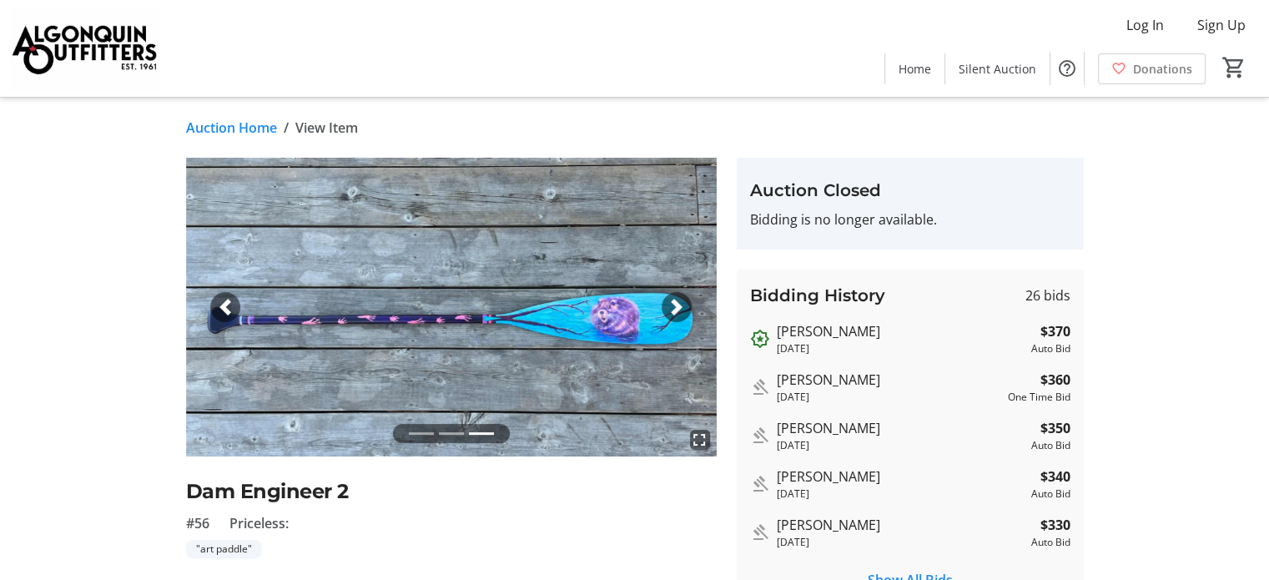
click at [668, 308] on span "button" at bounding box center [676, 307] width 17 height 17
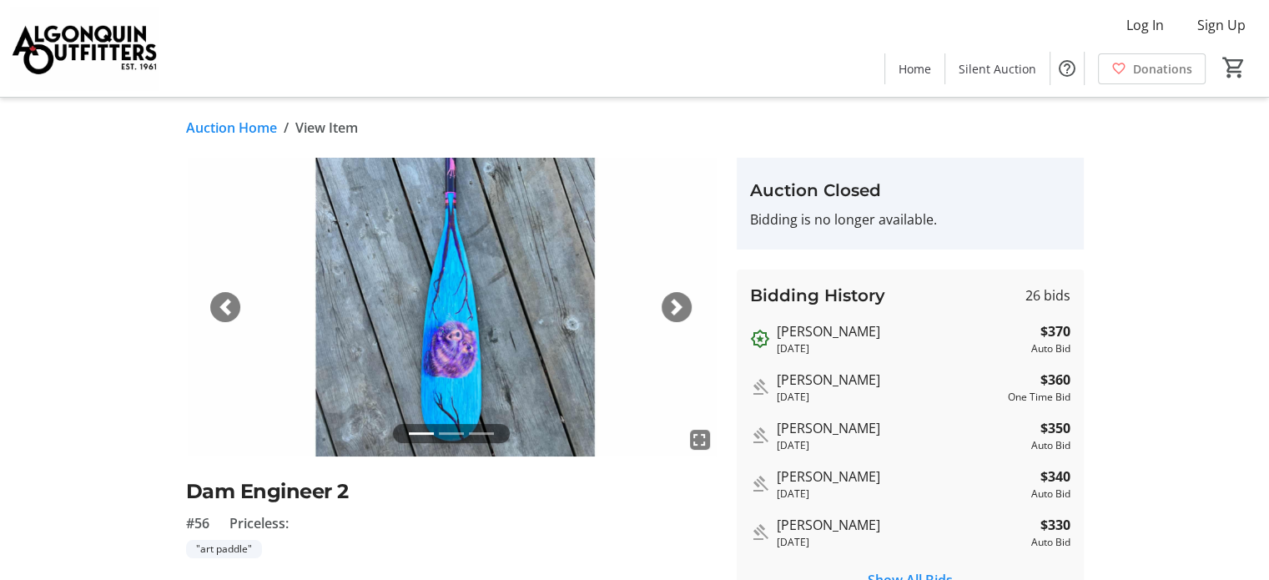
click at [217, 123] on link "Auction Home" at bounding box center [231, 128] width 91 height 20
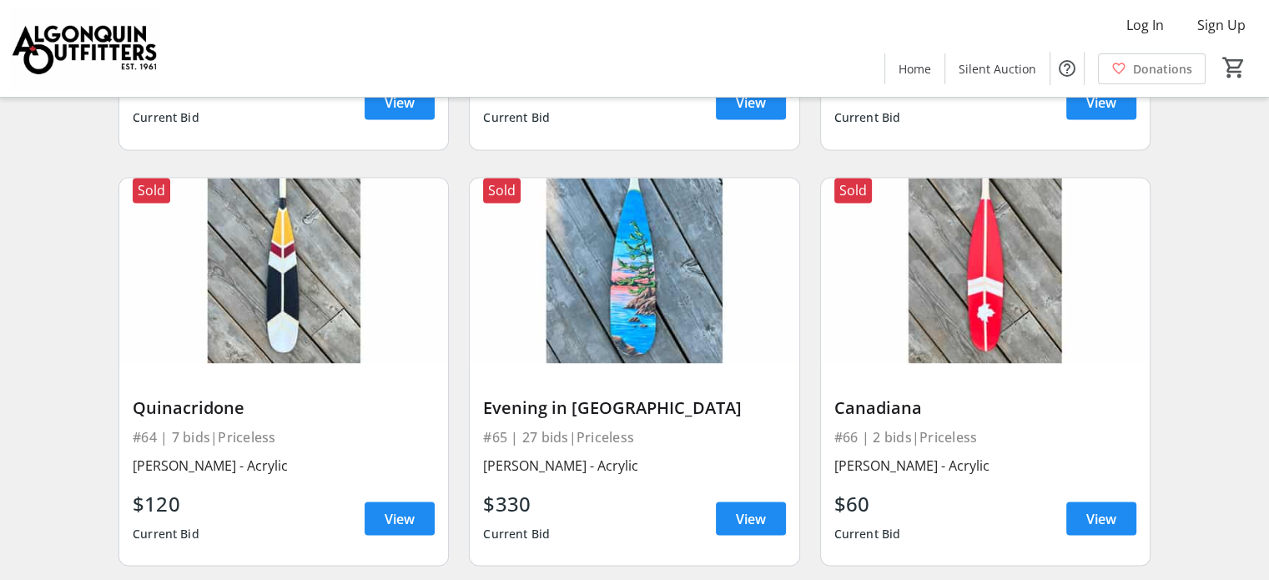
scroll to position [9093, 0]
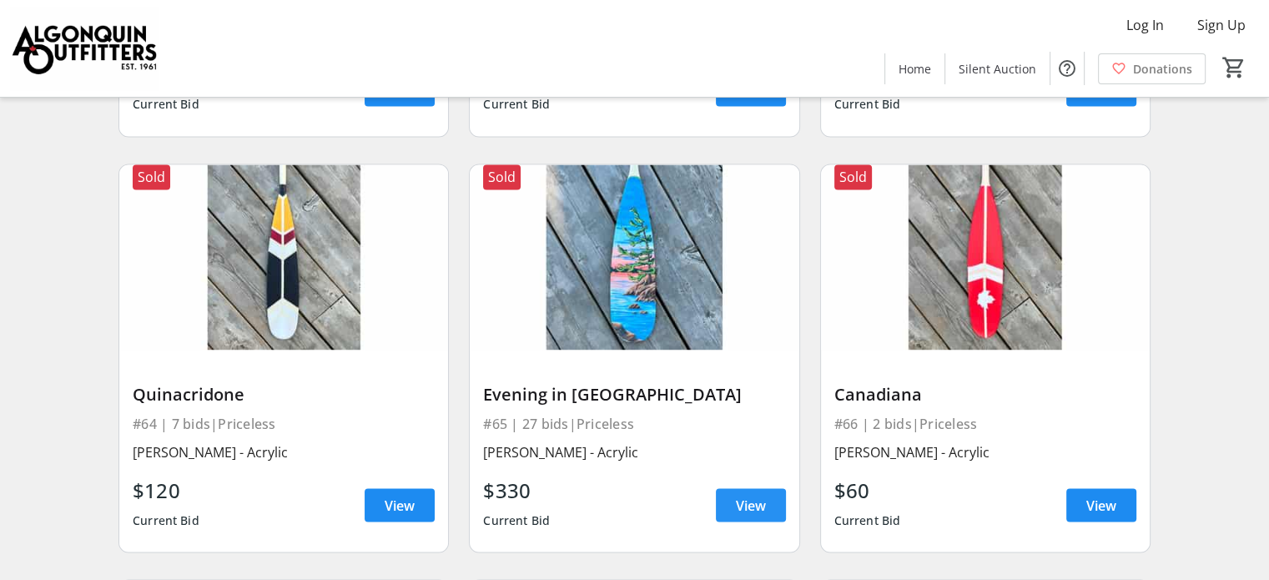
click at [760, 495] on span "View" at bounding box center [751, 505] width 30 height 20
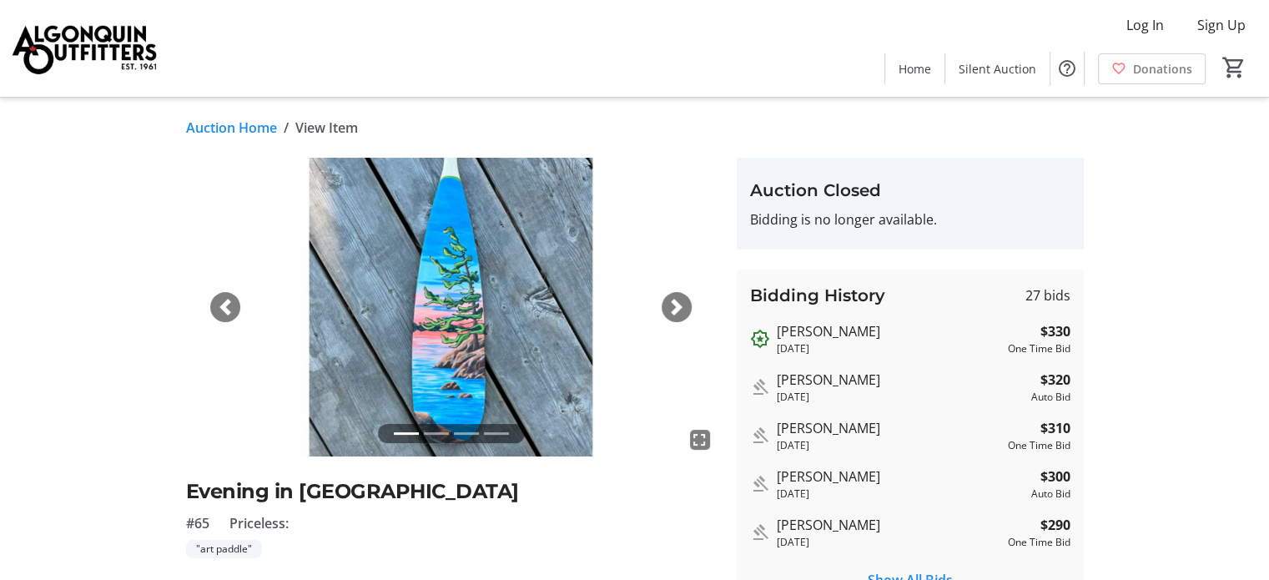
click at [674, 303] on span "button" at bounding box center [676, 307] width 17 height 17
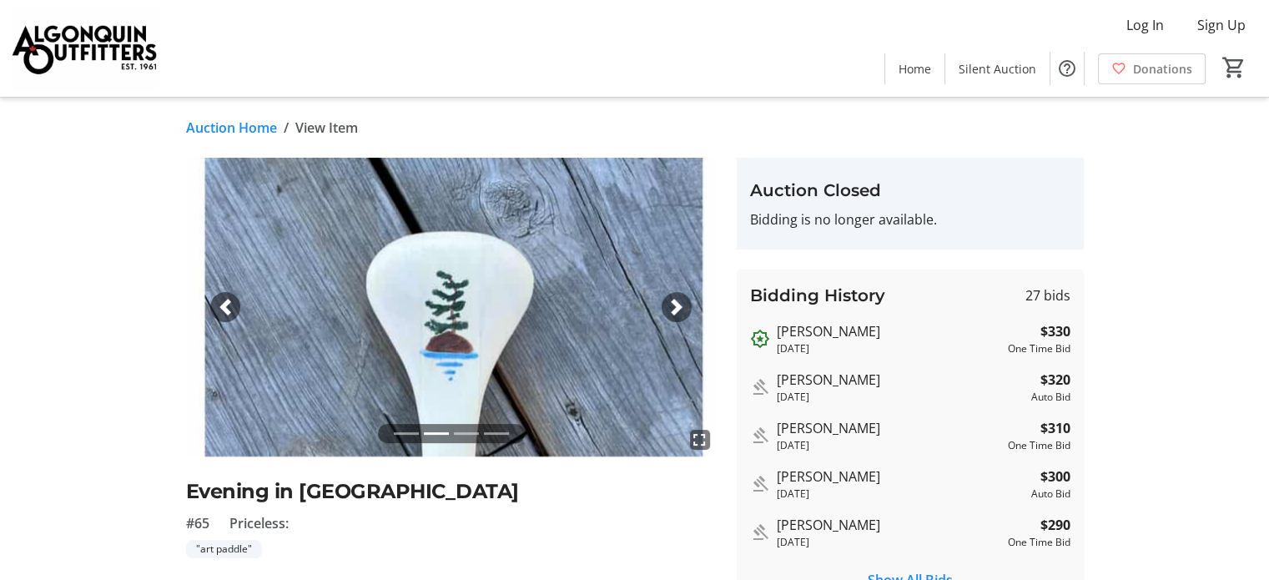
click at [677, 303] on span "button" at bounding box center [676, 307] width 17 height 17
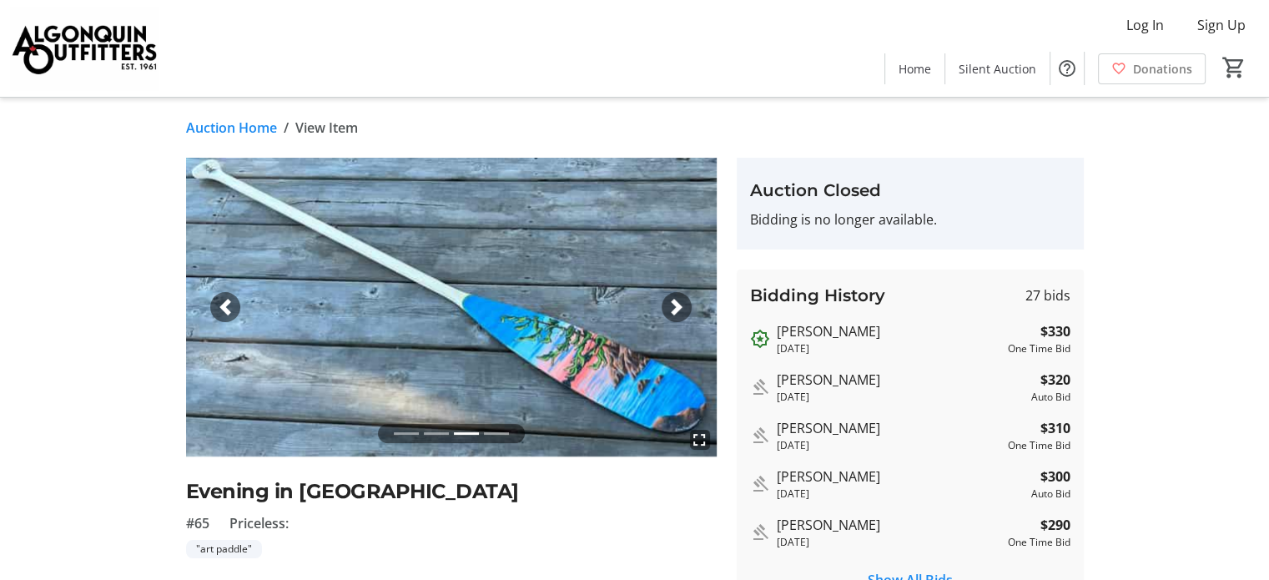
click at [677, 303] on span "button" at bounding box center [676, 307] width 17 height 17
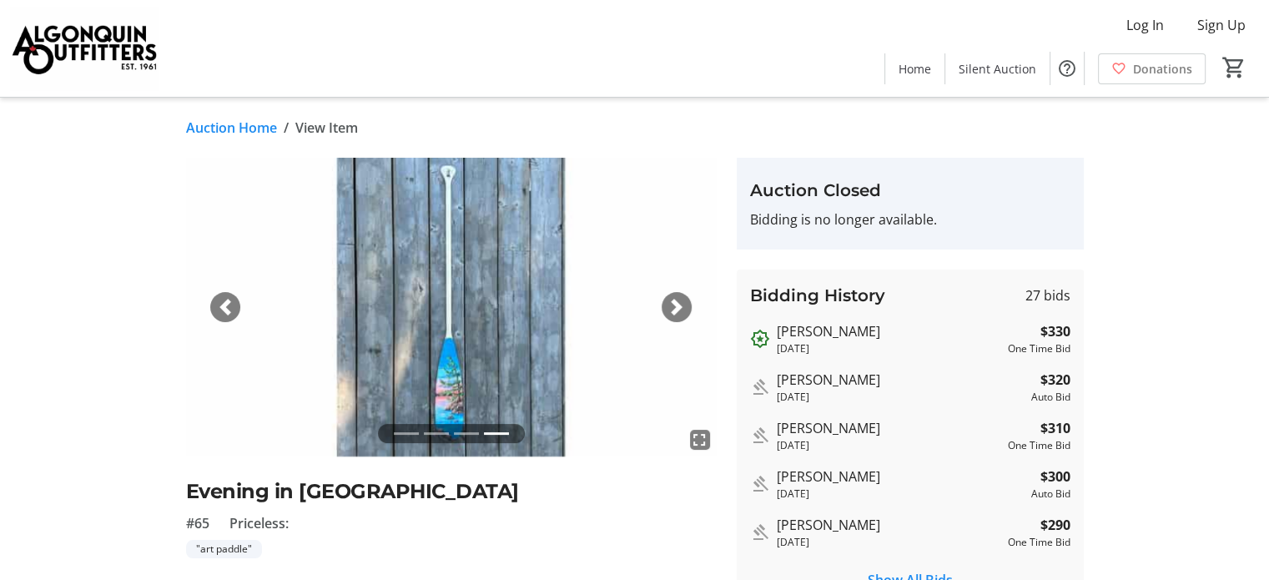
click at [677, 303] on span "button" at bounding box center [676, 307] width 17 height 17
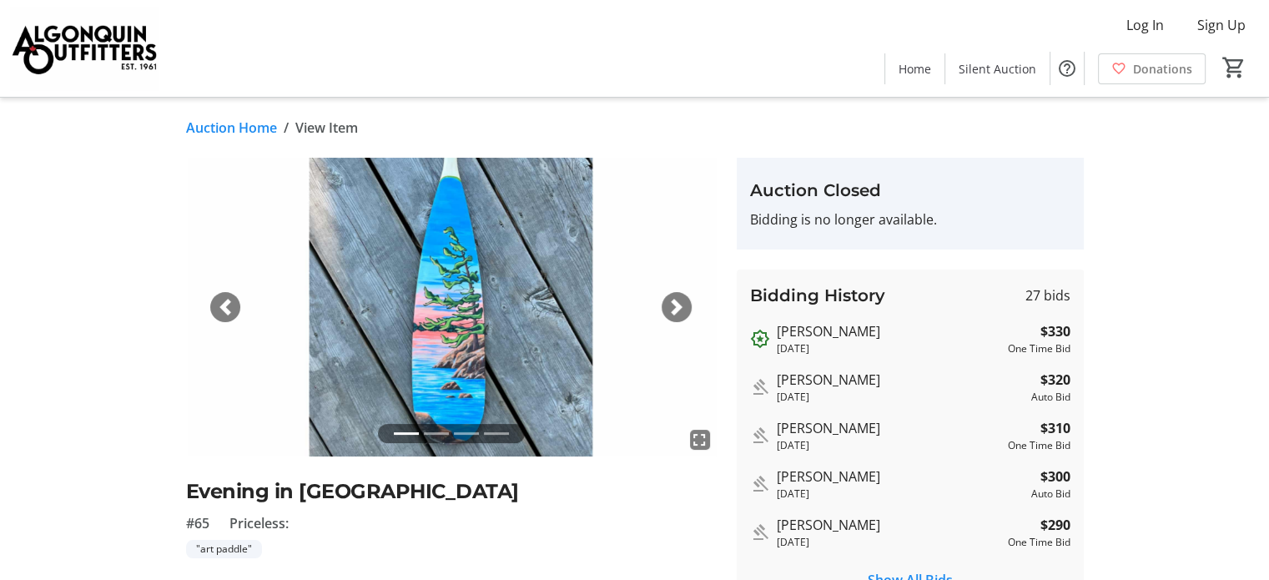
click at [677, 303] on span "button" at bounding box center [676, 307] width 17 height 17
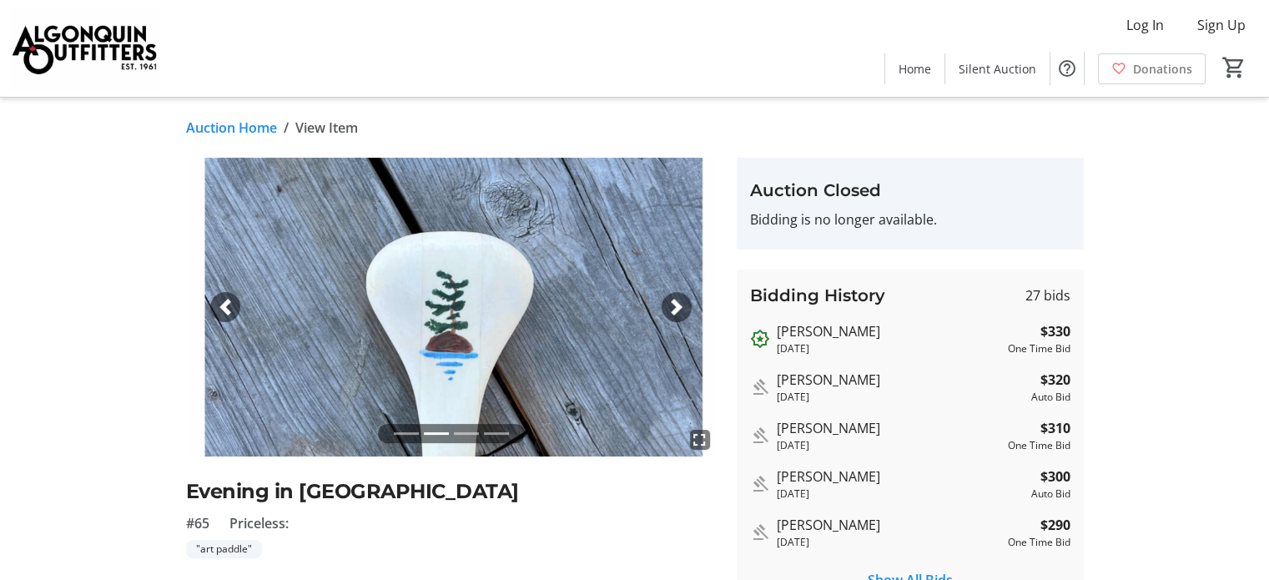
click at [677, 303] on span "button" at bounding box center [676, 307] width 17 height 17
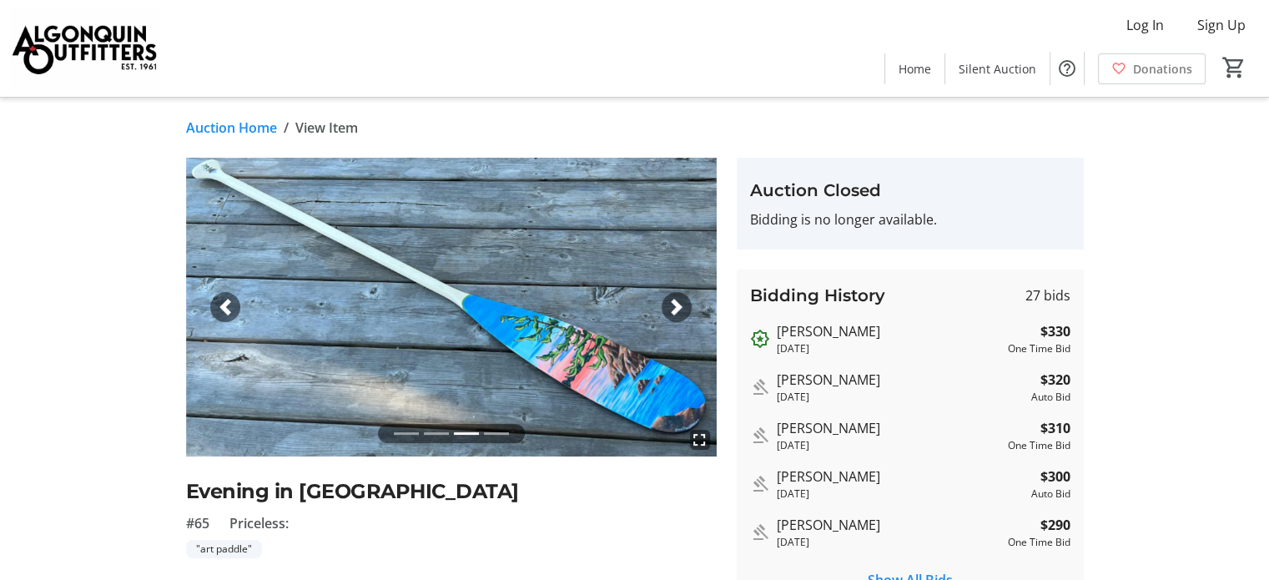
click at [668, 303] on span "button" at bounding box center [676, 307] width 17 height 17
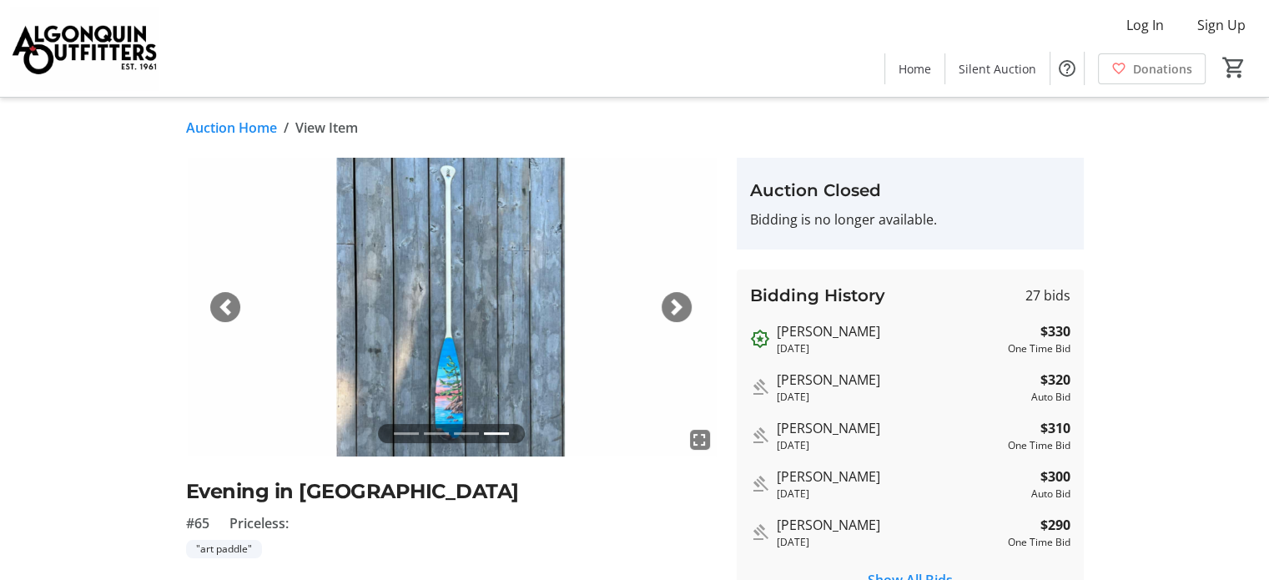
click at [227, 129] on link "Auction Home" at bounding box center [231, 128] width 91 height 20
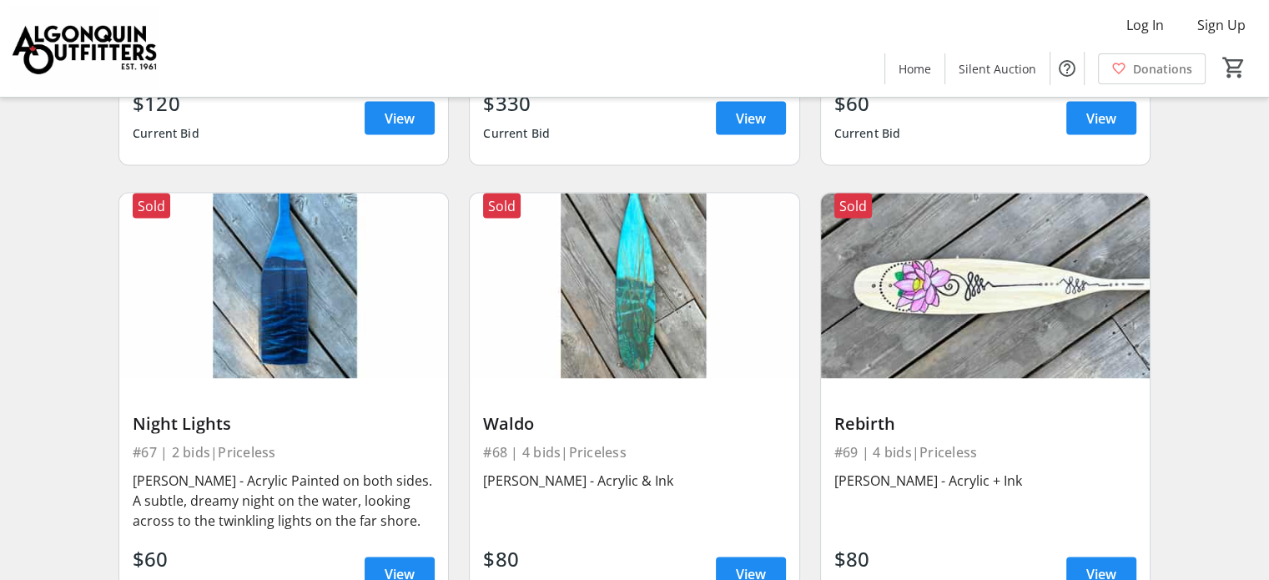
scroll to position [9510, 0]
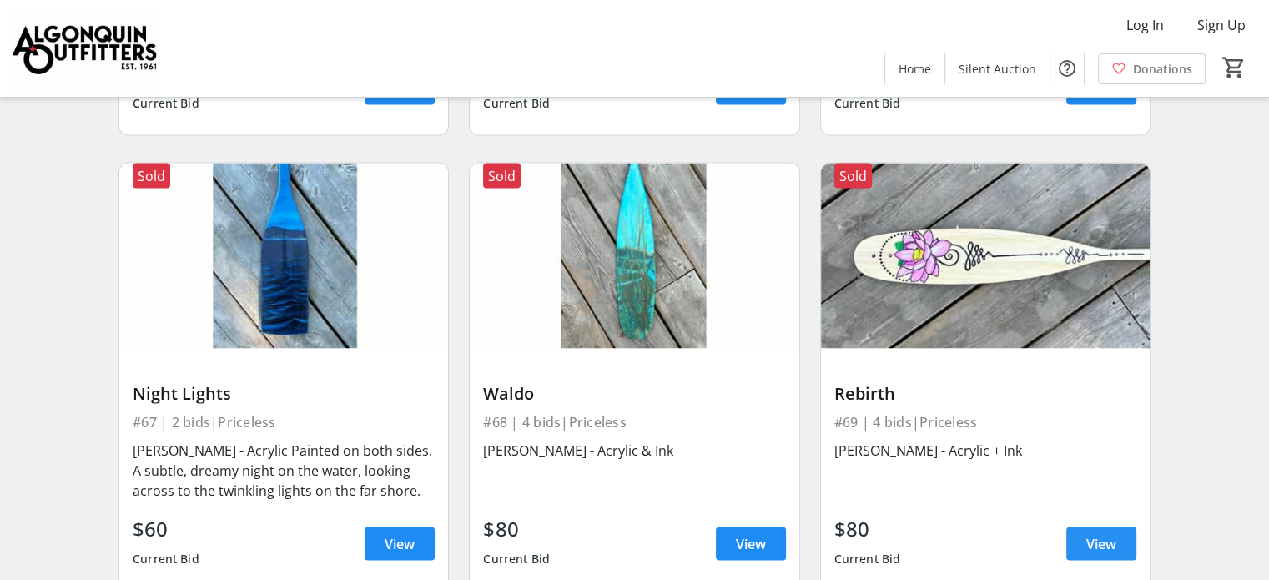
click at [1111, 533] on span "View" at bounding box center [1101, 543] width 30 height 20
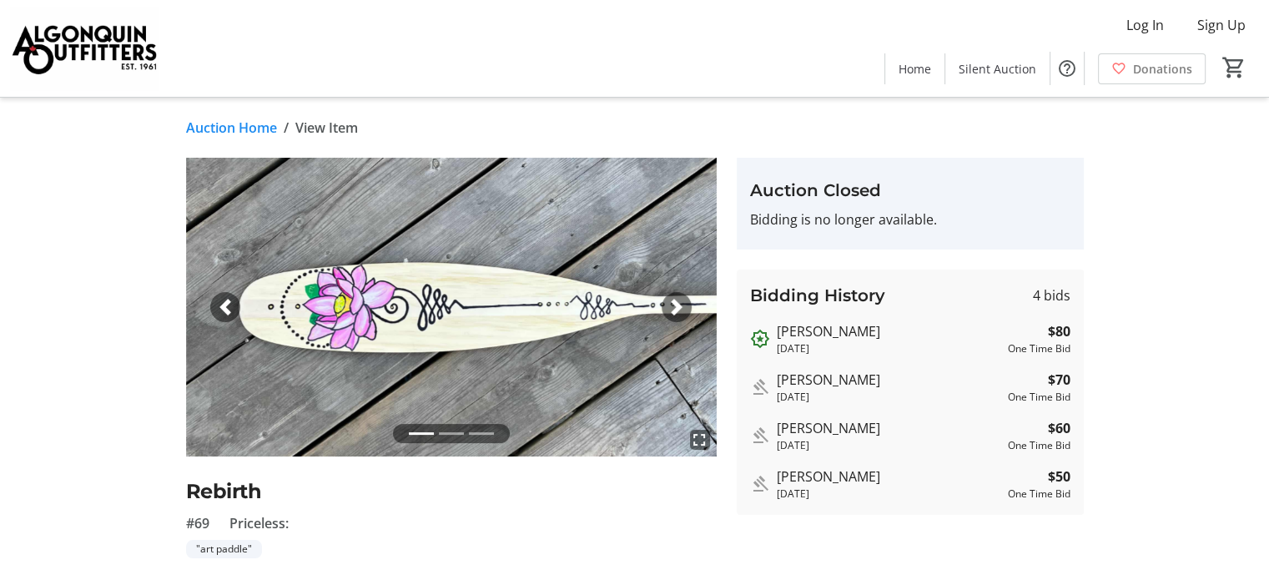
click at [677, 304] on span "button" at bounding box center [676, 307] width 17 height 17
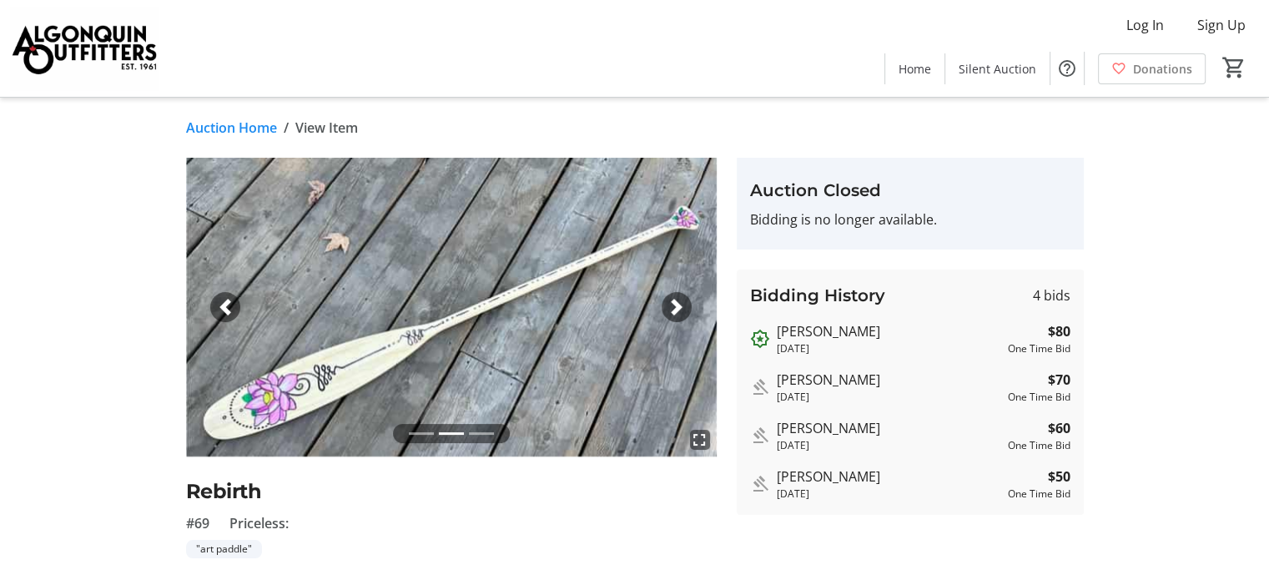
click at [217, 123] on link "Auction Home" at bounding box center [231, 128] width 91 height 20
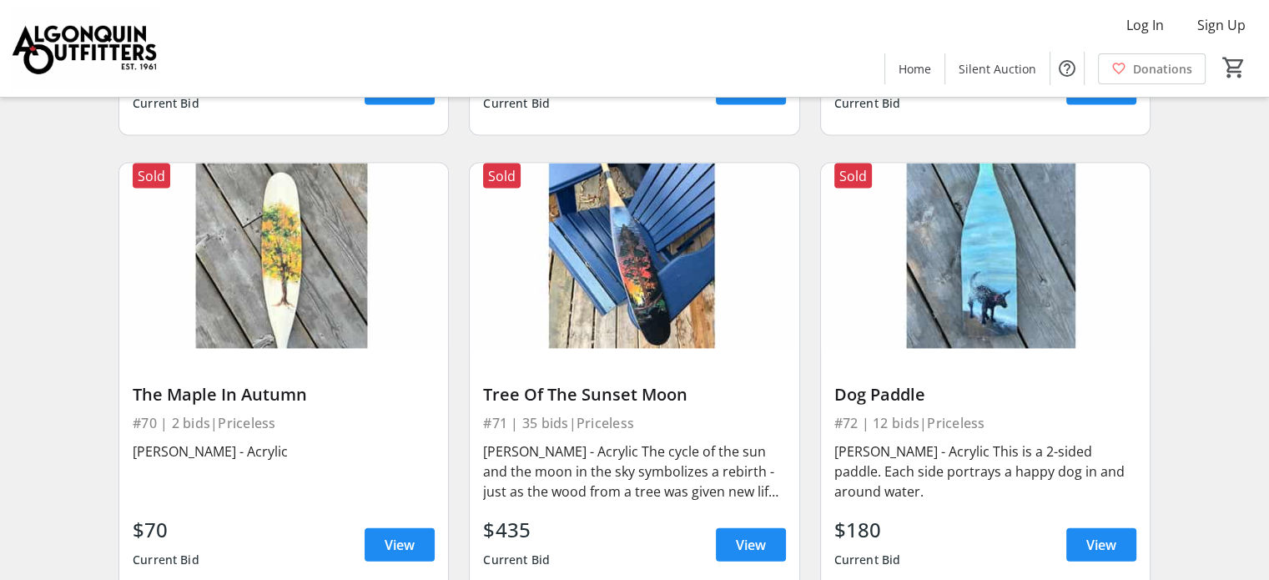
scroll to position [9927, 0]
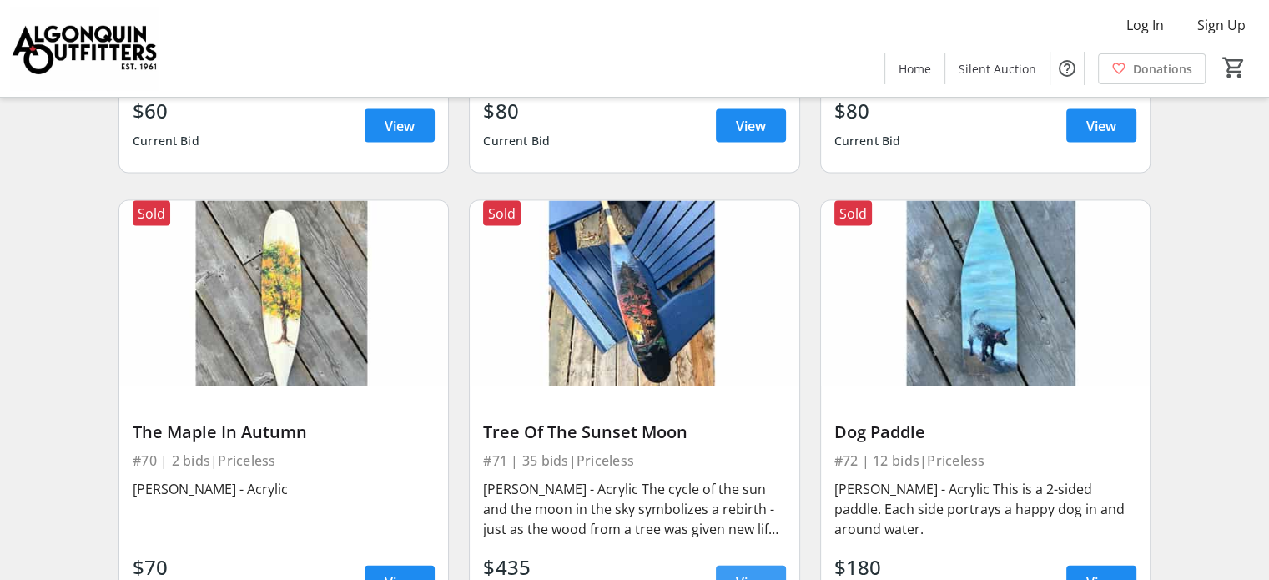
click at [742, 572] on span "View" at bounding box center [751, 582] width 30 height 20
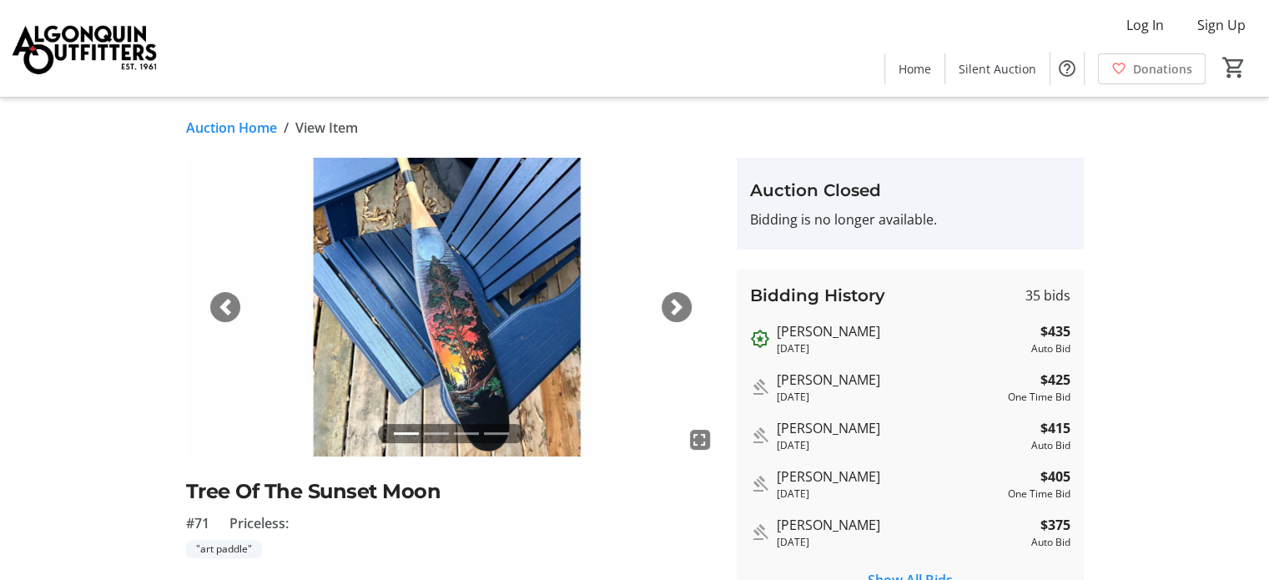
click at [681, 308] on span "button" at bounding box center [676, 307] width 17 height 17
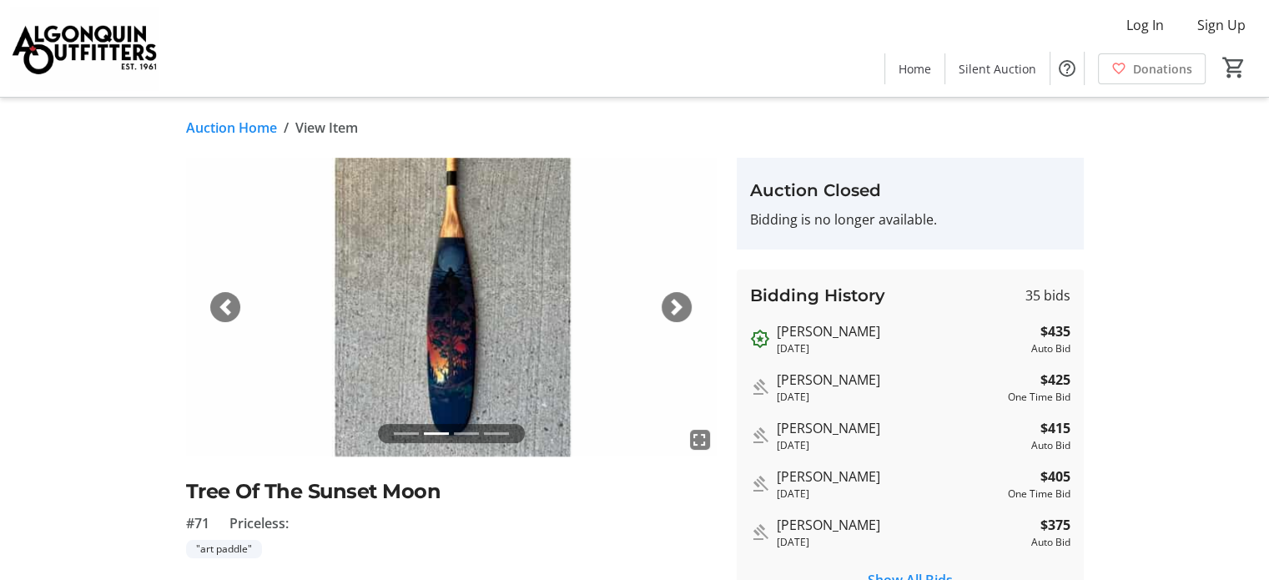
click at [681, 308] on span "button" at bounding box center [676, 307] width 17 height 17
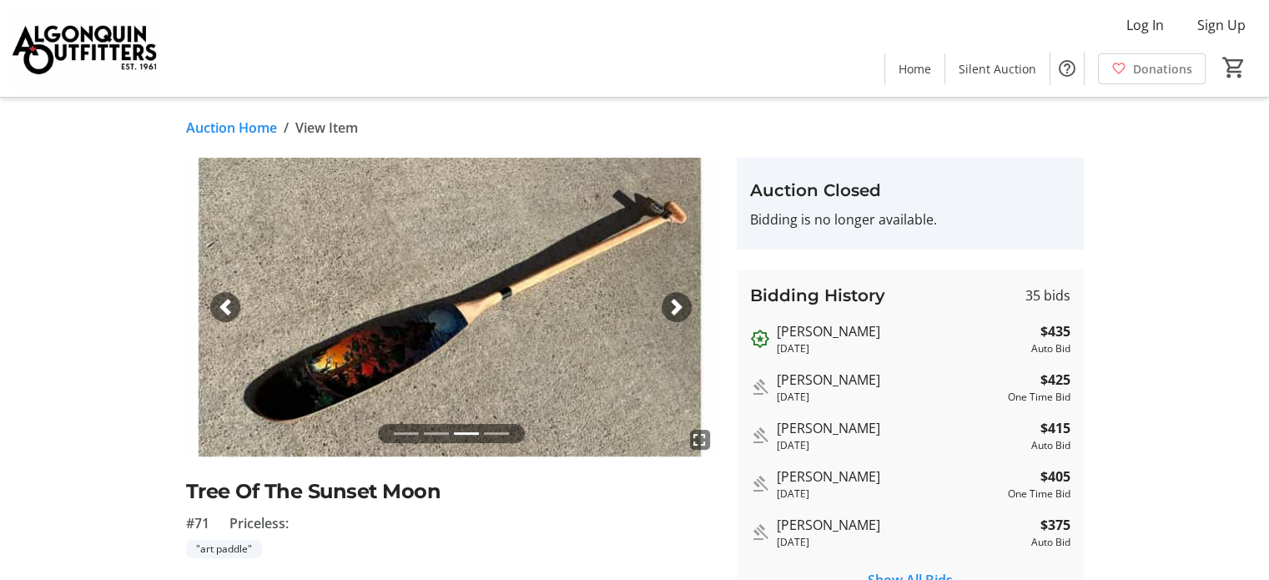
click at [681, 308] on span "button" at bounding box center [676, 307] width 17 height 17
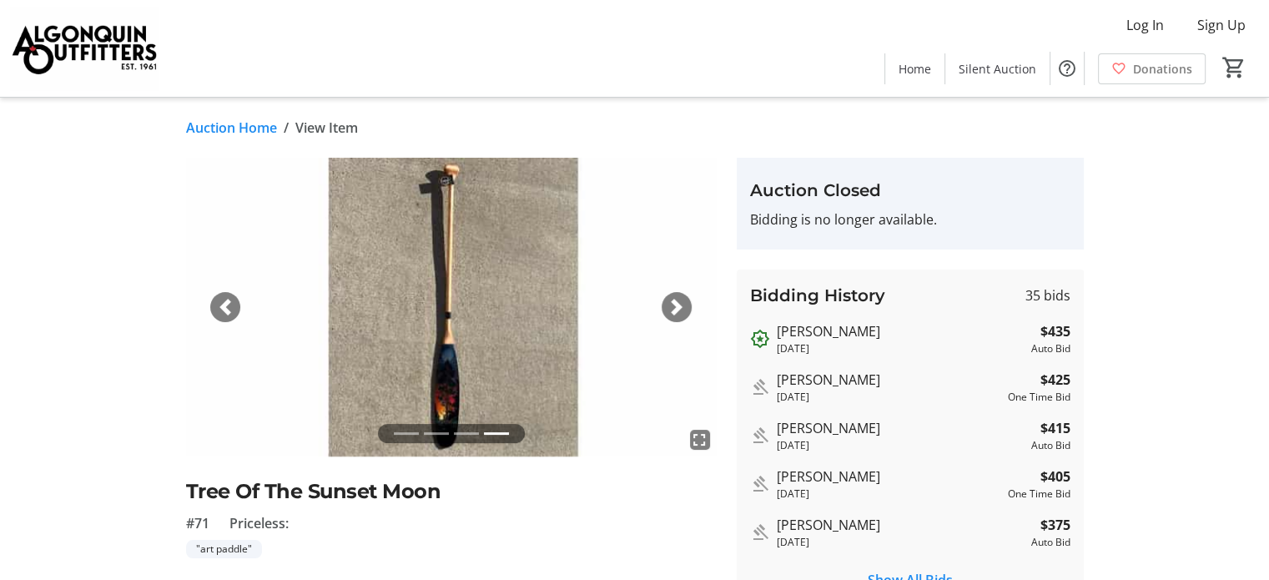
click at [681, 308] on span "button" at bounding box center [676, 307] width 17 height 17
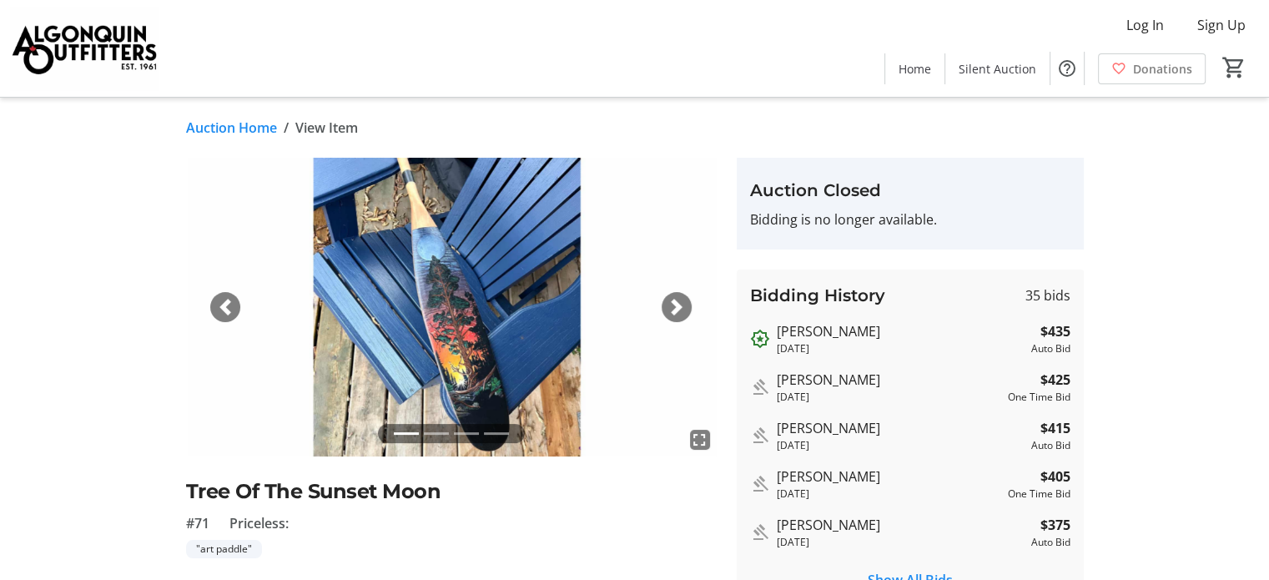
click at [681, 308] on span "button" at bounding box center [676, 307] width 17 height 17
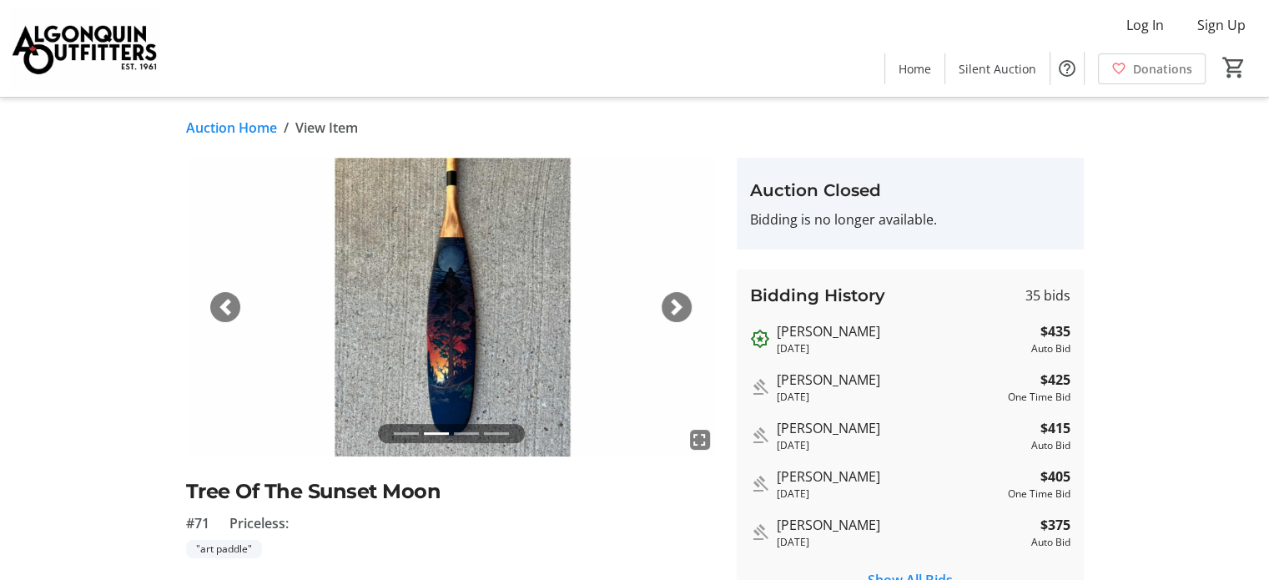
click at [681, 307] on span "button" at bounding box center [676, 307] width 17 height 17
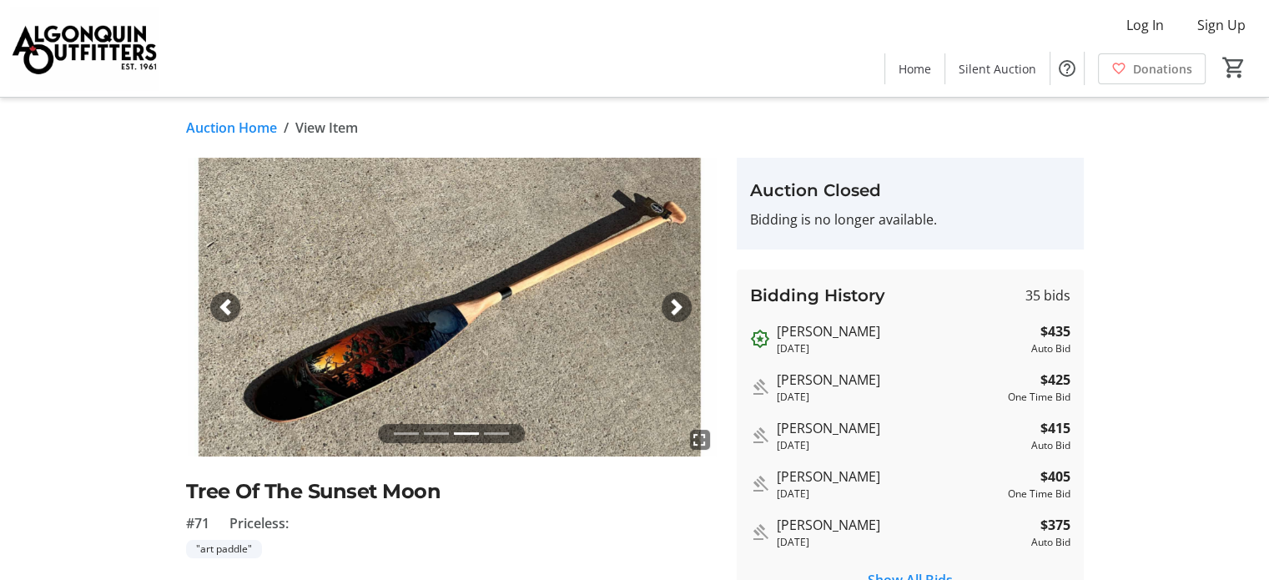
click at [227, 125] on link "Auction Home" at bounding box center [231, 128] width 91 height 20
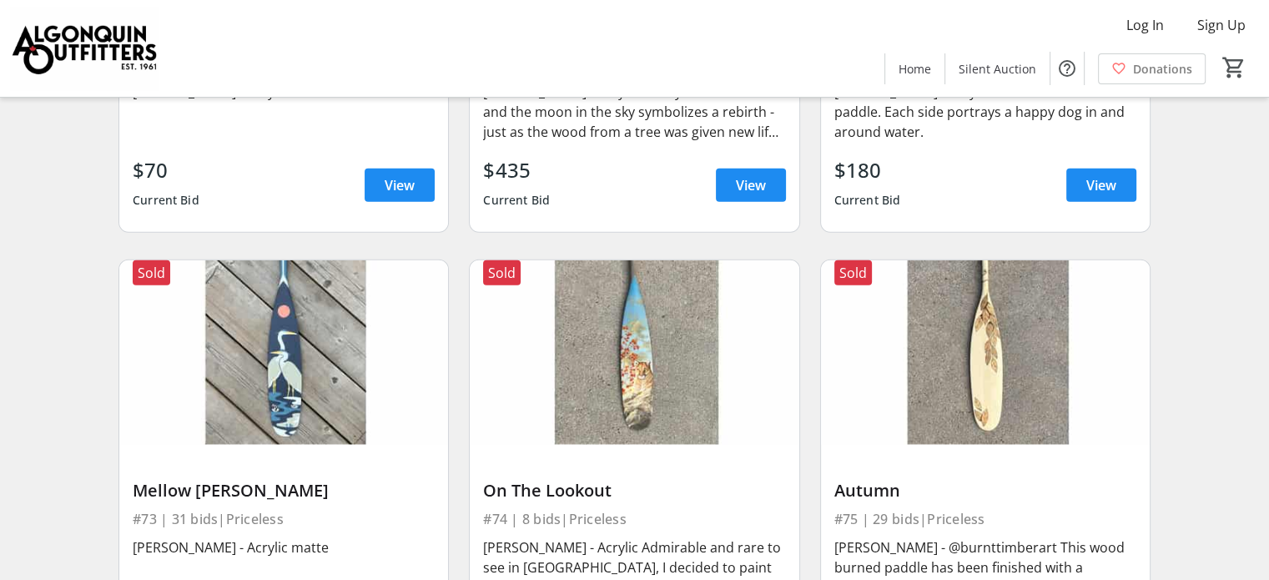
scroll to position [10345, 0]
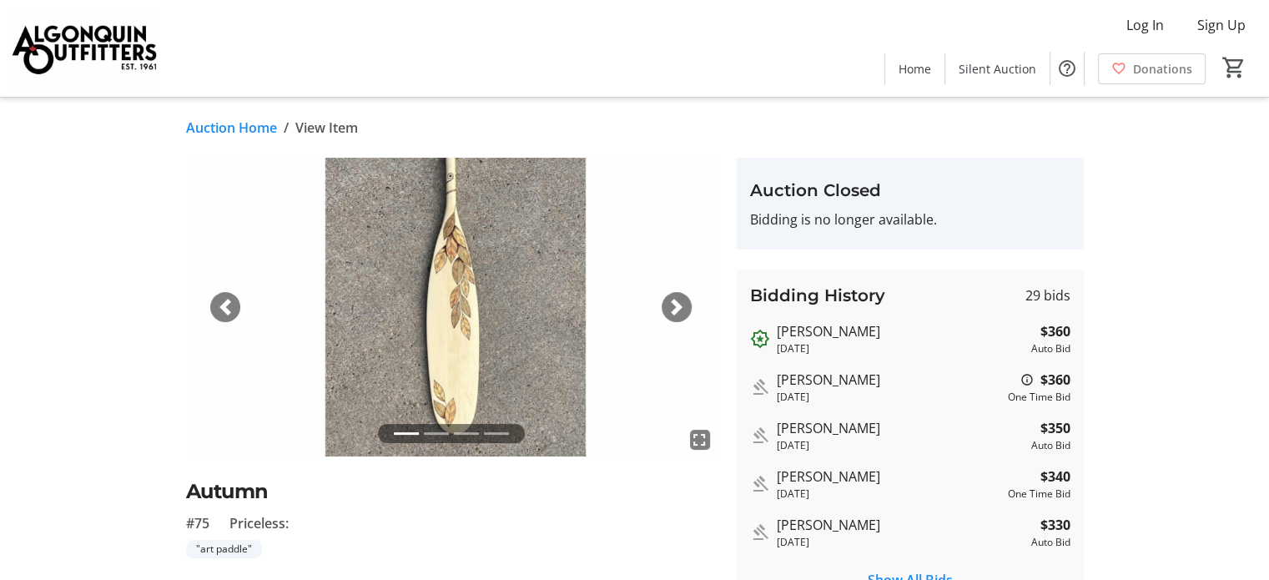
click at [674, 305] on span "button" at bounding box center [676, 307] width 17 height 17
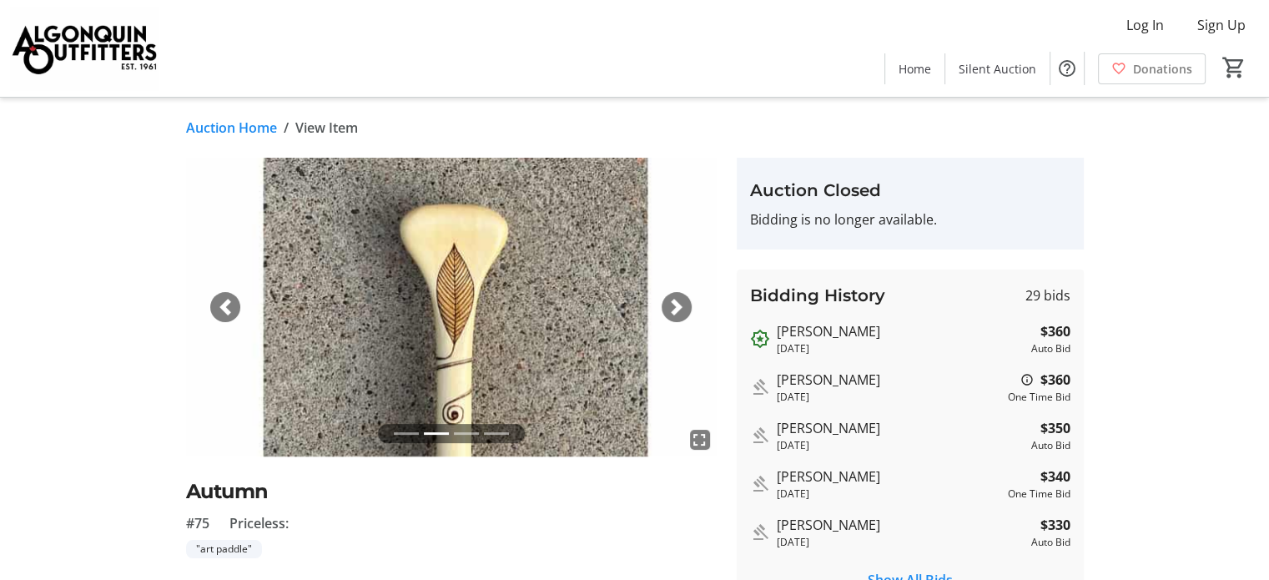
click at [672, 305] on span "button" at bounding box center [676, 307] width 17 height 17
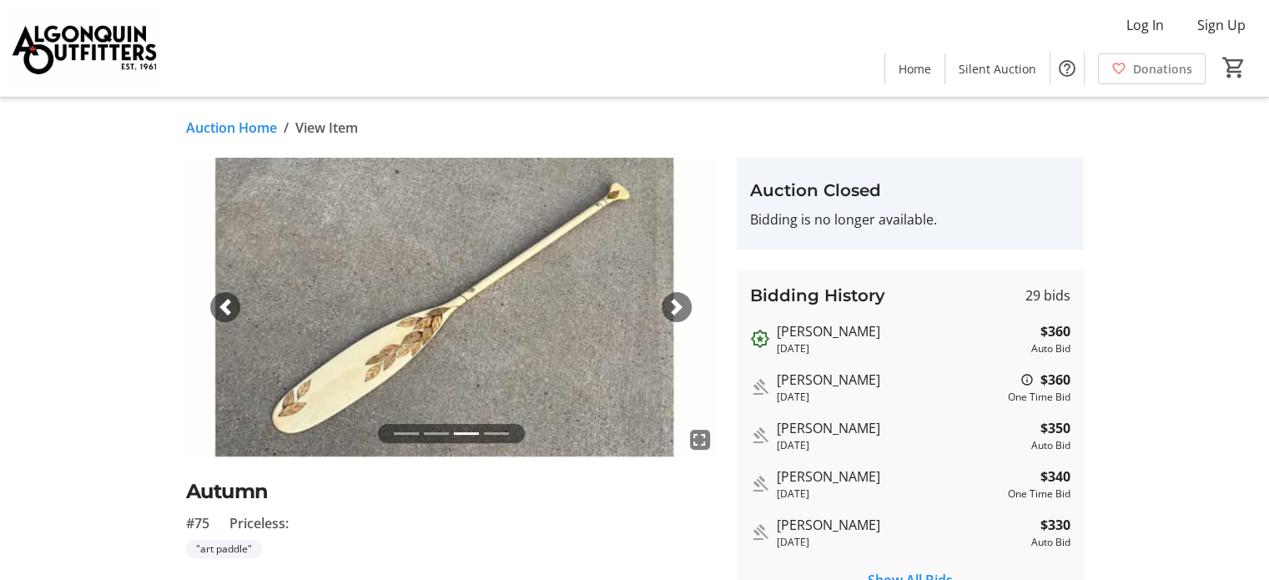
click at [672, 305] on span "button" at bounding box center [676, 307] width 17 height 17
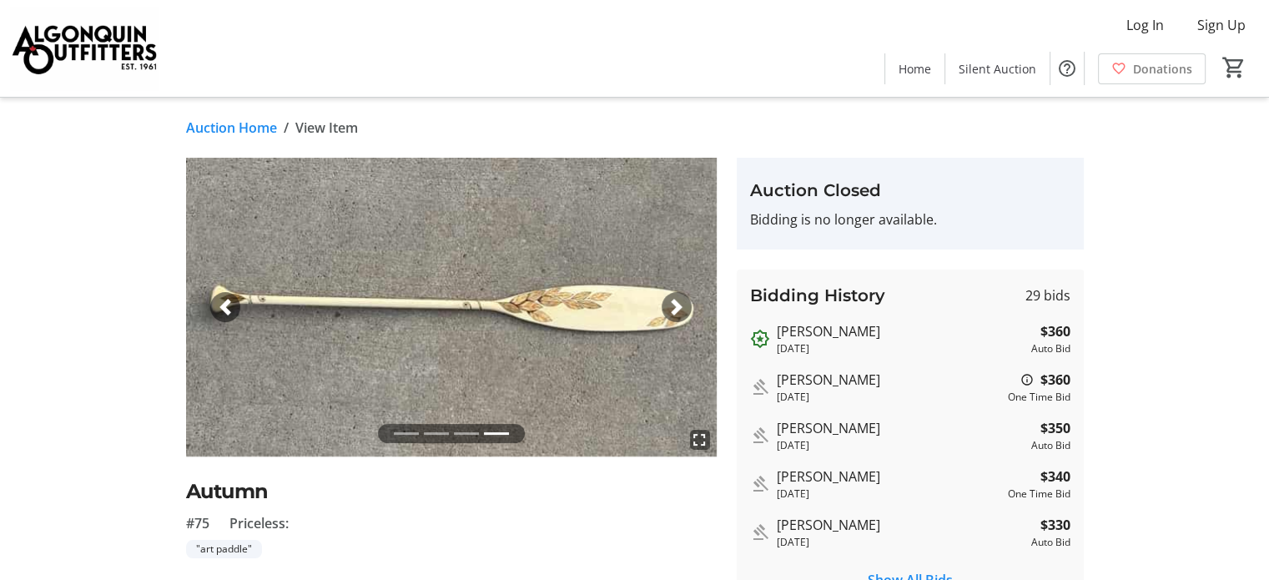
click at [207, 126] on link "Auction Home" at bounding box center [231, 128] width 91 height 20
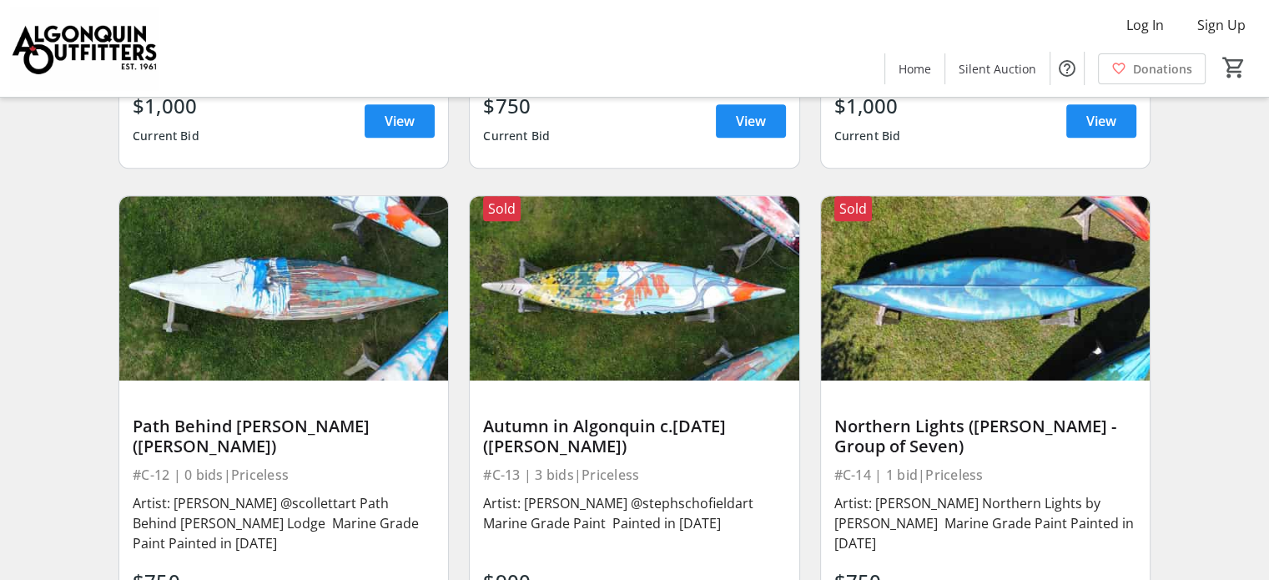
scroll to position [13707, 0]
